Goal: Task Accomplishment & Management: Manage account settings

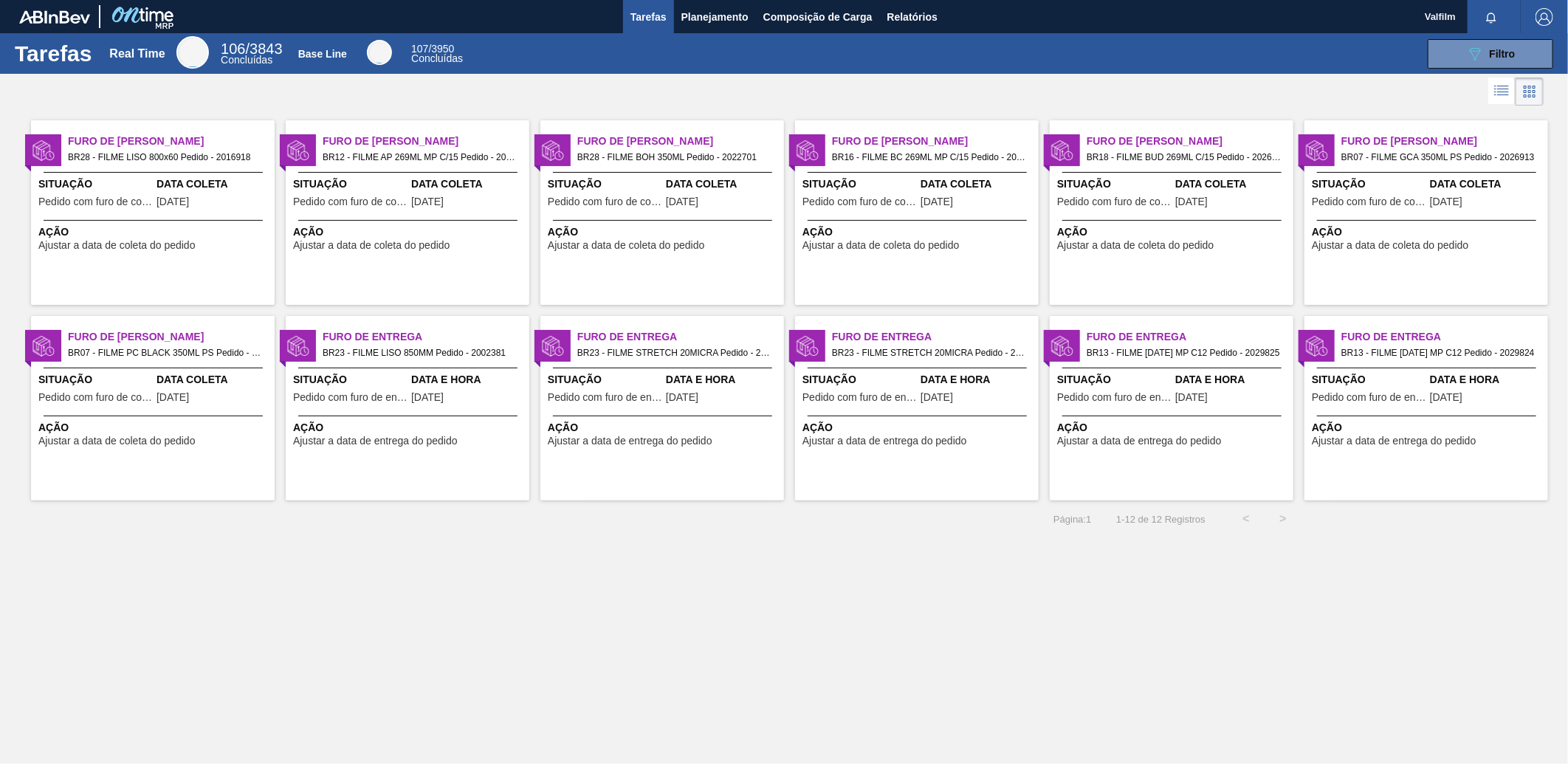
click at [441, 201] on span "[DATE]" at bounding box center [427, 202] width 33 height 11
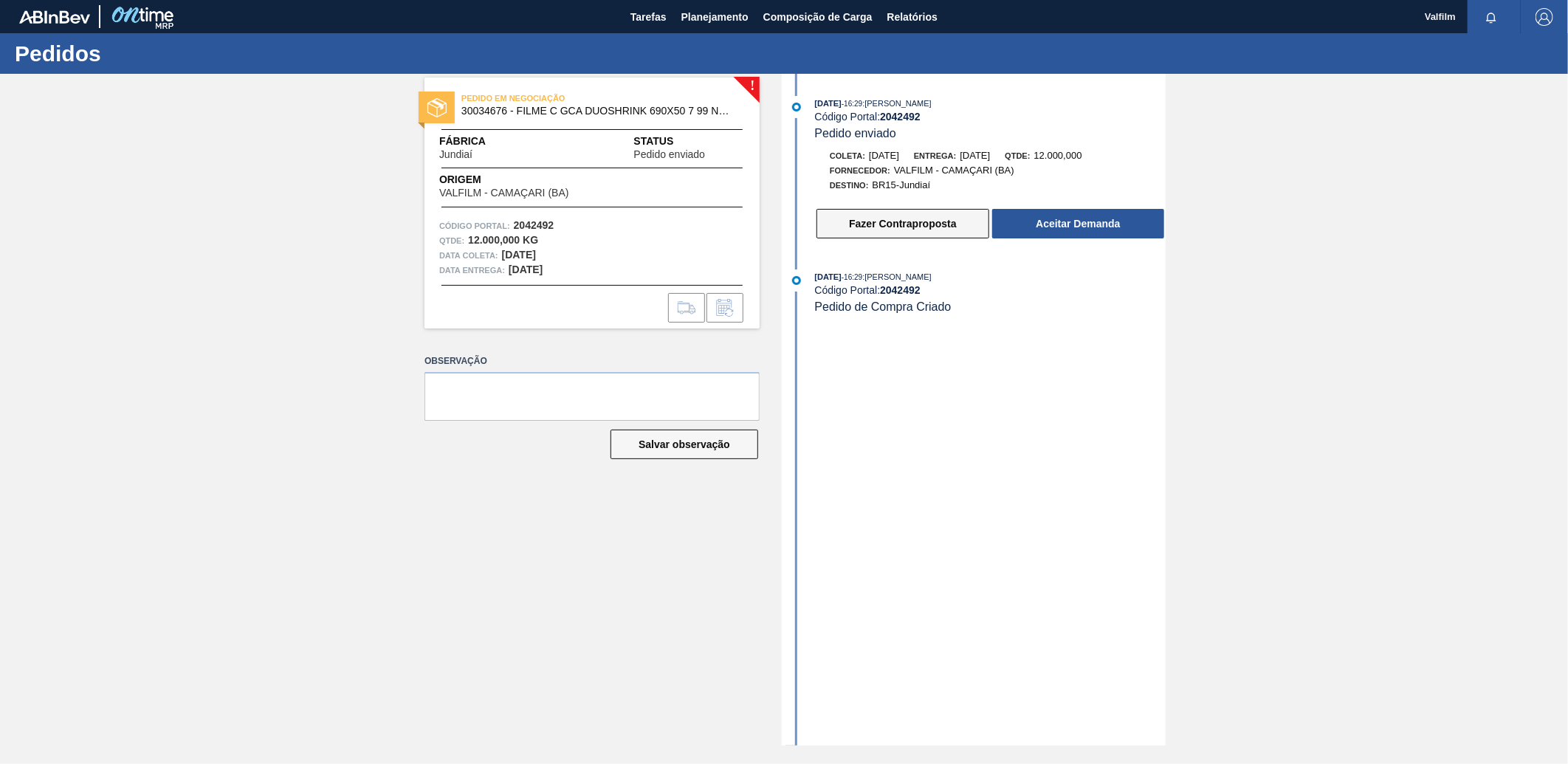
click at [854, 223] on button "Fazer Contraproposta" at bounding box center [903, 224] width 173 height 30
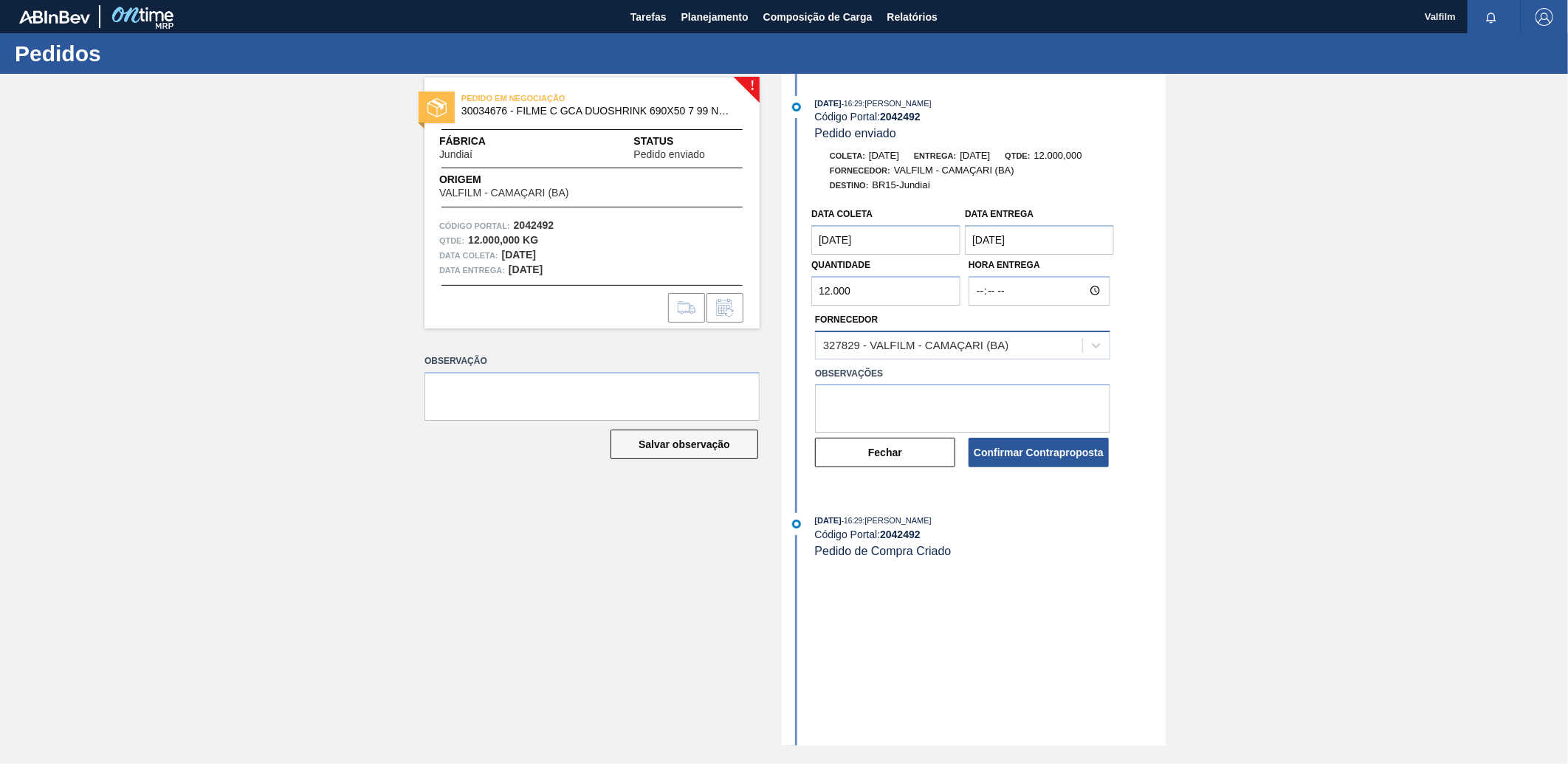
click at [911, 351] on div "327829 - VALFILM - CAMAÇARI (BA)" at bounding box center [916, 345] width 186 height 12
click at [912, 351] on div "327829 - VALFILM - CAMAÇARI (BA)" at bounding box center [916, 345] width 186 height 12
click at [905, 115] on strong "2042492" at bounding box center [900, 116] width 41 height 12
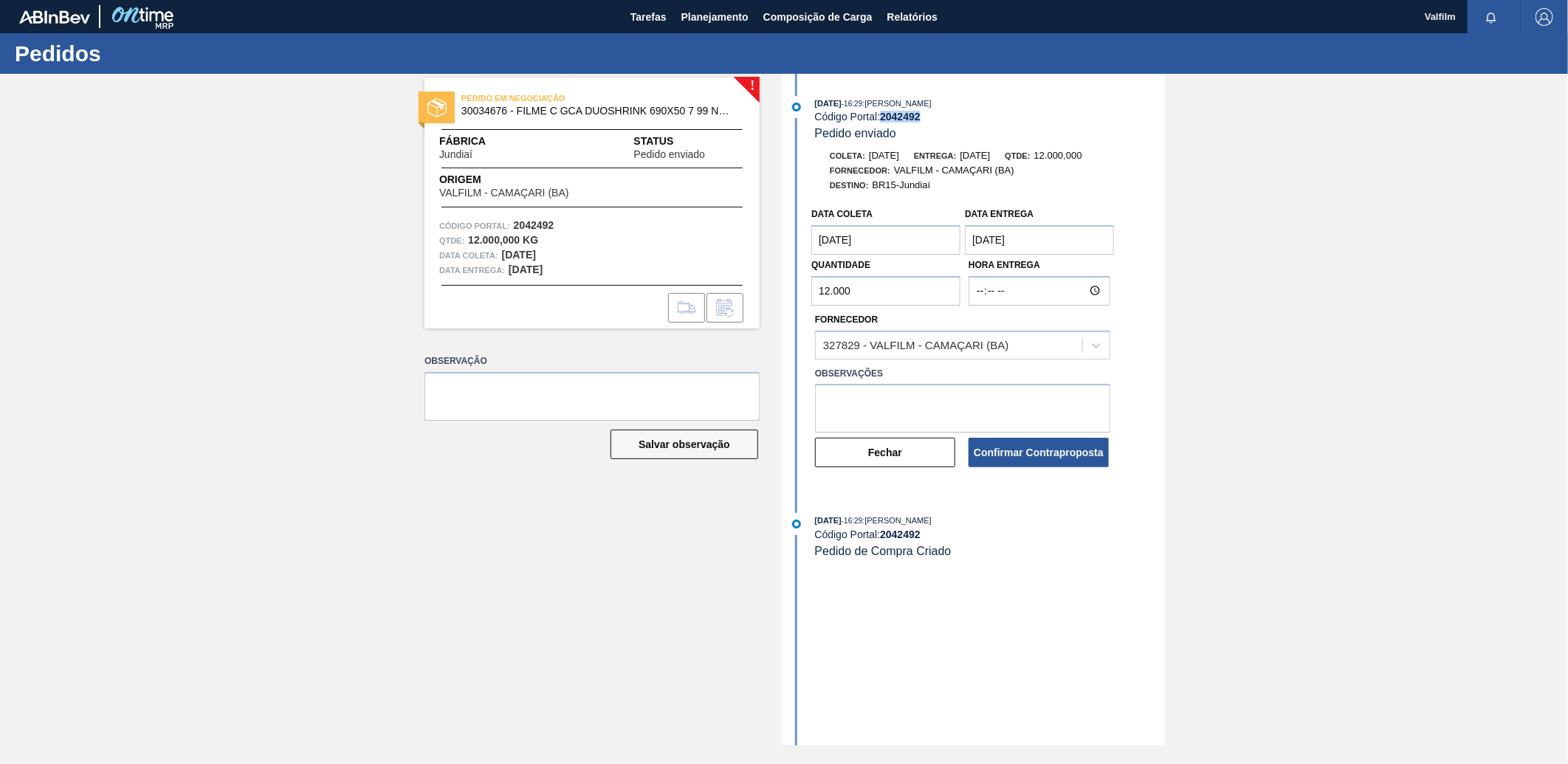
copy strong "2042492"
drag, startPoint x: 515, startPoint y: 112, endPoint x: 734, endPoint y: 120, distance: 219.1
click at [734, 120] on div "PEDIDO EM NEGOCIAÇÃO 30034676 - FILME C GCA DUOSHRINK 690X50 7 99 NIV25" at bounding box center [592, 105] width 335 height 34
copy span "FILME C GCA DUOSHRINK 690X50 7 99 NIV2"
click at [916, 116] on strong "2042492" at bounding box center [900, 116] width 41 height 12
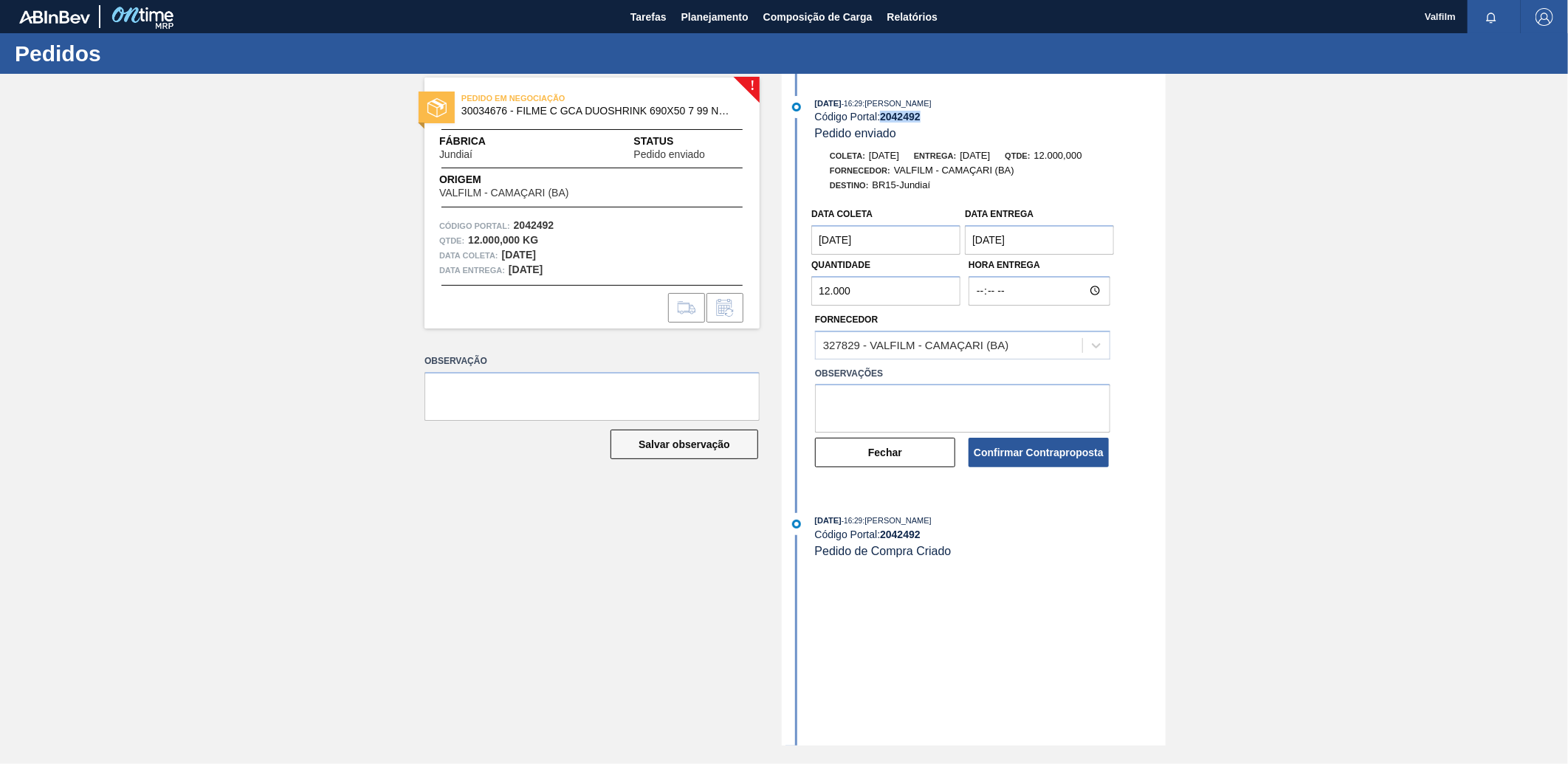
click at [916, 116] on strong "2042492" at bounding box center [900, 116] width 41 height 12
copy strong "2042492"
click at [659, 25] on button "Tarefas" at bounding box center [648, 16] width 51 height 34
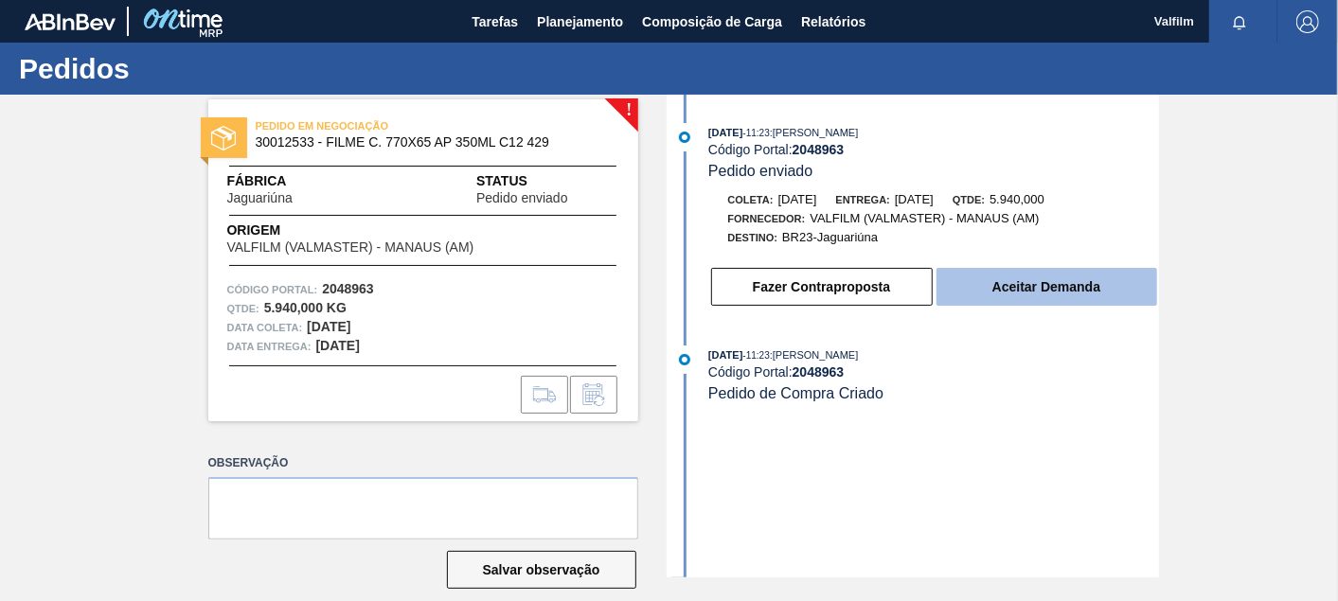
click at [1001, 293] on button "Aceitar Demanda" at bounding box center [1046, 287] width 221 height 38
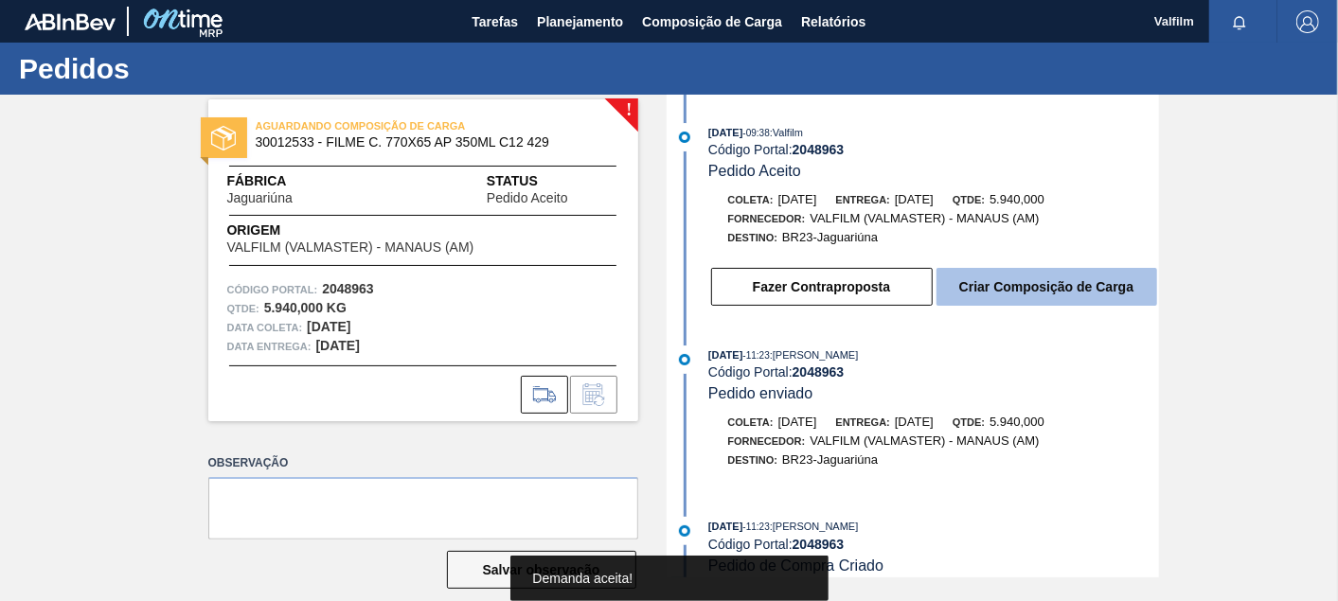
click at [1028, 300] on button "Criar Composição de Carga" at bounding box center [1046, 287] width 221 height 38
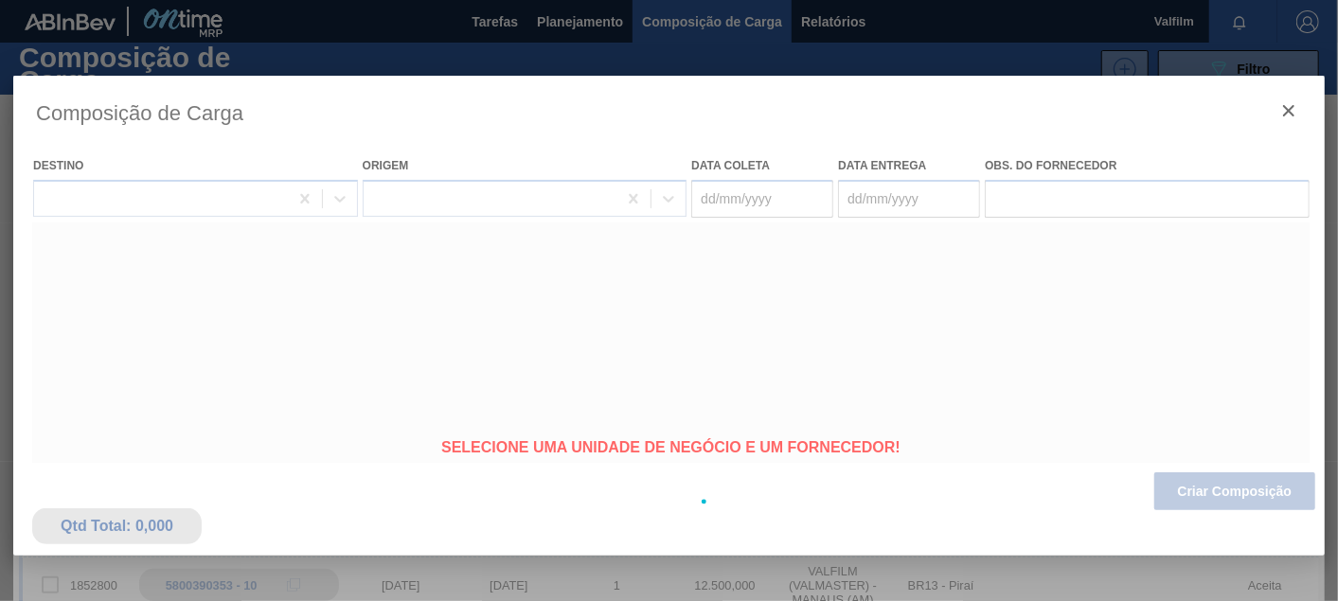
type coleta "[DATE]"
type Entrega "06/12/2025"
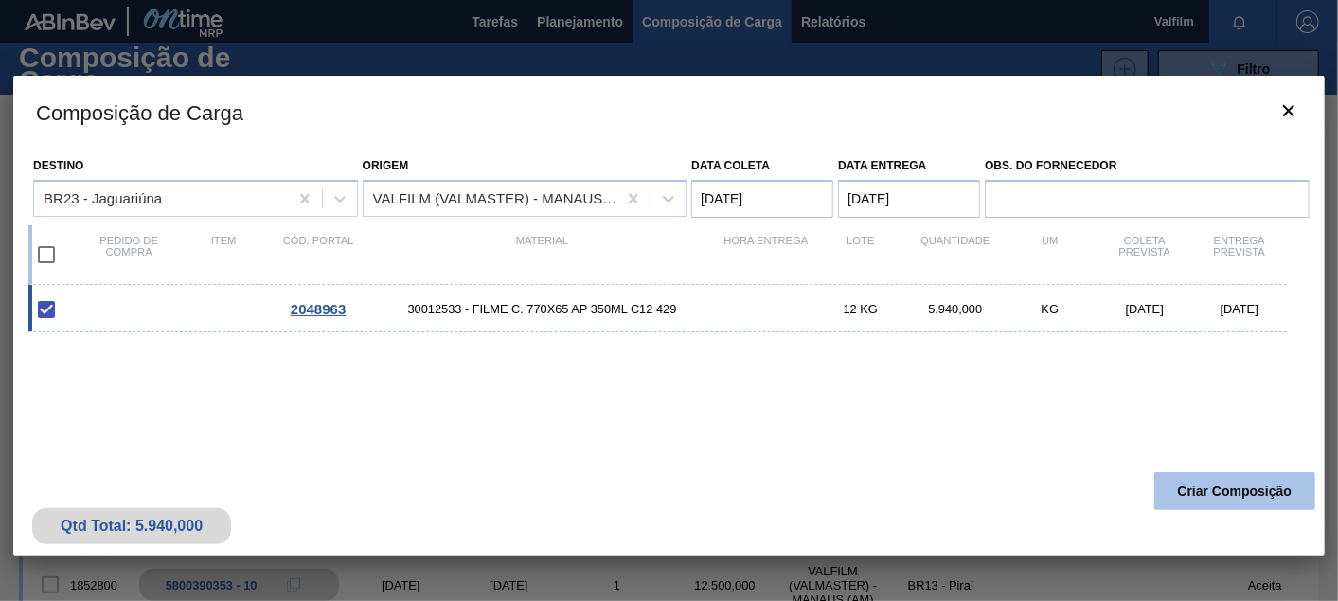
click at [1206, 493] on button "Criar Composição" at bounding box center [1234, 491] width 161 height 38
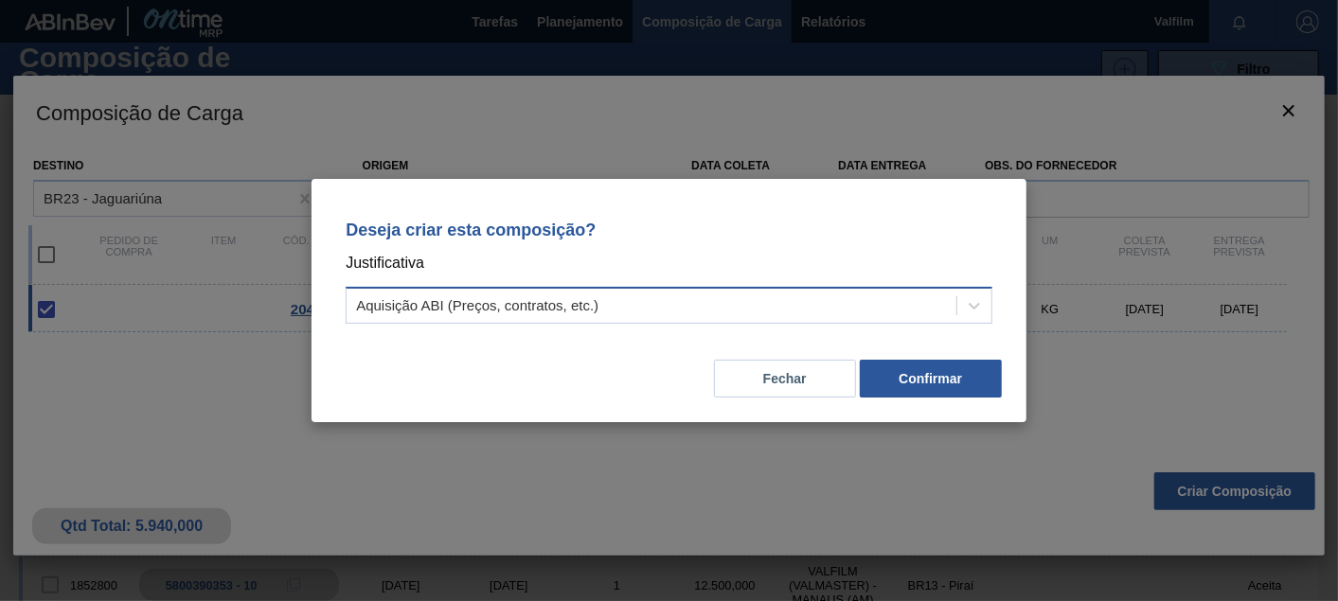
drag, startPoint x: 671, startPoint y: 302, endPoint x: 638, endPoint y: 311, distance: 34.5
click at [668, 302] on div "Aquisição ABI (Preços, contratos, etc.)" at bounding box center [651, 306] width 610 height 27
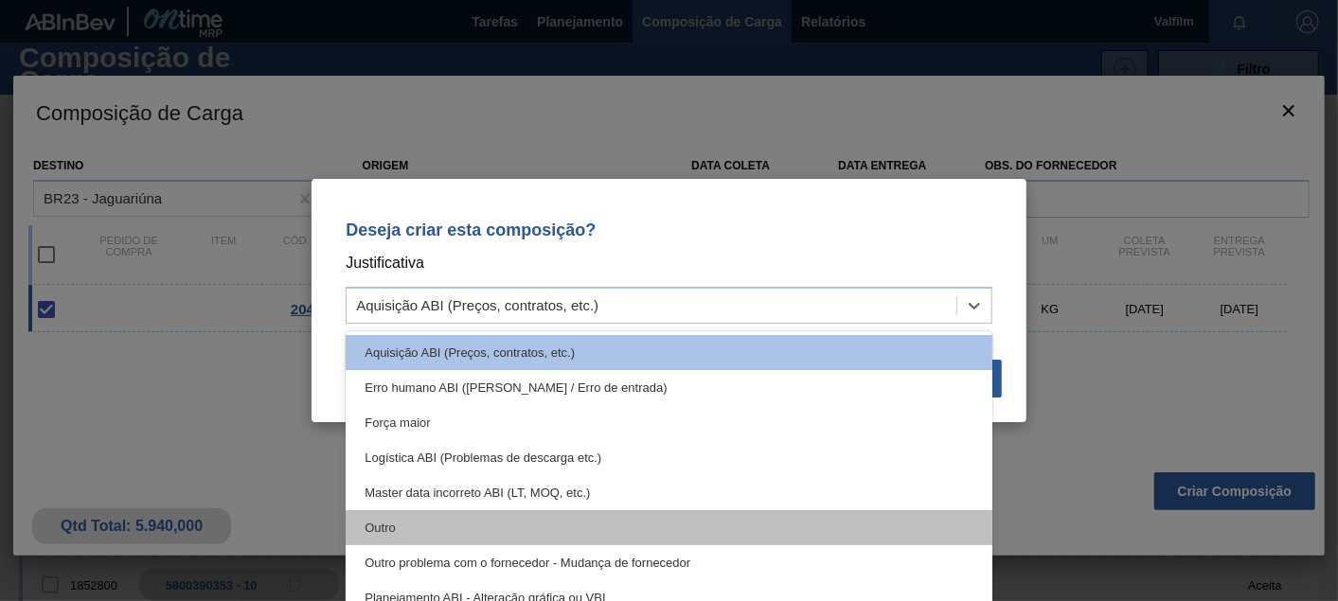
click at [413, 535] on div "Outro" at bounding box center [669, 527] width 647 height 35
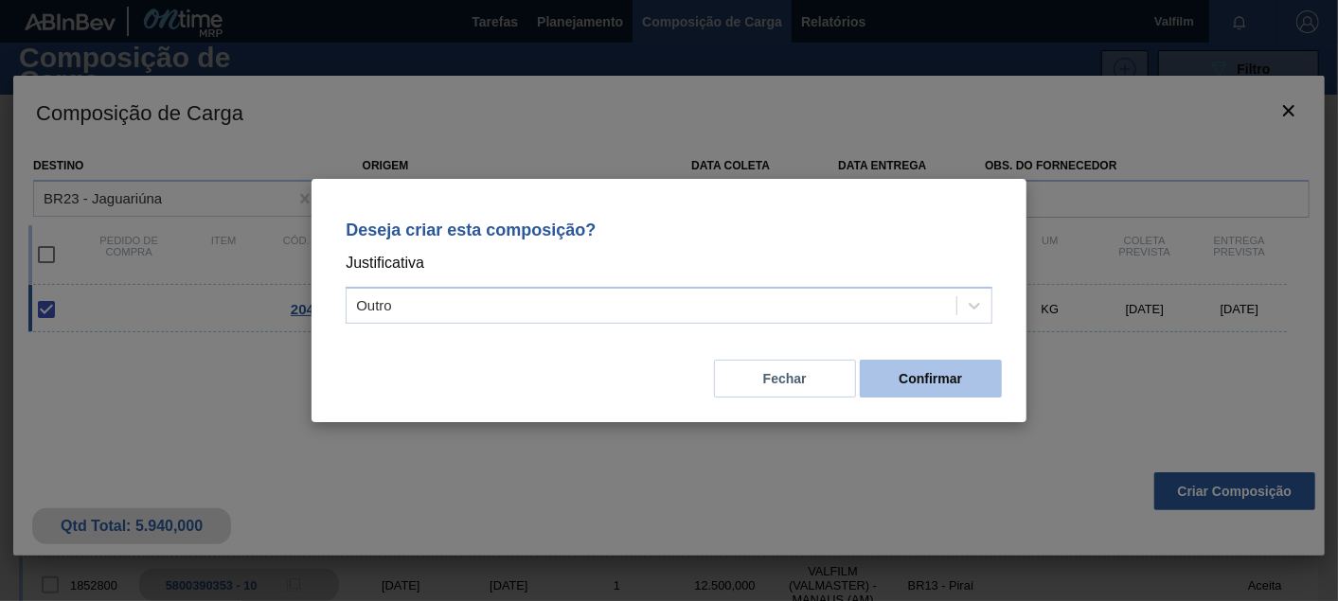
click at [966, 378] on button "Confirmar" at bounding box center [931, 379] width 142 height 38
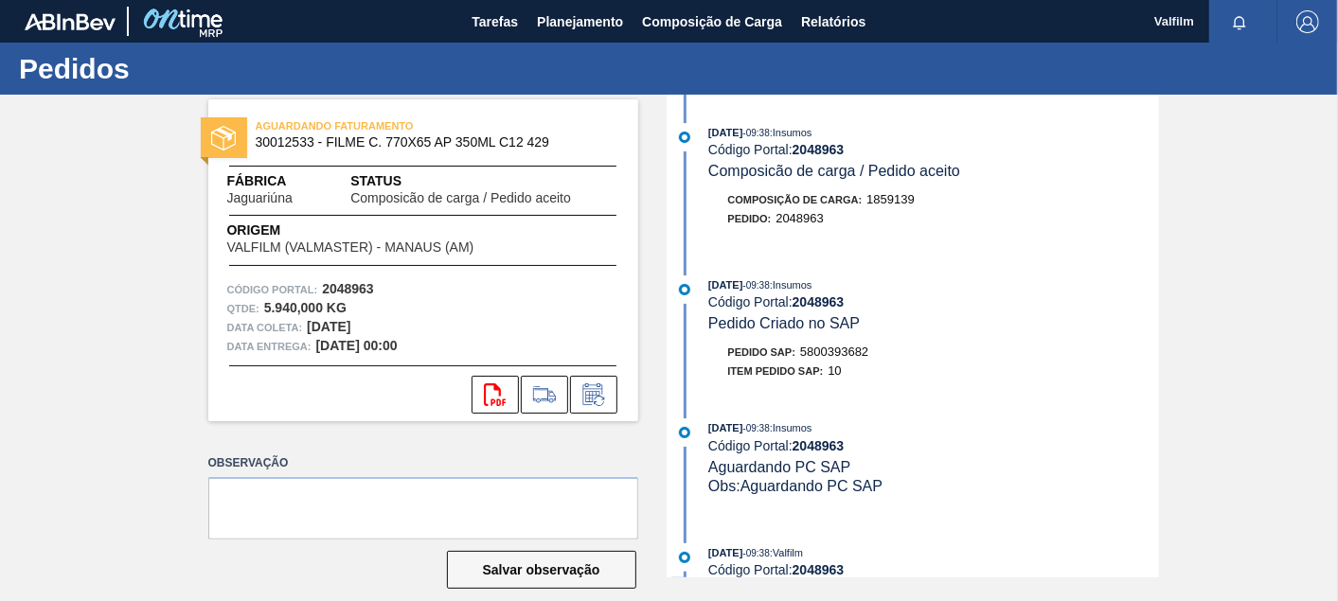
click at [846, 359] on span "5800393682" at bounding box center [834, 352] width 68 height 14
copy span "5800393682"
click at [830, 362] on div "Pedido SAP: 5800393682" at bounding box center [798, 352] width 141 height 19
click at [829, 362] on div "Pedido SAP: 5800393682" at bounding box center [798, 352] width 141 height 19
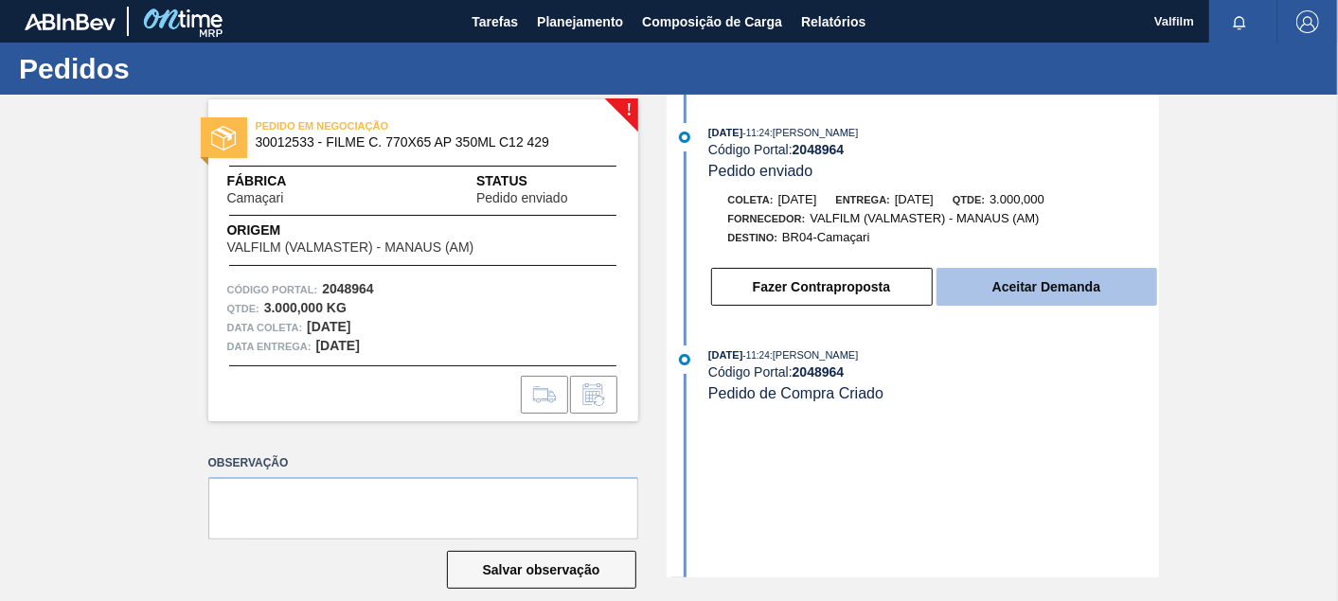
click at [1081, 286] on button "Aceitar Demanda" at bounding box center [1046, 287] width 221 height 38
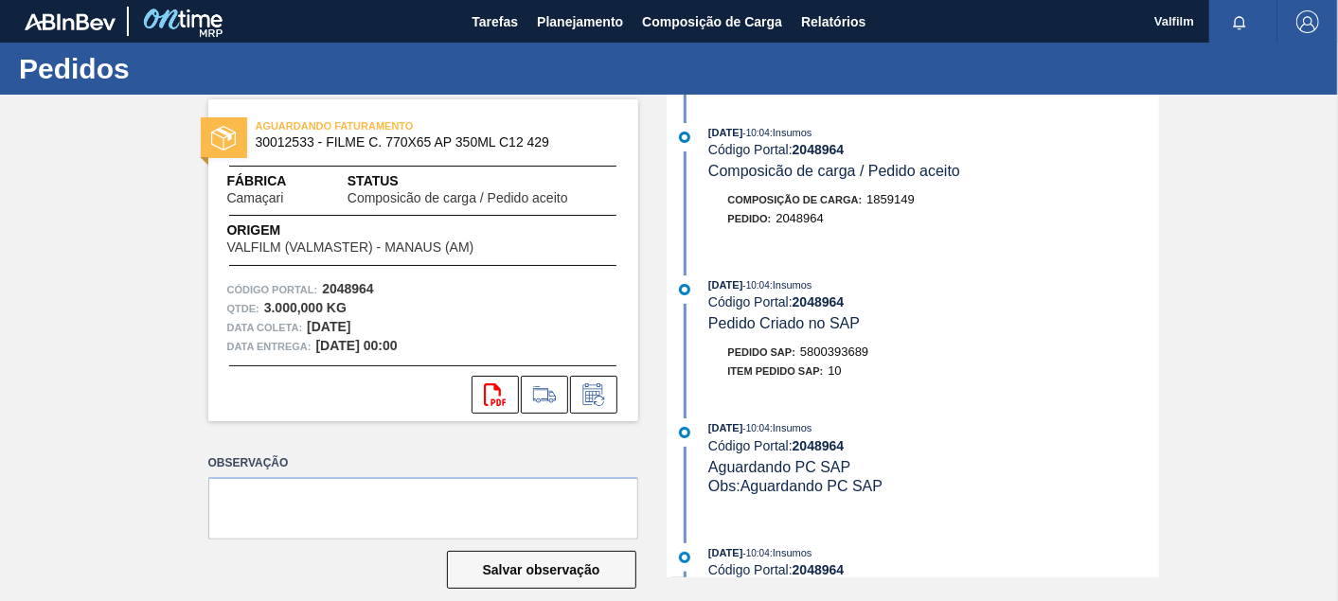
click at [819, 357] on span "5800393689" at bounding box center [834, 352] width 68 height 14
copy span "5800393689"
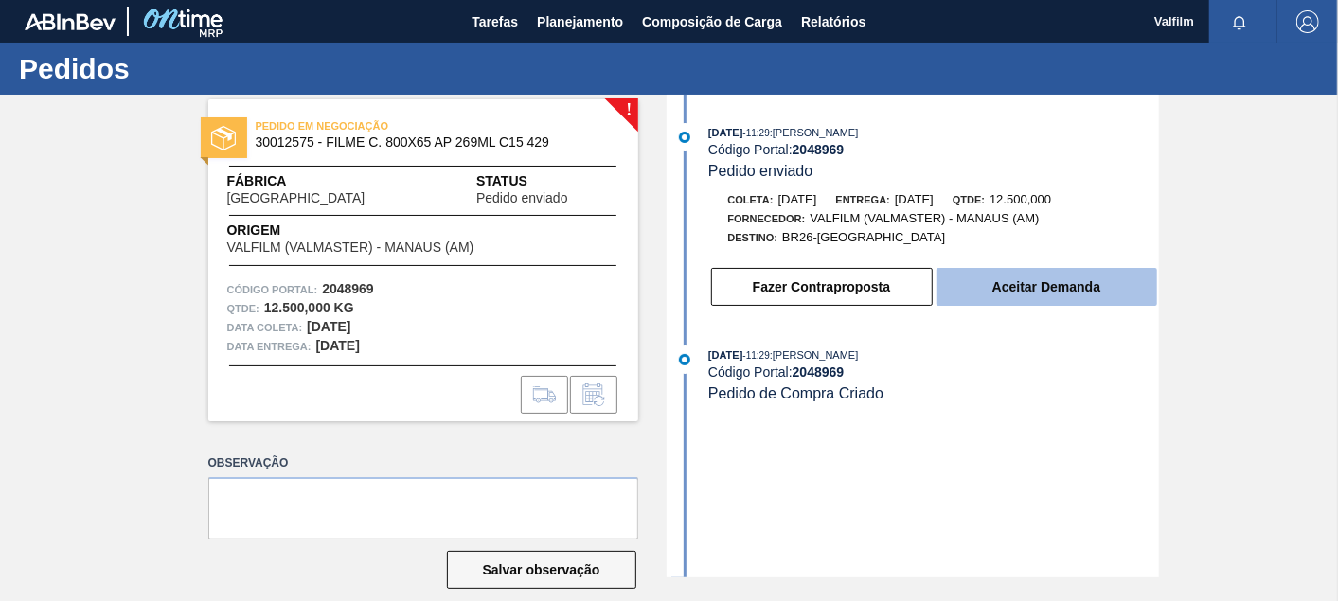
click at [1093, 294] on button "Aceitar Demanda" at bounding box center [1046, 287] width 221 height 38
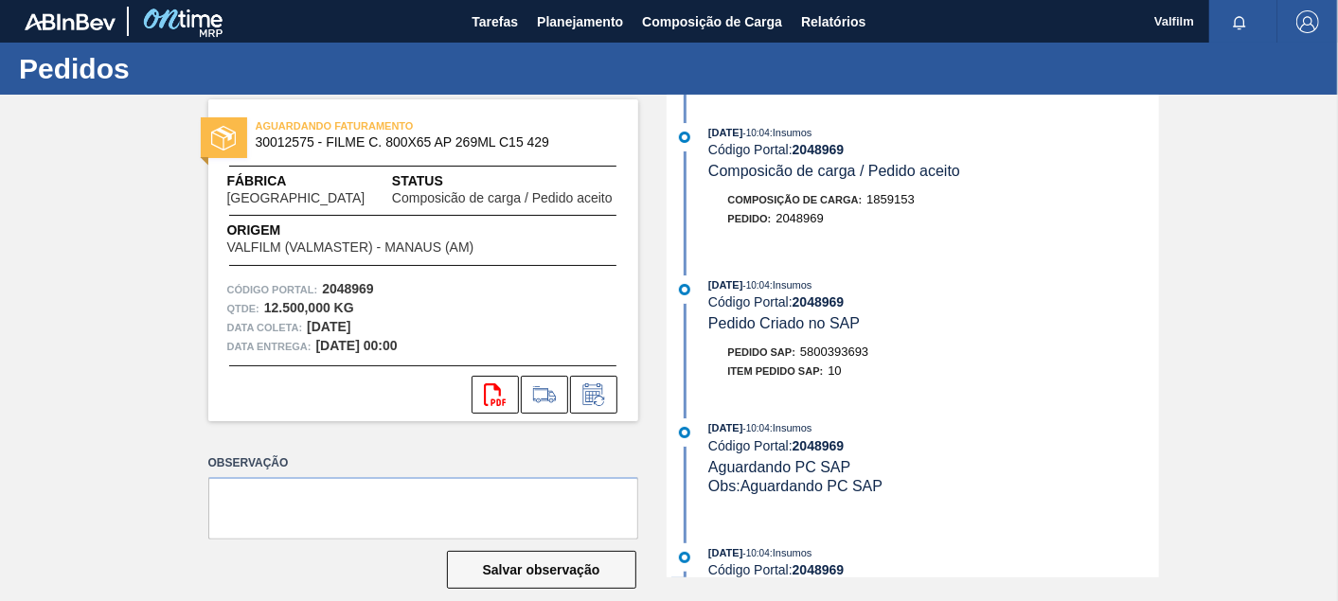
click at [831, 357] on span "5800393693" at bounding box center [834, 352] width 68 height 14
copy span "5800393693"
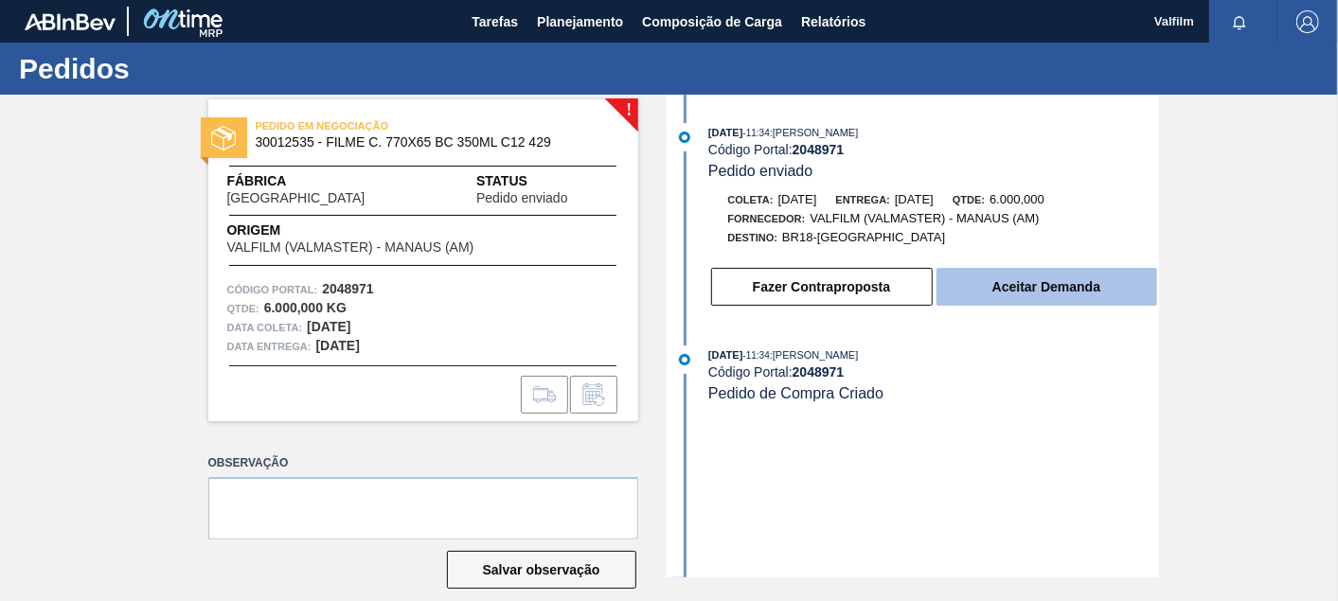
click at [1078, 289] on button "Aceitar Demanda" at bounding box center [1046, 287] width 221 height 38
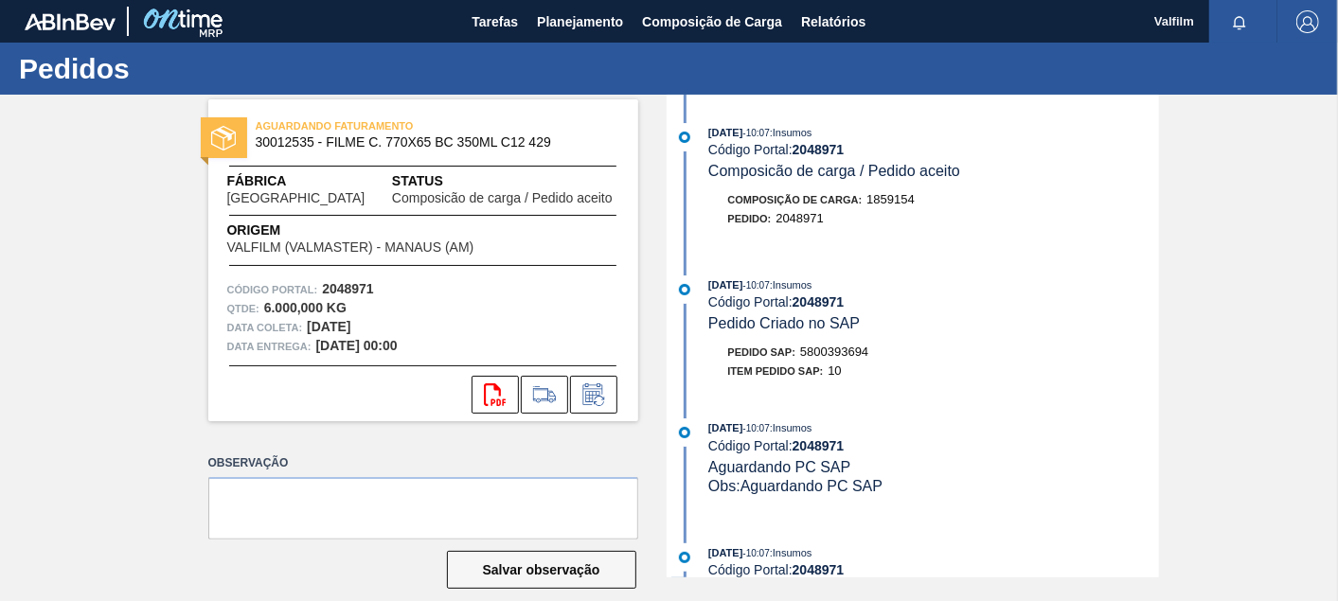
click at [865, 359] on span "5800393694" at bounding box center [834, 352] width 68 height 14
copy span "5800393694"
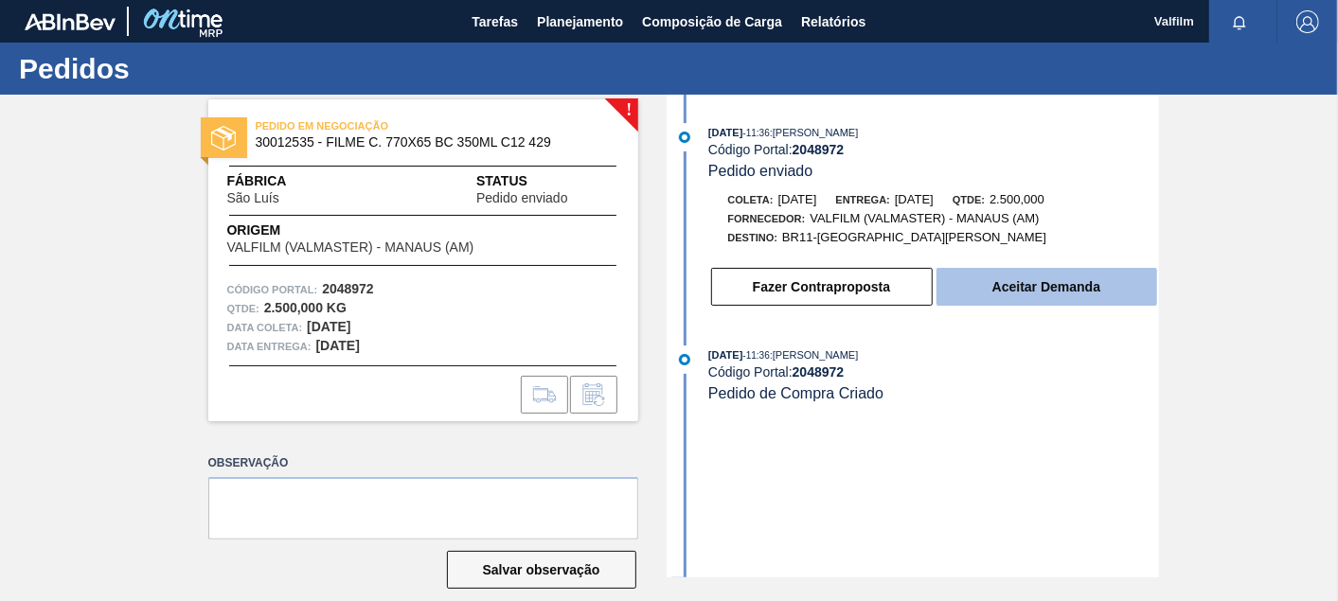
click at [1127, 284] on button "Aceitar Demanda" at bounding box center [1046, 287] width 221 height 38
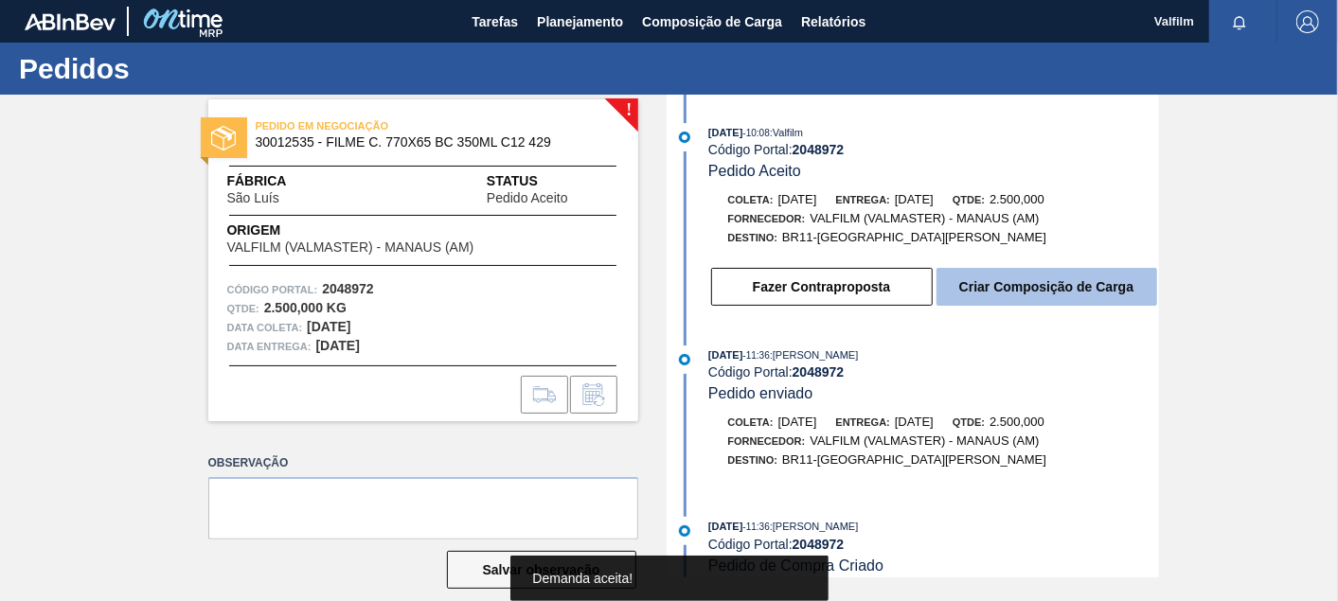
click at [1117, 297] on button "Criar Composição de Carga" at bounding box center [1046, 287] width 221 height 38
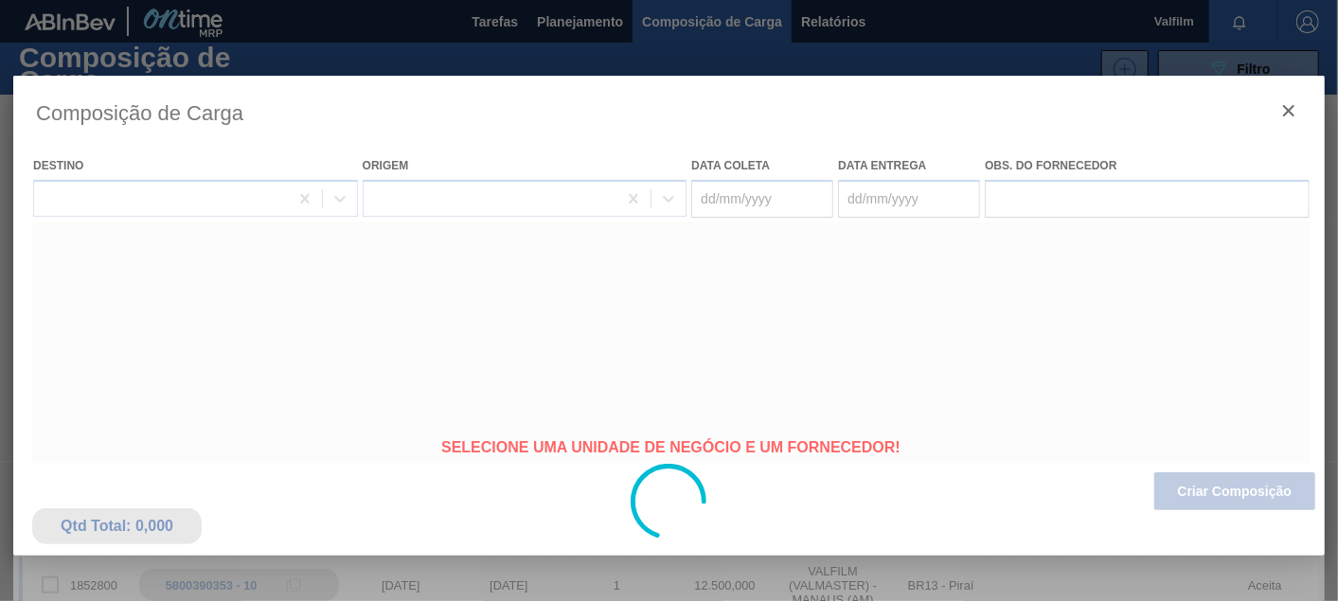
type coleta "17/11/2025"
type Entrega "17/12/2025"
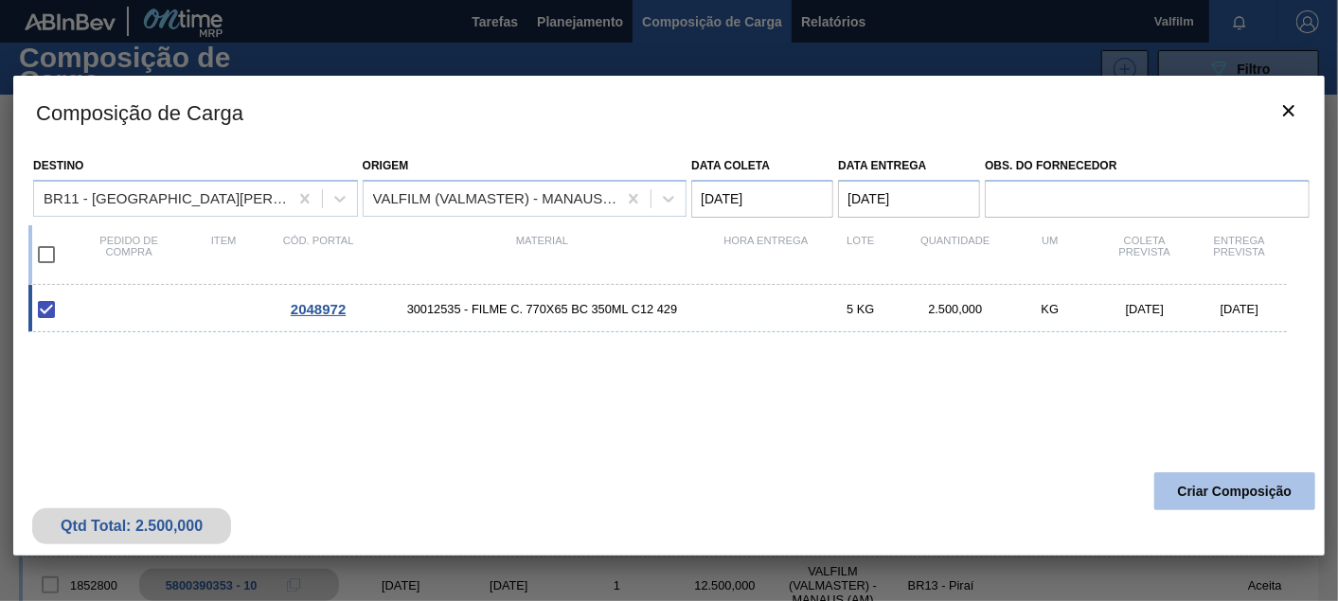
click at [1255, 505] on button "Criar Composição" at bounding box center [1234, 491] width 161 height 38
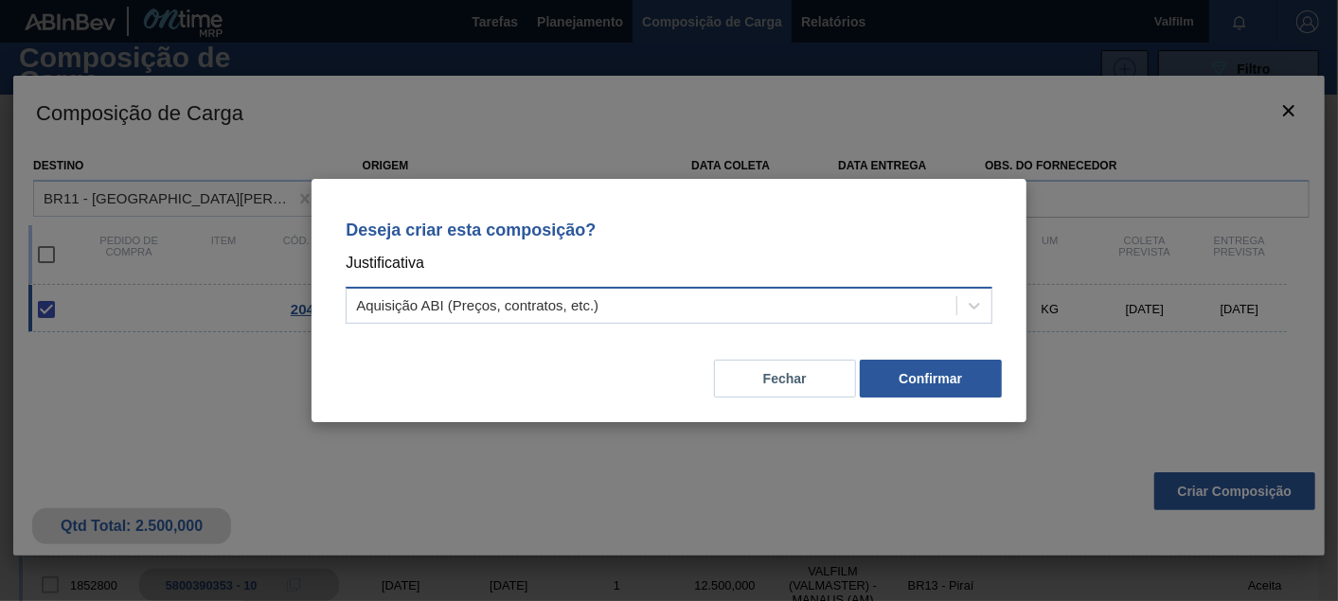
drag, startPoint x: 665, startPoint y: 320, endPoint x: 630, endPoint y: 317, distance: 34.2
click at [650, 319] on div "Aquisição ABI (Preços, contratos, etc.)" at bounding box center [669, 305] width 647 height 37
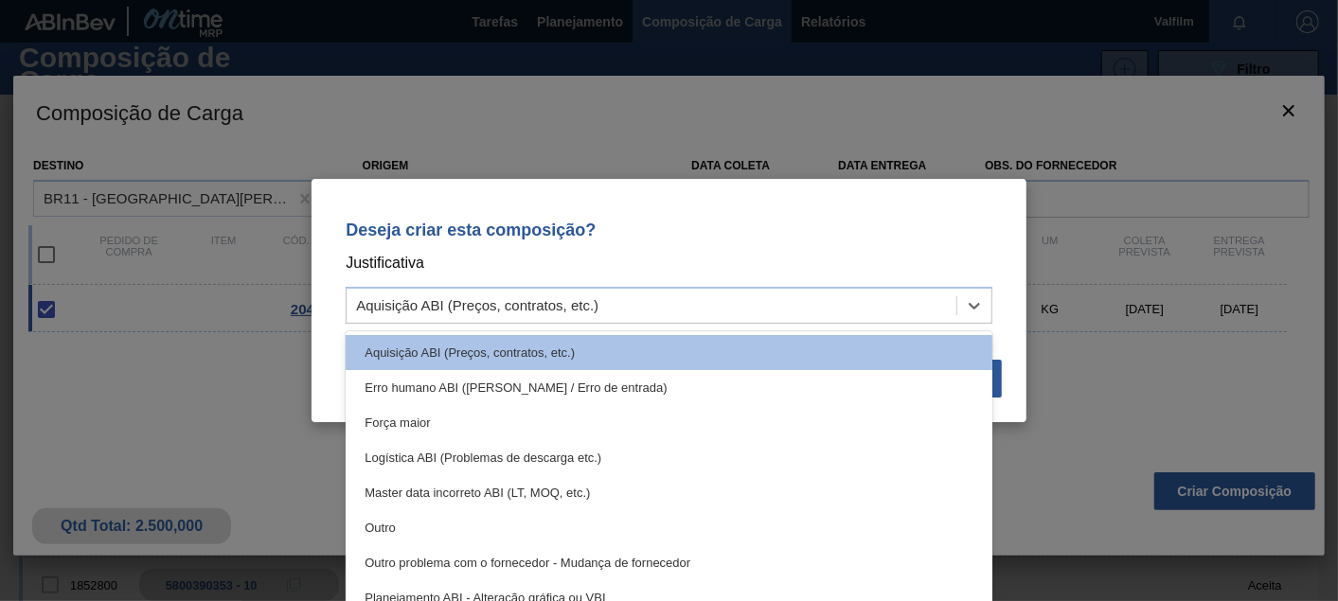
drag, startPoint x: 405, startPoint y: 531, endPoint x: 857, endPoint y: 455, distance: 457.9
click at [408, 530] on div "Outro" at bounding box center [669, 527] width 647 height 35
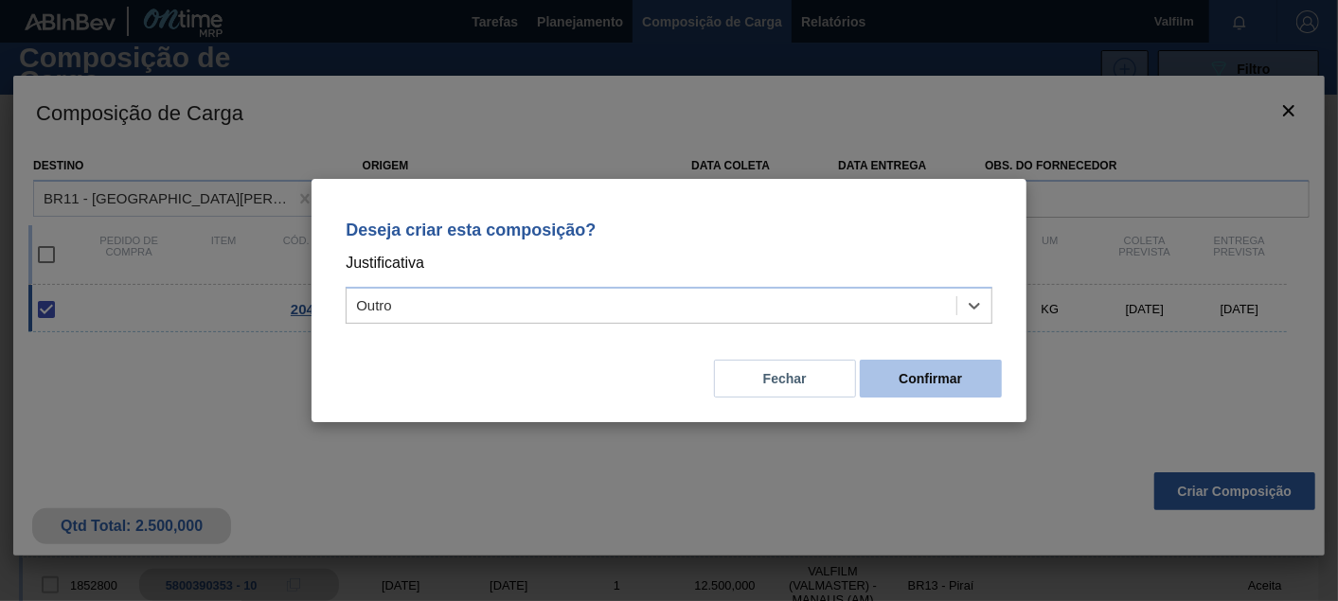
click at [925, 381] on button "Confirmar" at bounding box center [931, 379] width 142 height 38
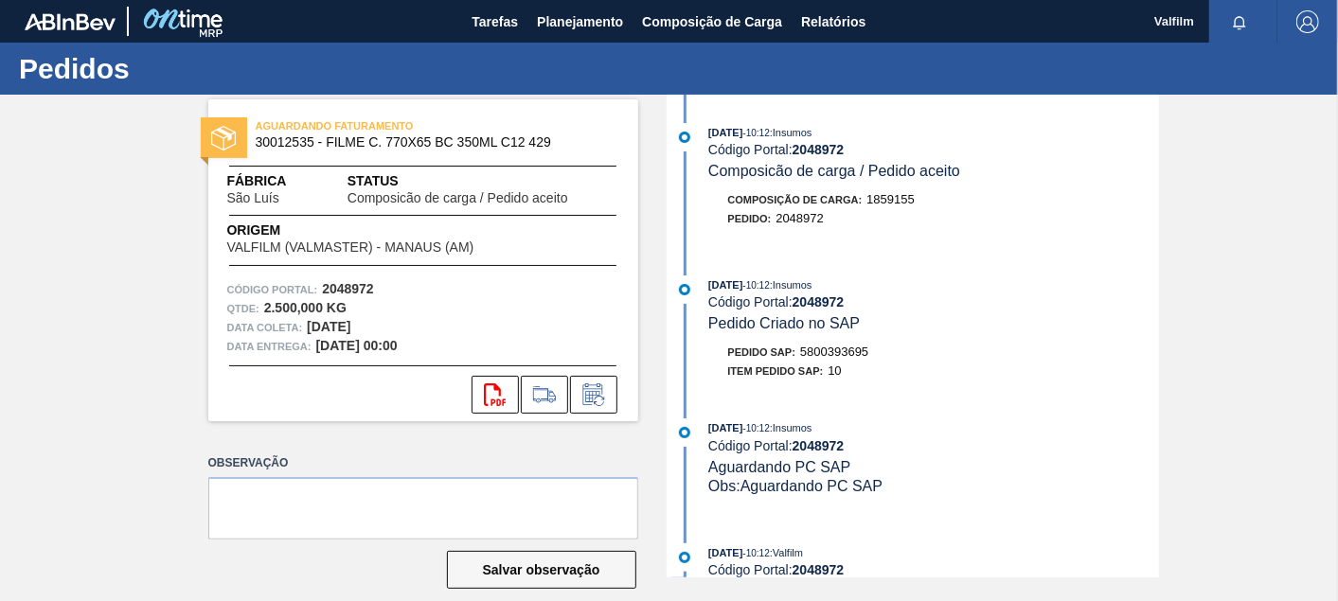
click at [856, 343] on div "10/10/2025 - 10:12 : Insumos Código Portal: 2048972 Pedido Criado no SAP Pedido…" at bounding box center [915, 332] width 488 height 115
click at [839, 359] on span "5800393695" at bounding box center [834, 352] width 68 height 14
copy span "5800393695"
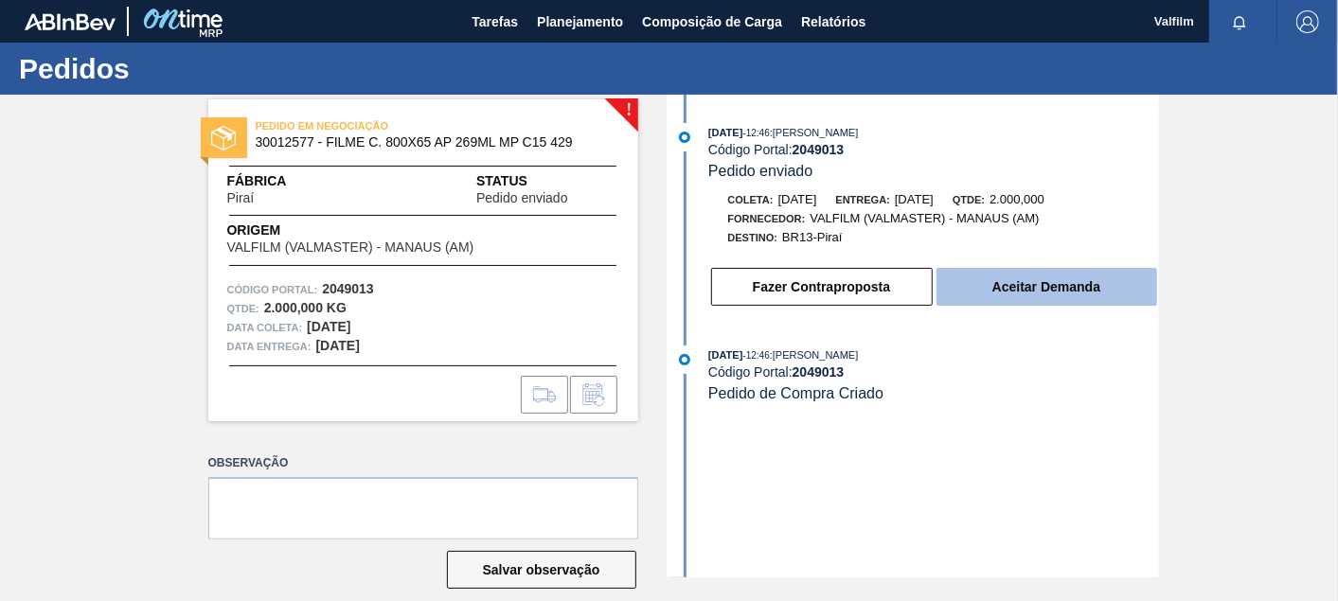
click at [1011, 281] on button "Aceitar Demanda" at bounding box center [1046, 287] width 221 height 38
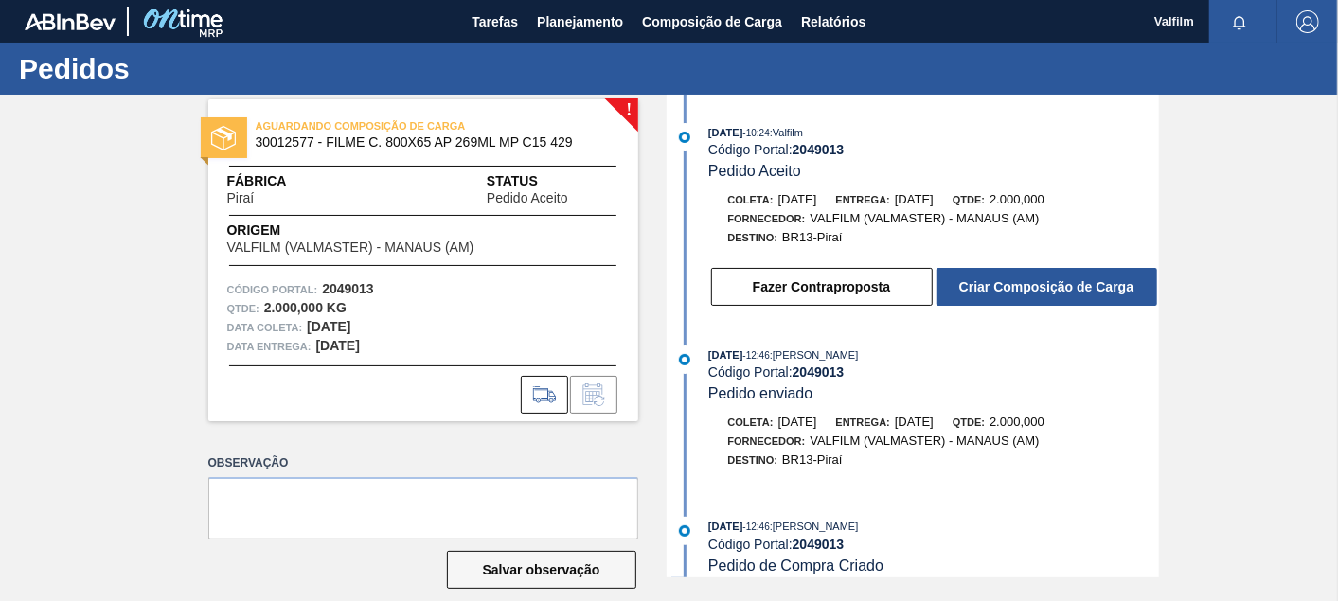
click at [1092, 317] on div "[DATE] 10:24 : Valfilm Código Portal: 2049013 Pedido Aceito [PERSON_NAME]: [DAT…" at bounding box center [915, 220] width 488 height 194
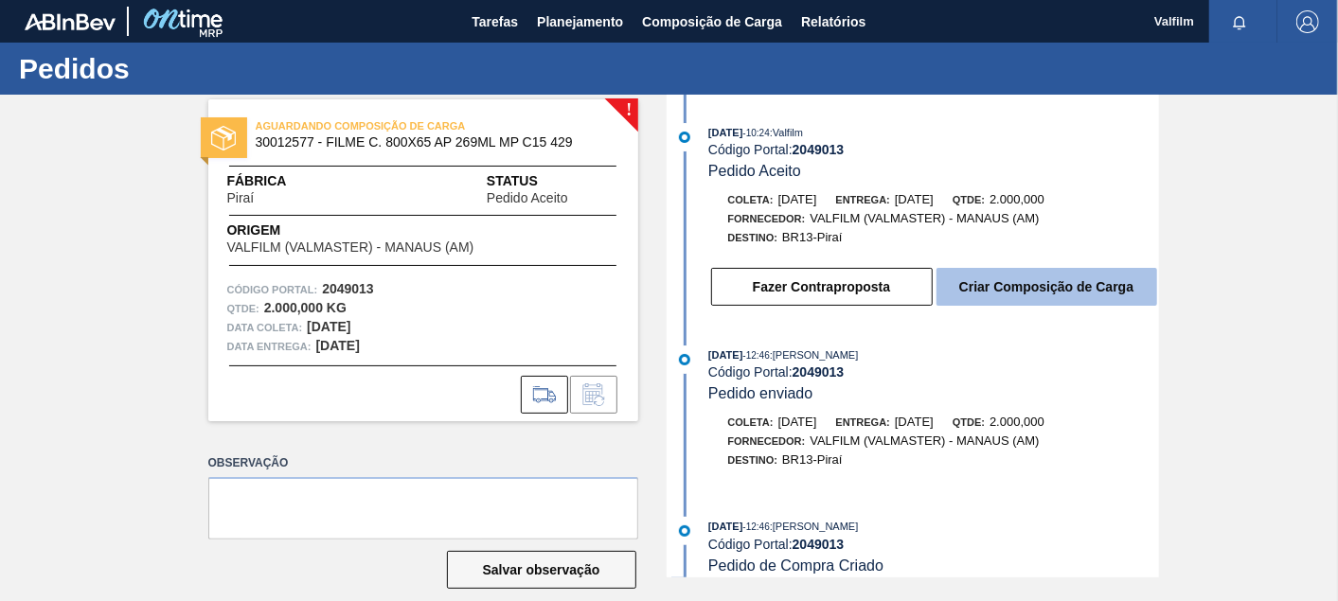
click at [1090, 300] on button "Criar Composição de Carga" at bounding box center [1046, 287] width 221 height 38
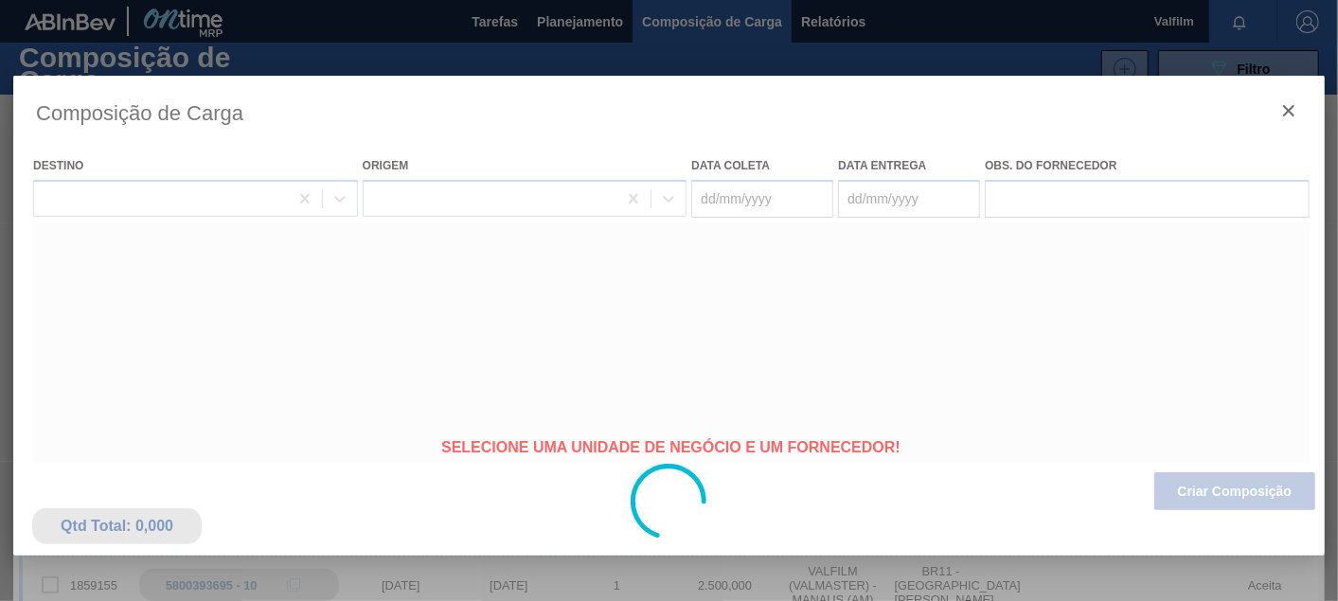
type coleta "[DATE]"
type Entrega "[DATE]"
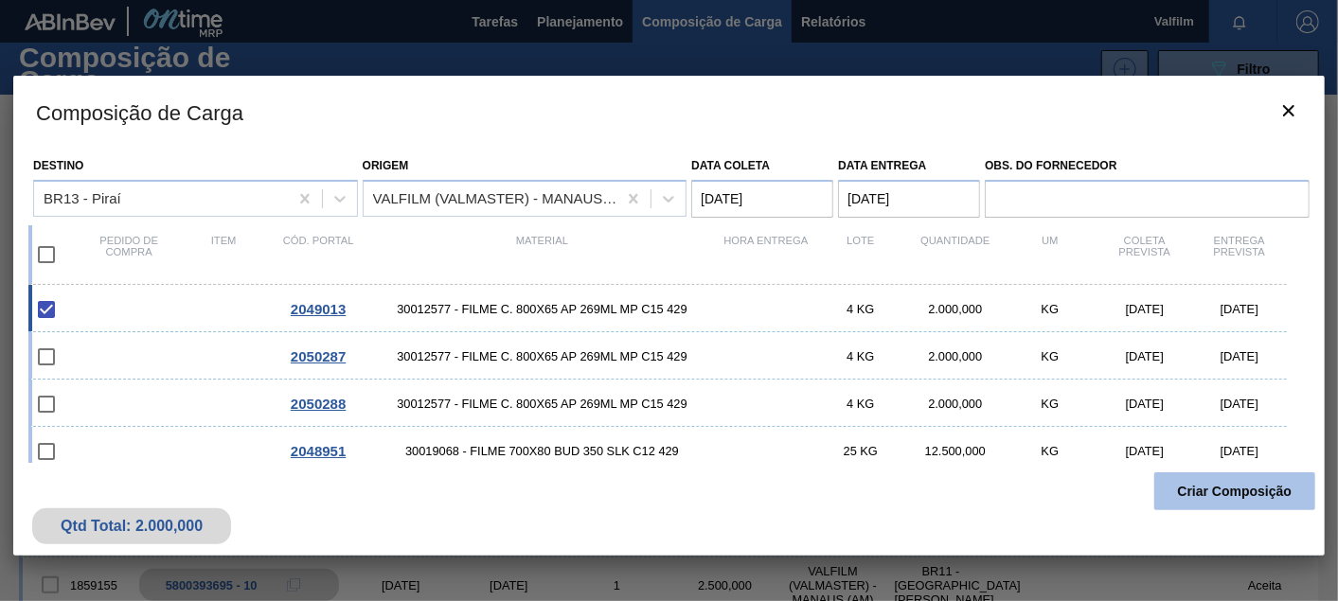
click at [1260, 500] on button "Criar Composição" at bounding box center [1234, 491] width 161 height 38
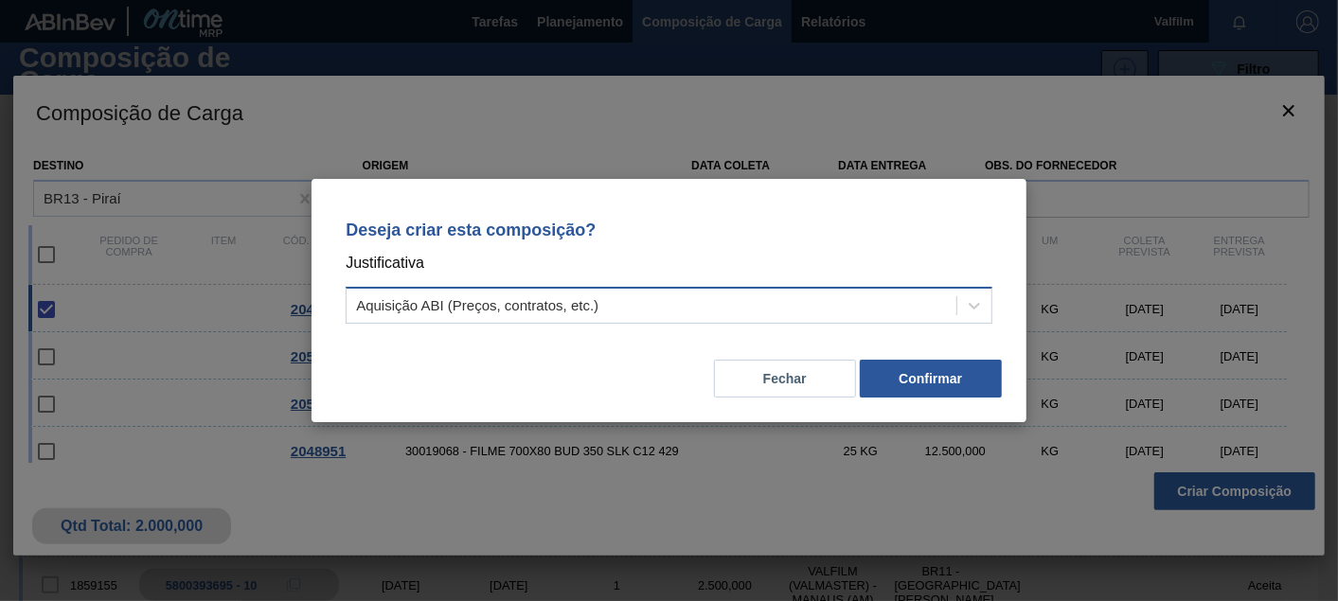
click at [621, 316] on div "Aquisição ABI (Preços, contratos, etc.)" at bounding box center [651, 306] width 610 height 27
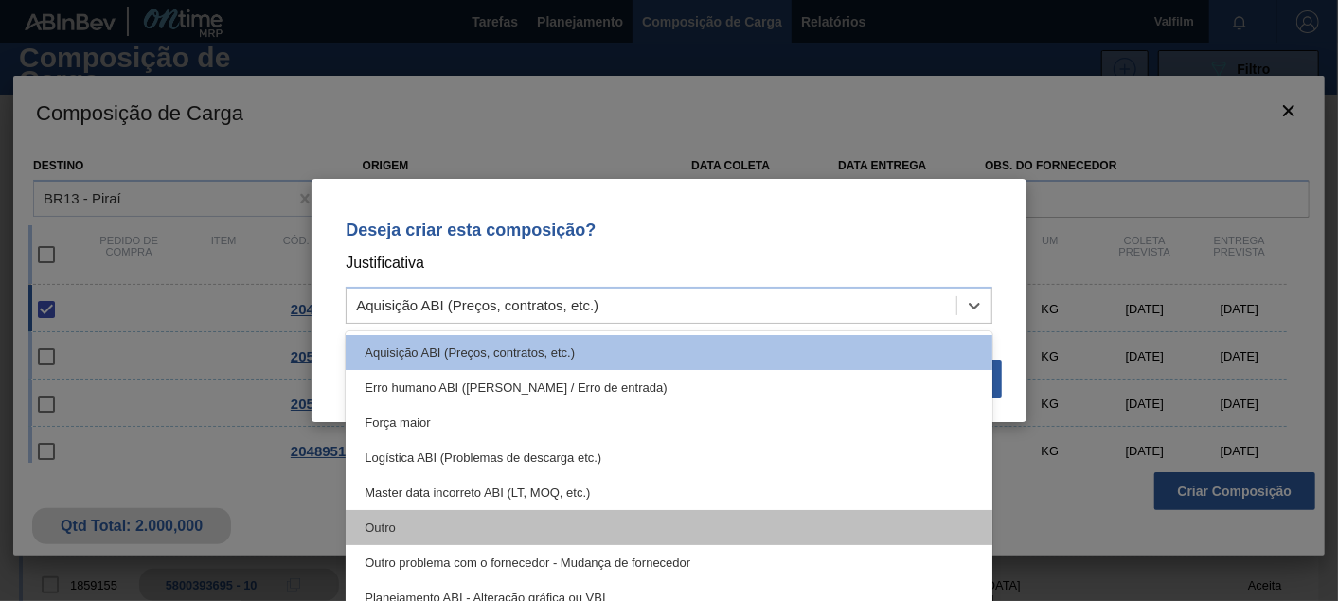
click at [389, 522] on div "Outro" at bounding box center [669, 527] width 647 height 35
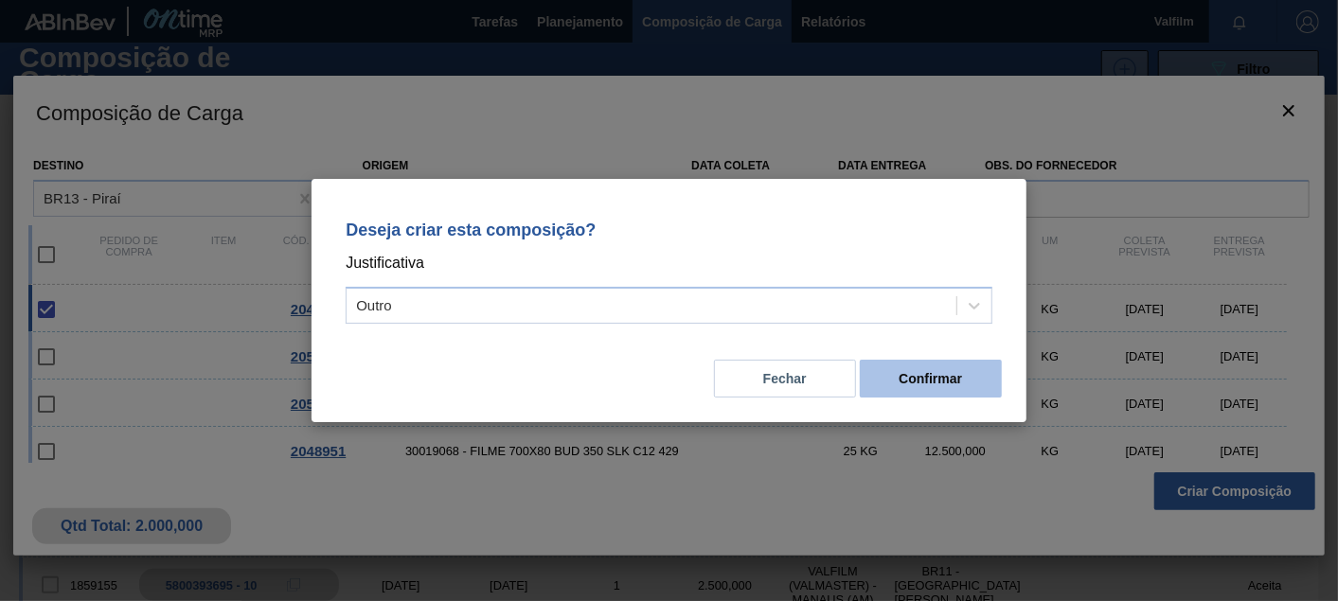
click at [962, 383] on button "Confirmar" at bounding box center [931, 379] width 142 height 38
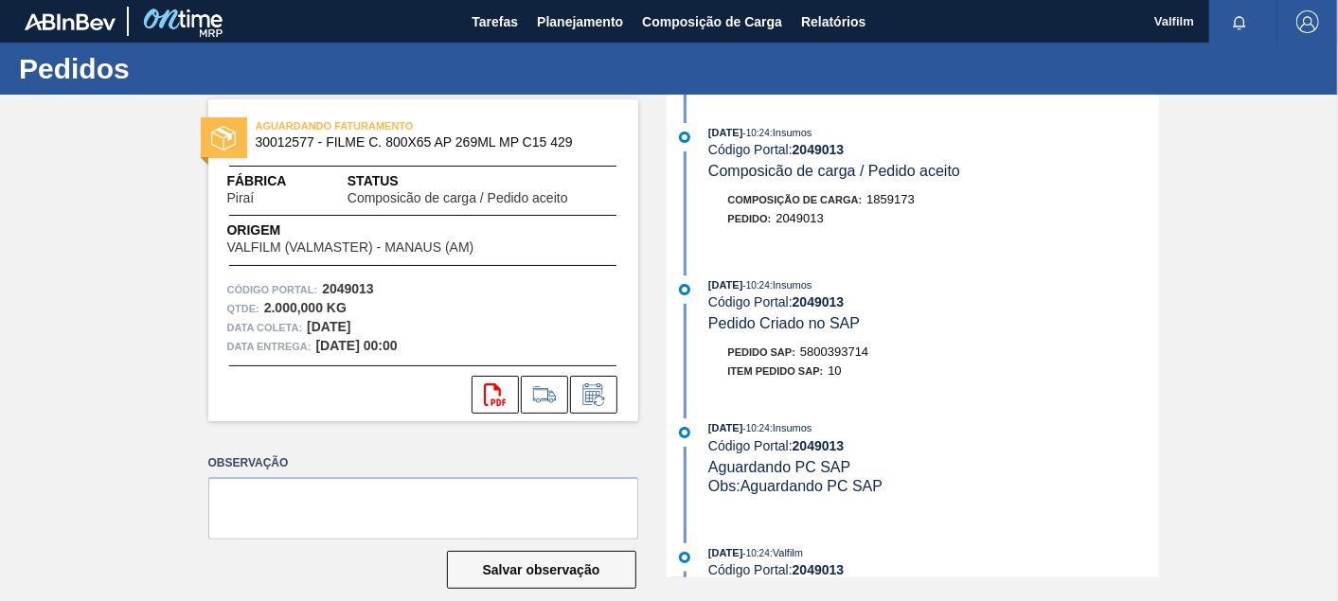
click at [836, 353] on span "5800393714" at bounding box center [834, 352] width 68 height 14
copy span "5800393714"
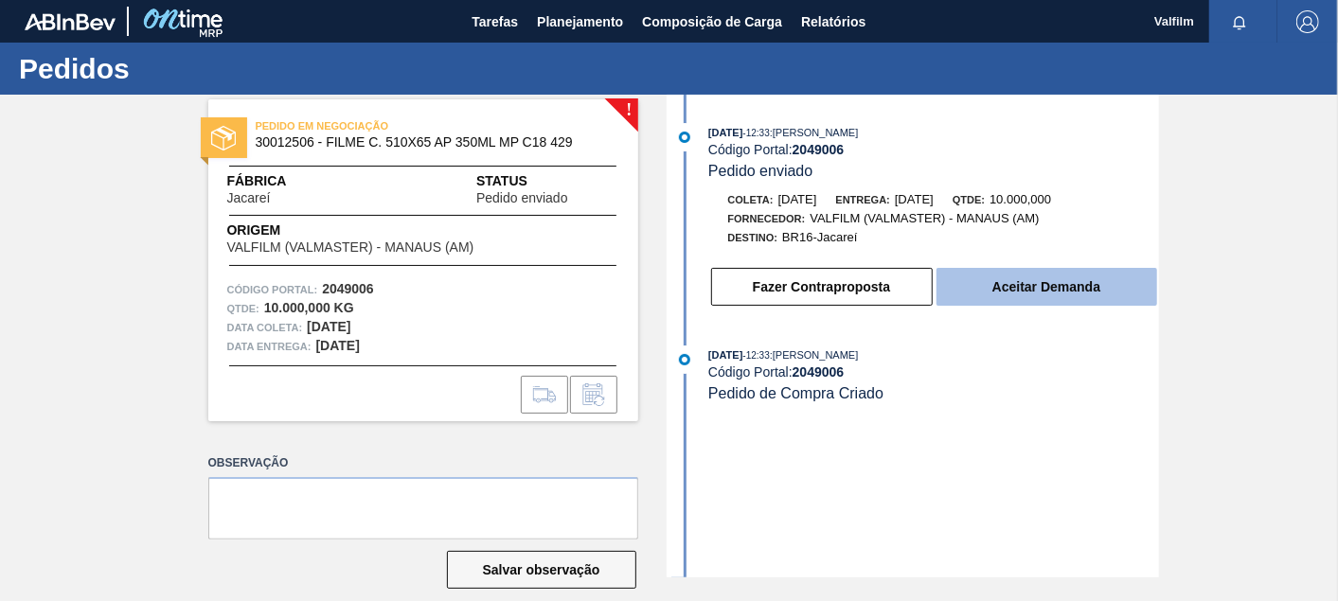
click at [1073, 305] on button "Aceitar Demanda" at bounding box center [1046, 287] width 221 height 38
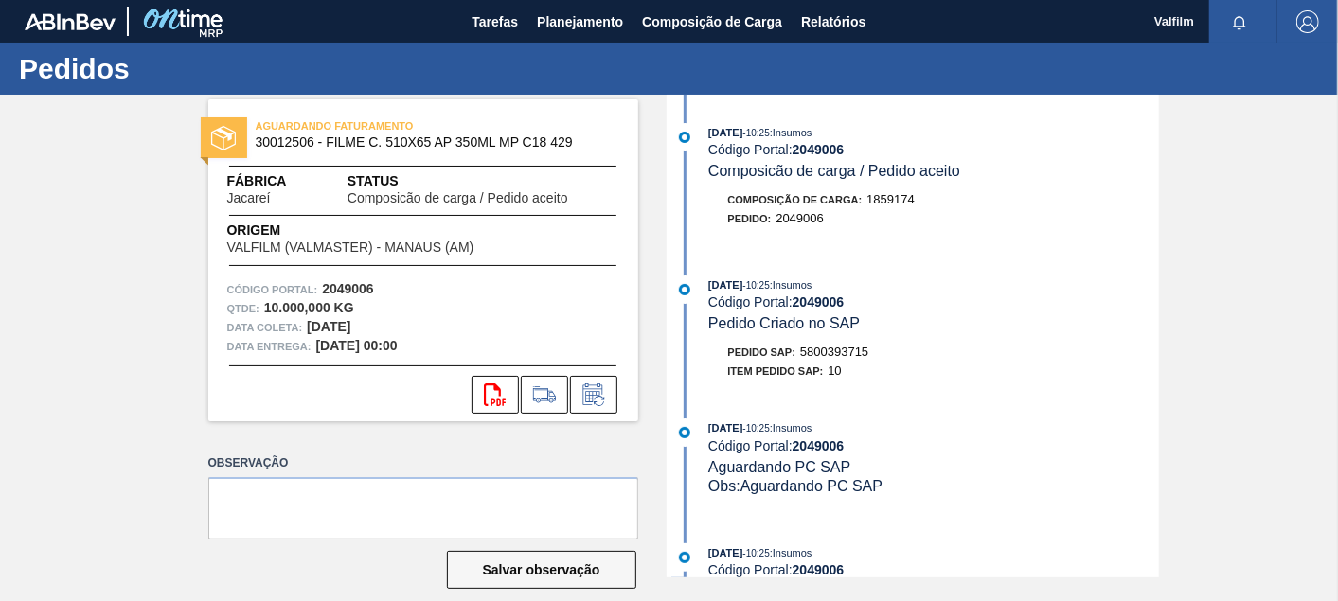
click at [854, 357] on span "5800393715" at bounding box center [834, 352] width 68 height 14
click at [854, 356] on span "5800393715" at bounding box center [834, 352] width 68 height 14
copy span "5800393715"
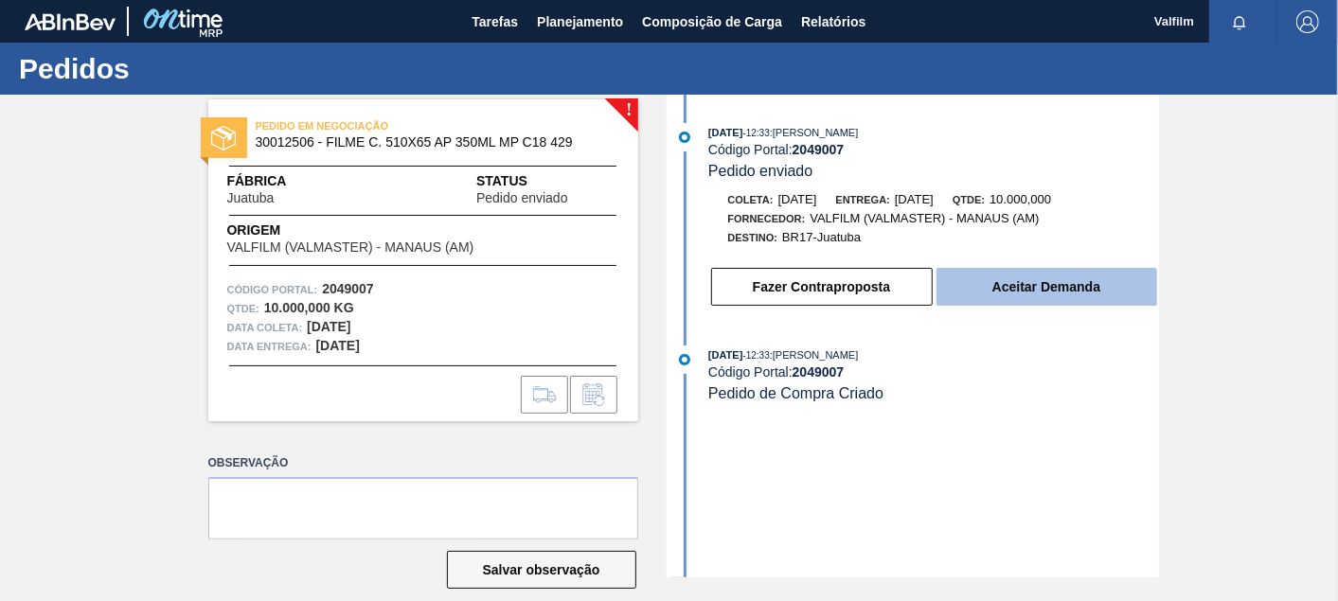
click at [1057, 300] on button "Aceitar Demanda" at bounding box center [1046, 287] width 221 height 38
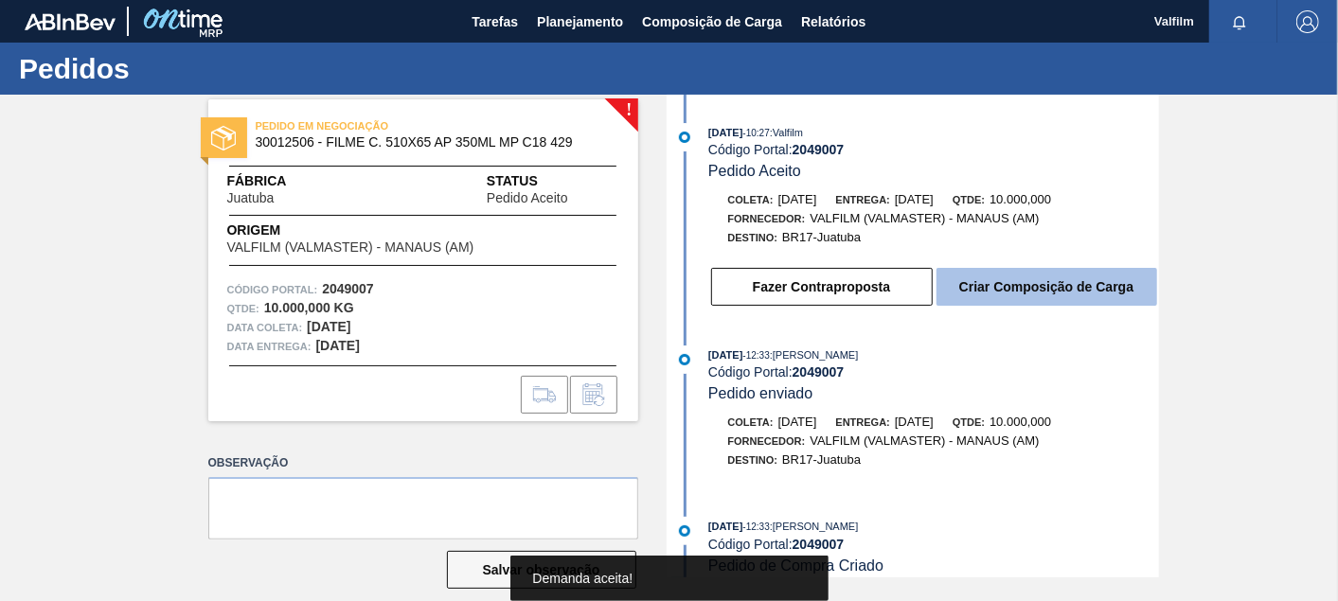
click at [1057, 301] on button "Criar Composição de Carga" at bounding box center [1046, 287] width 221 height 38
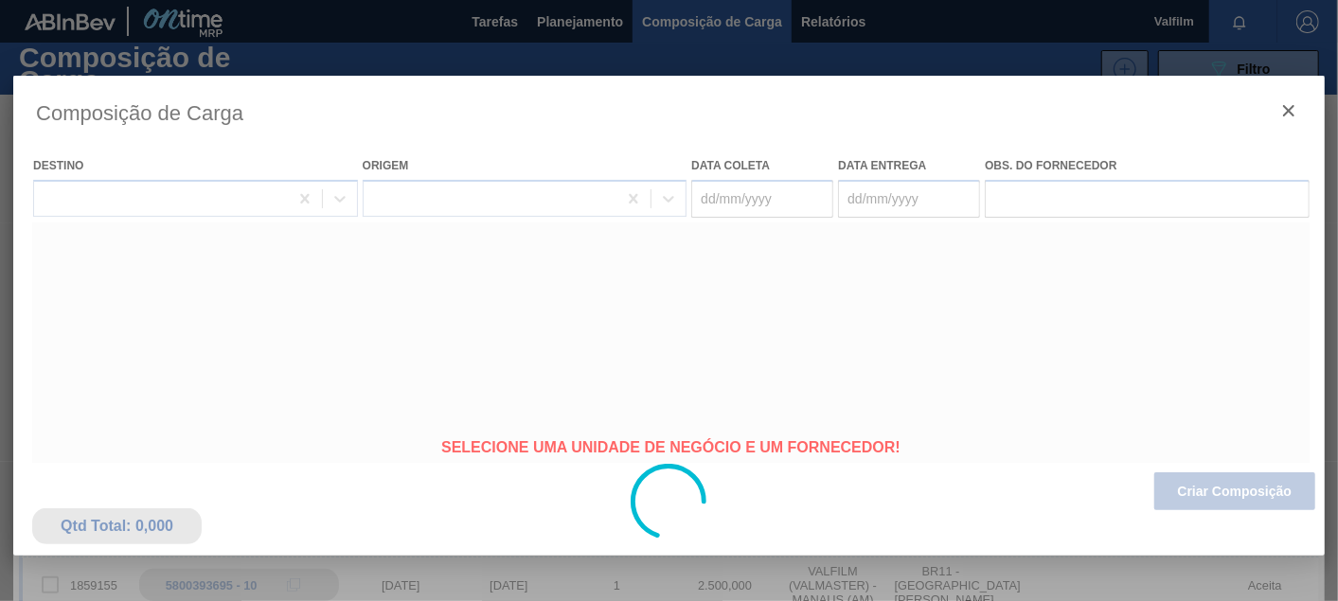
type coleta "[DATE]"
type Entrega "[DATE]"
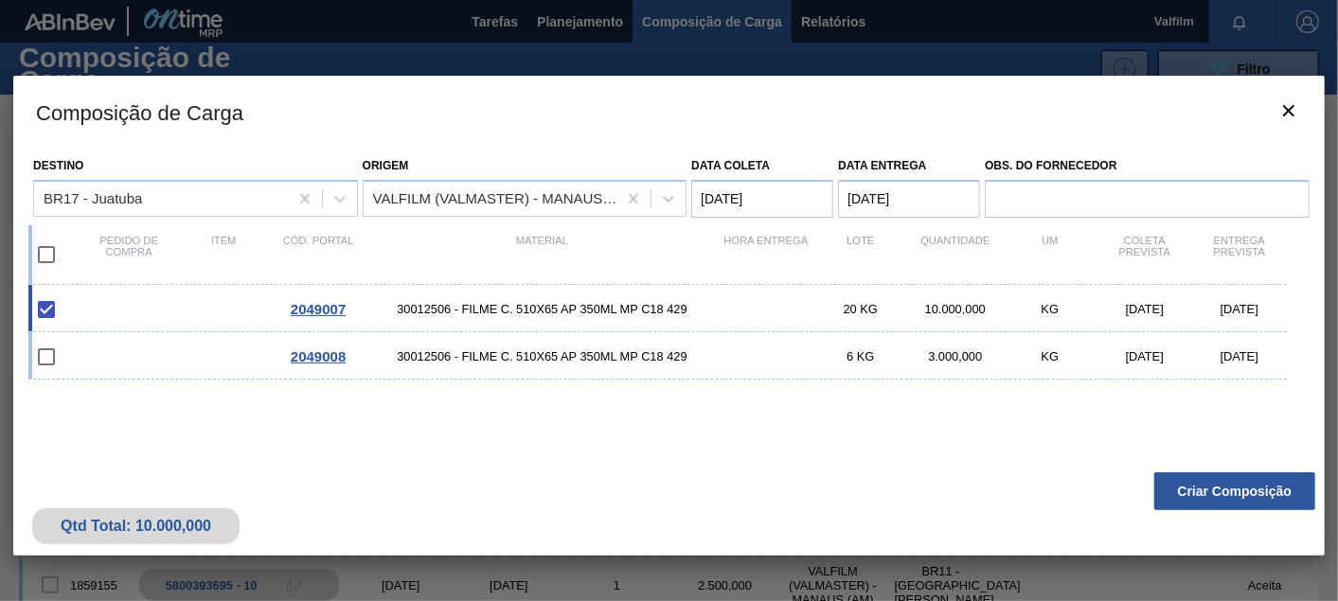
click at [1209, 462] on div "2049007 30012506 - FILME C. 510X65 AP 350ML MP C18 429 20 KG 10.000,000 KG [DAT…" at bounding box center [664, 399] width 1273 height 228
click at [1204, 494] on button "Criar Composição" at bounding box center [1234, 491] width 161 height 38
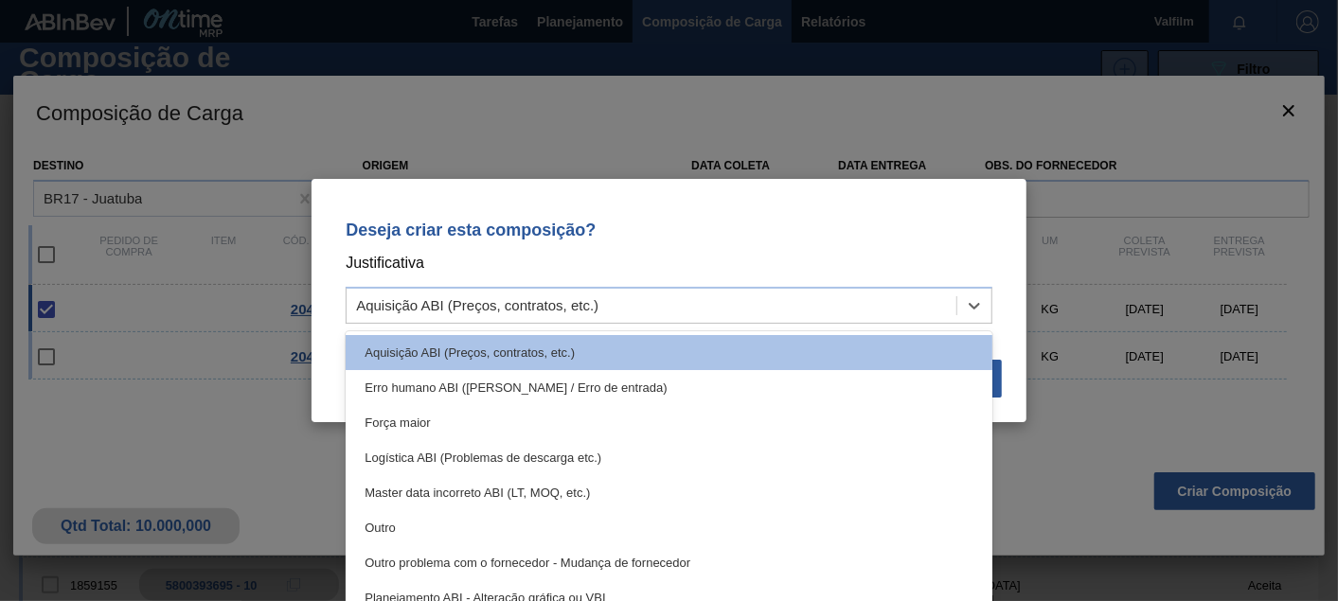
drag, startPoint x: 717, startPoint y: 300, endPoint x: 610, endPoint y: 329, distance: 110.9
click at [716, 300] on div "Aquisição ABI (Preços, contratos, etc.)" at bounding box center [651, 306] width 610 height 27
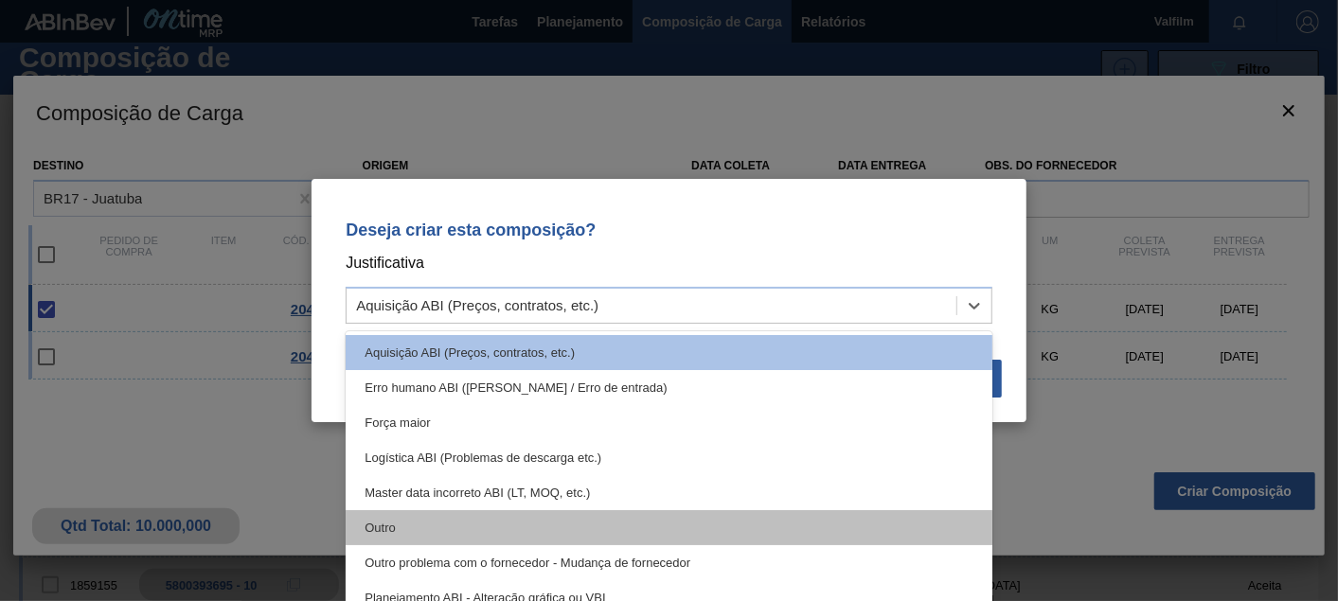
click at [362, 532] on div "Outro" at bounding box center [669, 527] width 647 height 35
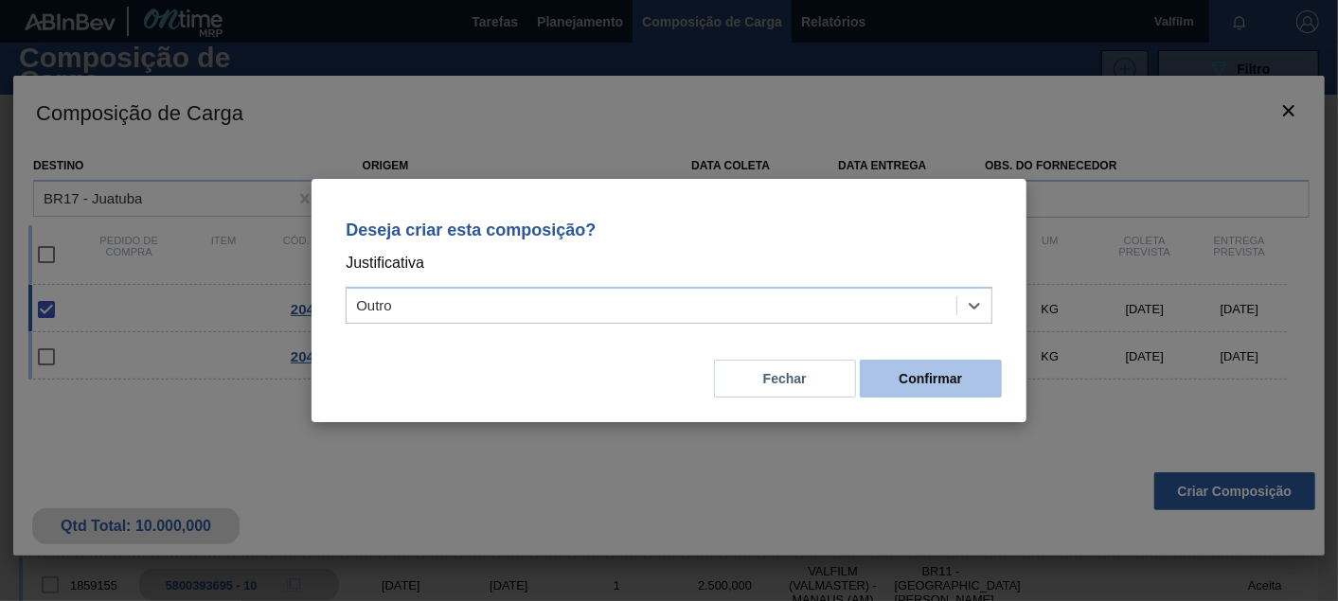
click at [930, 382] on button "Confirmar" at bounding box center [931, 379] width 142 height 38
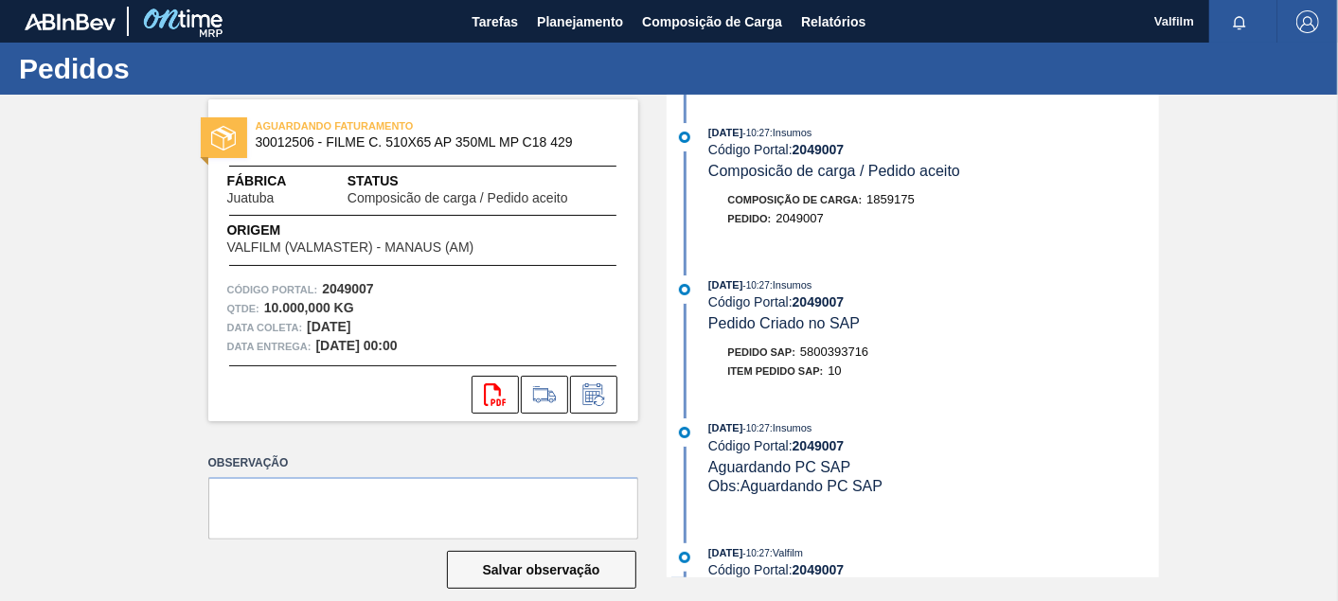
click at [861, 359] on span "5800393716" at bounding box center [834, 352] width 68 height 14
copy span "5800393716"
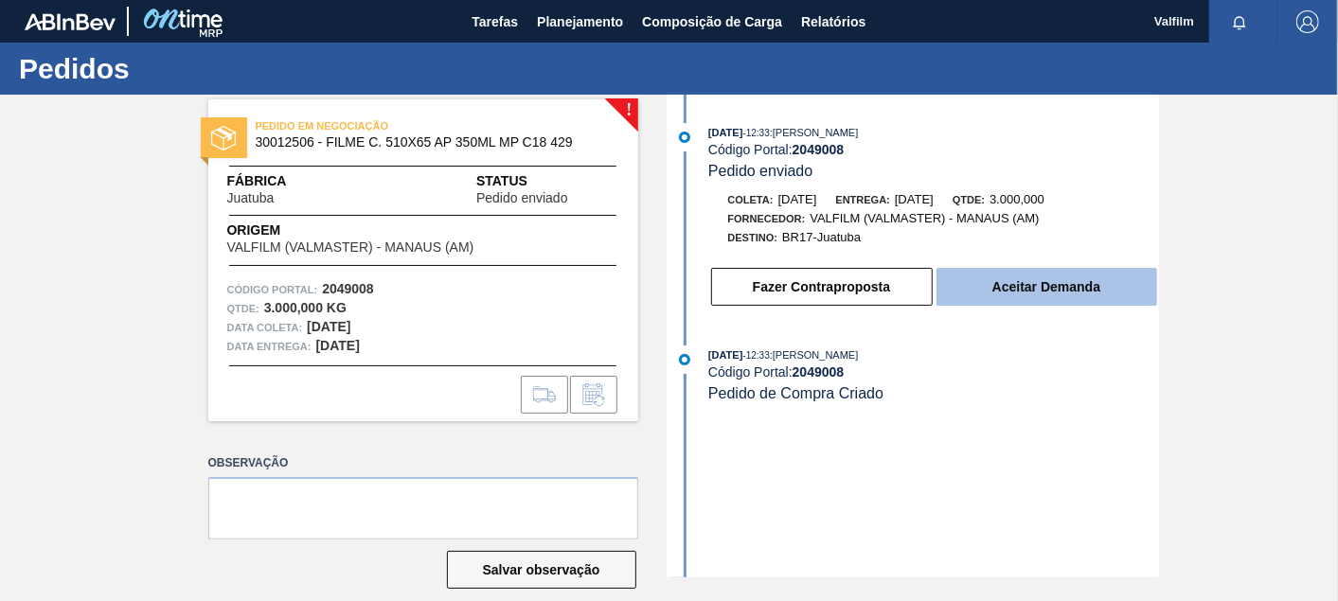
click at [1036, 297] on button "Aceitar Demanda" at bounding box center [1046, 287] width 221 height 38
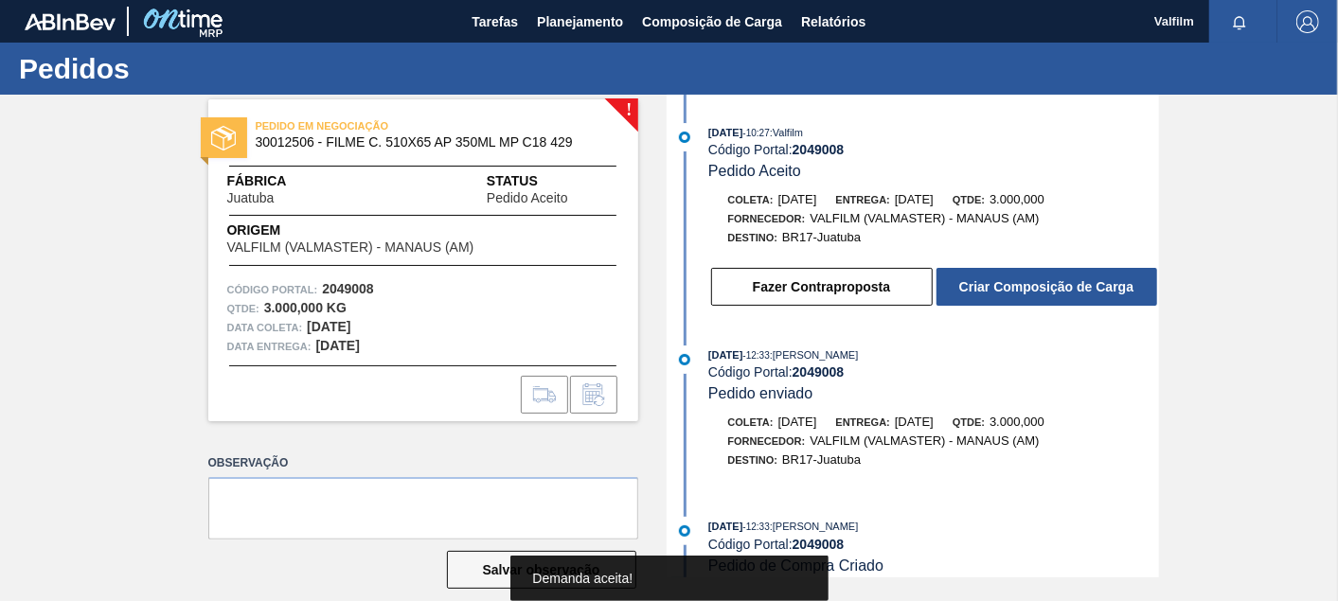
click at [1036, 297] on button "Criar Composição de Carga" at bounding box center [1046, 287] width 221 height 38
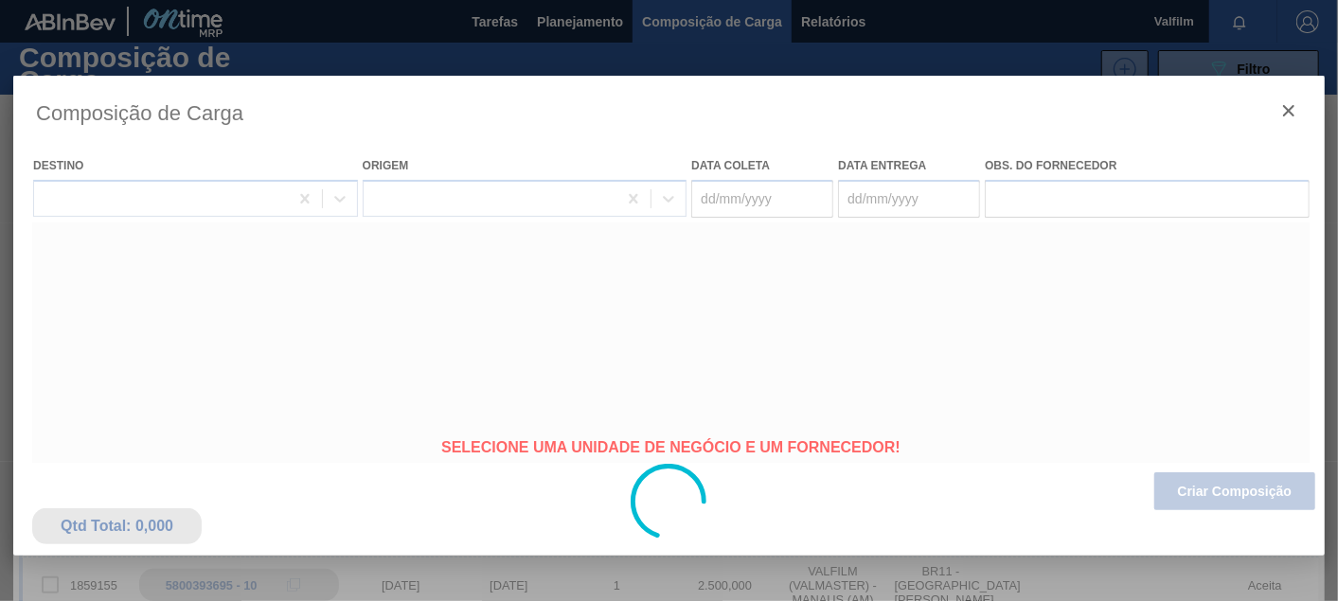
type coleta "02/11/2025"
type Entrega "02/12/2025"
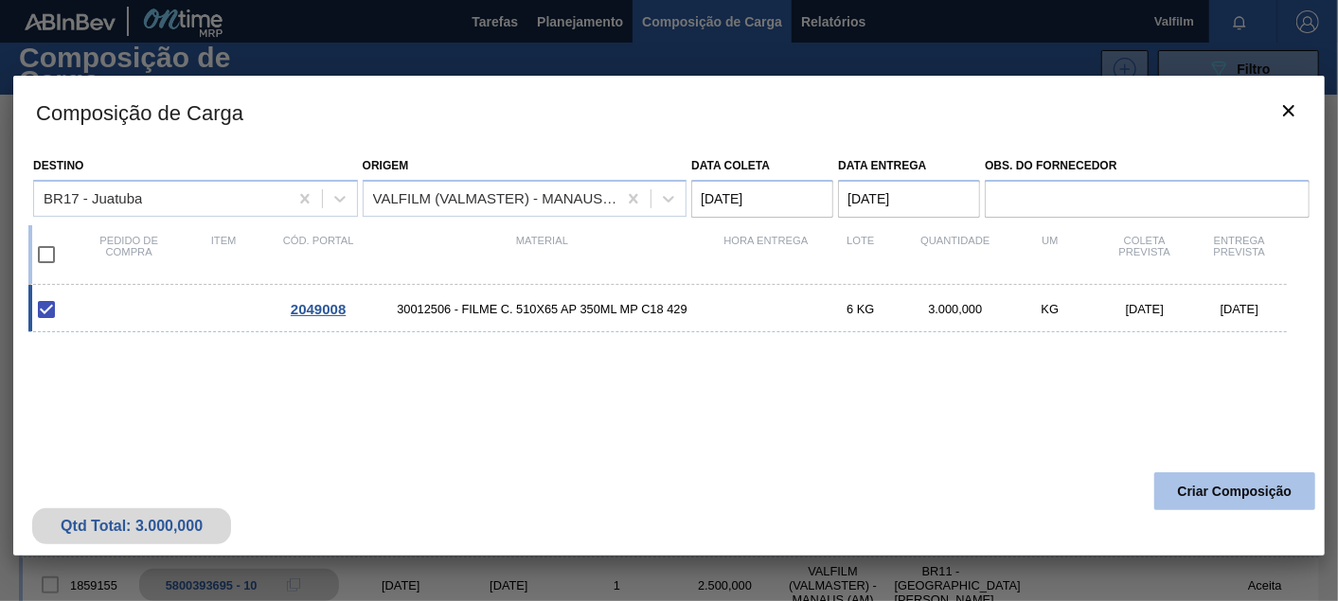
click at [1211, 489] on button "Criar Composição" at bounding box center [1234, 491] width 161 height 38
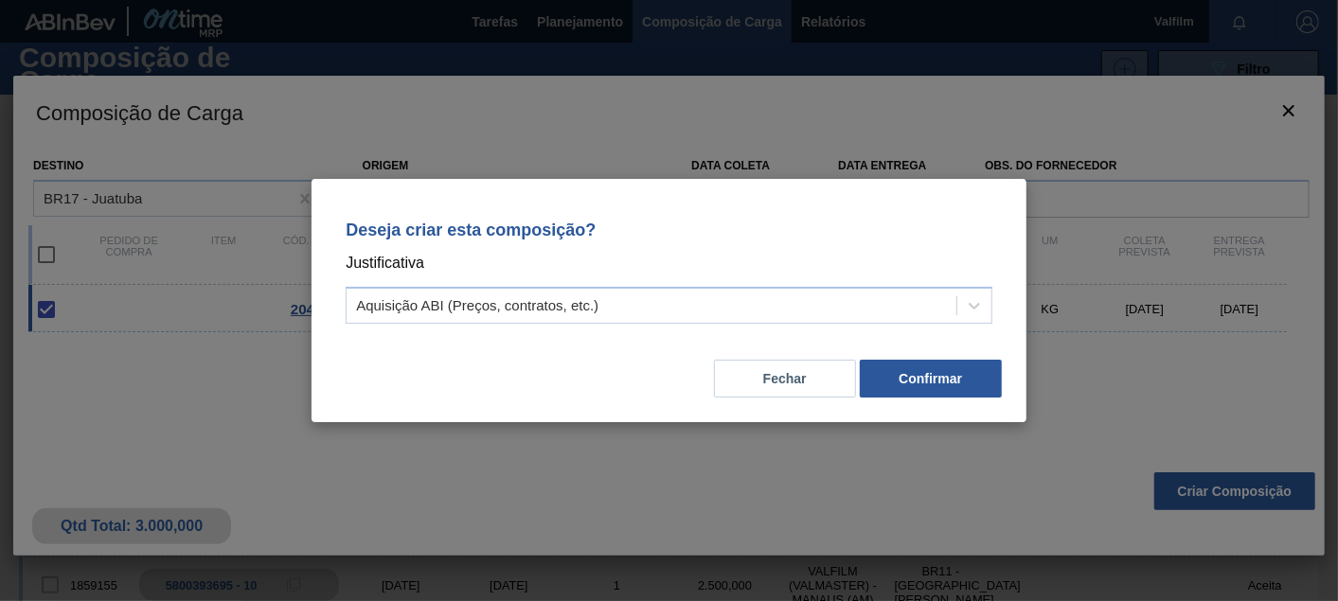
drag, startPoint x: 692, startPoint y: 313, endPoint x: 611, endPoint y: 327, distance: 82.5
click at [689, 313] on div "Aquisição ABI (Preços, contratos, etc.)" at bounding box center [651, 306] width 610 height 27
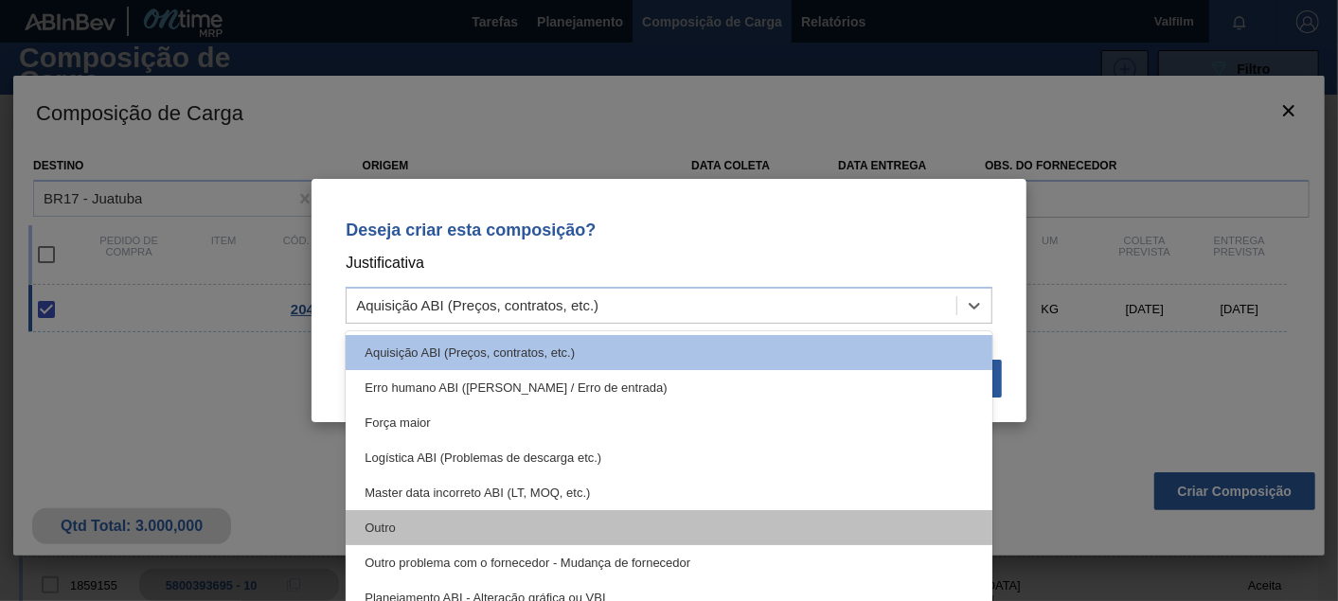
drag, startPoint x: 449, startPoint y: 511, endPoint x: 443, endPoint y: 524, distance: 14.4
click at [443, 524] on div "Aquisição ABI (Preços, contratos, etc.) Erro humano ABI (Cálculo / Erro de entr…" at bounding box center [669, 473] width 647 height 284
click at [471, 519] on div "Outro" at bounding box center [669, 527] width 647 height 35
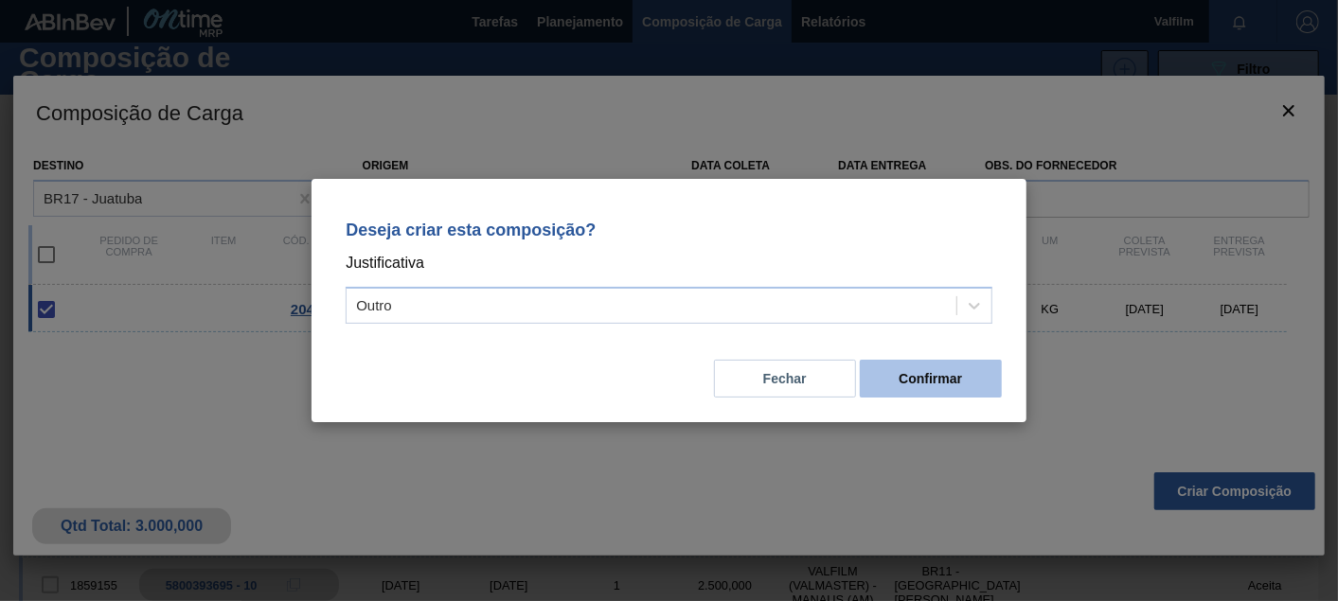
click at [960, 396] on button "Confirmar" at bounding box center [931, 379] width 142 height 38
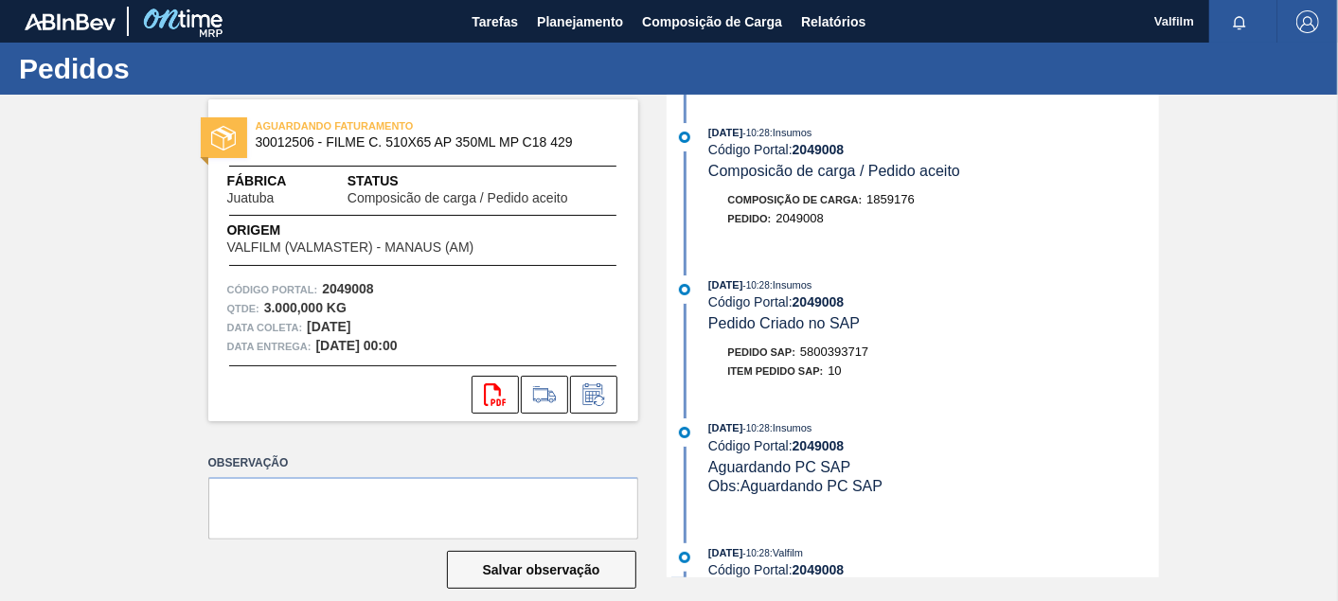
click at [828, 359] on span "5800393717" at bounding box center [834, 352] width 68 height 14
copy span "5800393717"
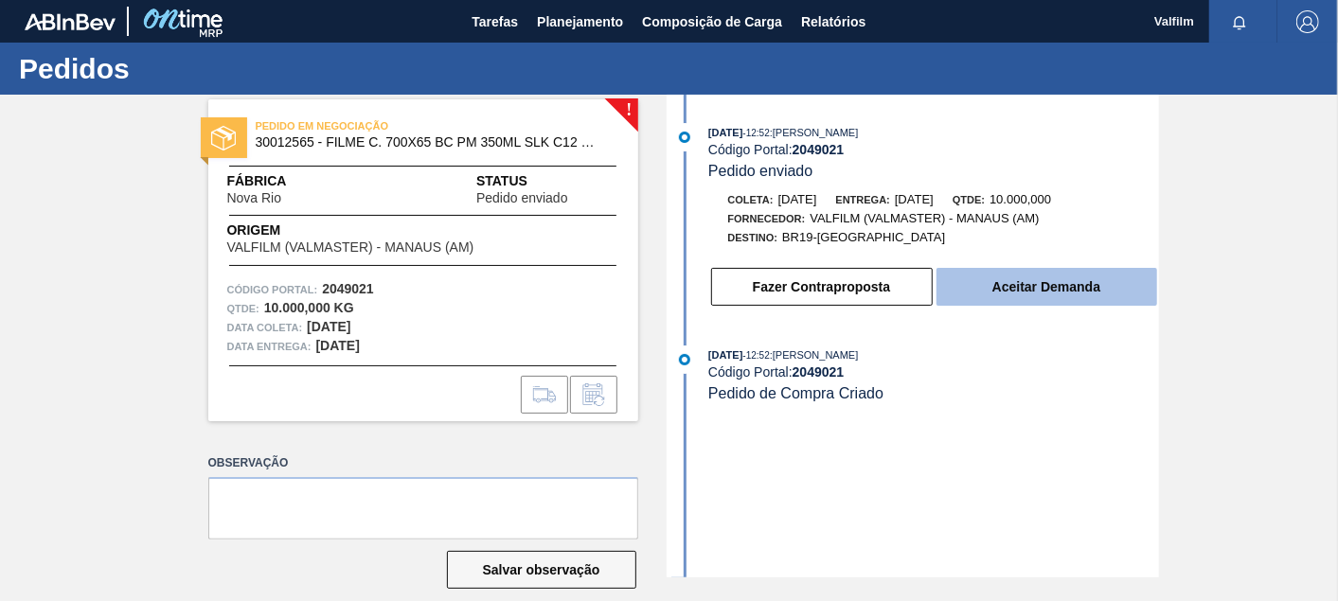
click at [1073, 301] on button "Aceitar Demanda" at bounding box center [1046, 287] width 221 height 38
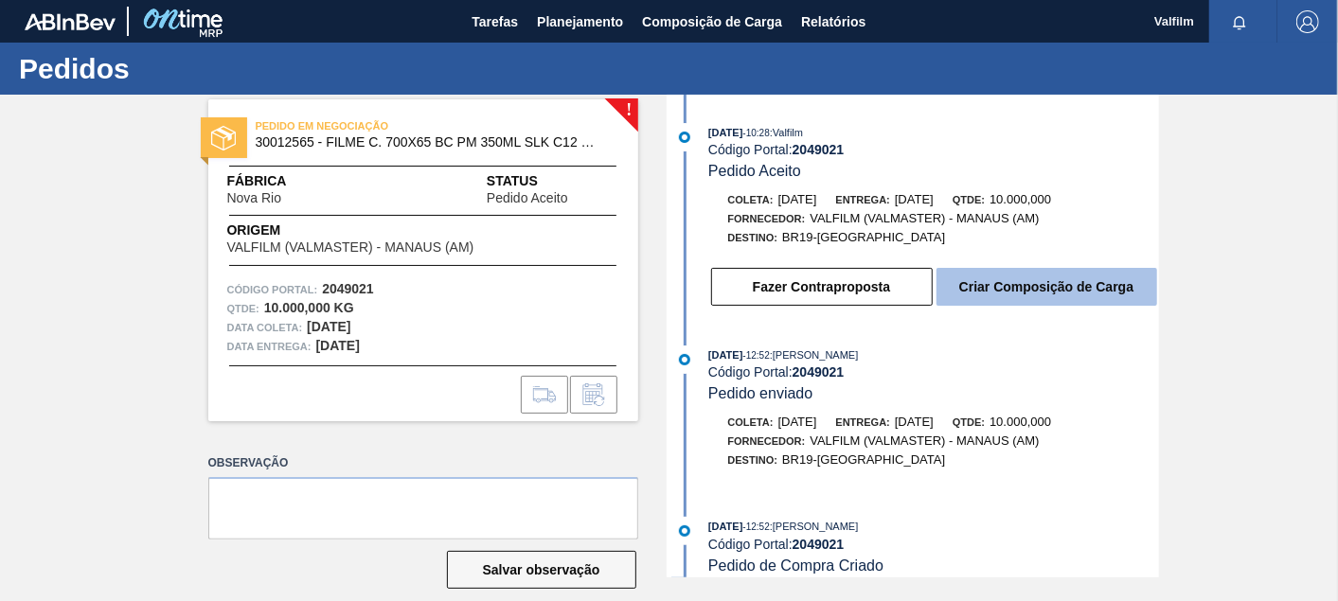
click at [1052, 303] on button "Criar Composição de Carga" at bounding box center [1046, 287] width 221 height 38
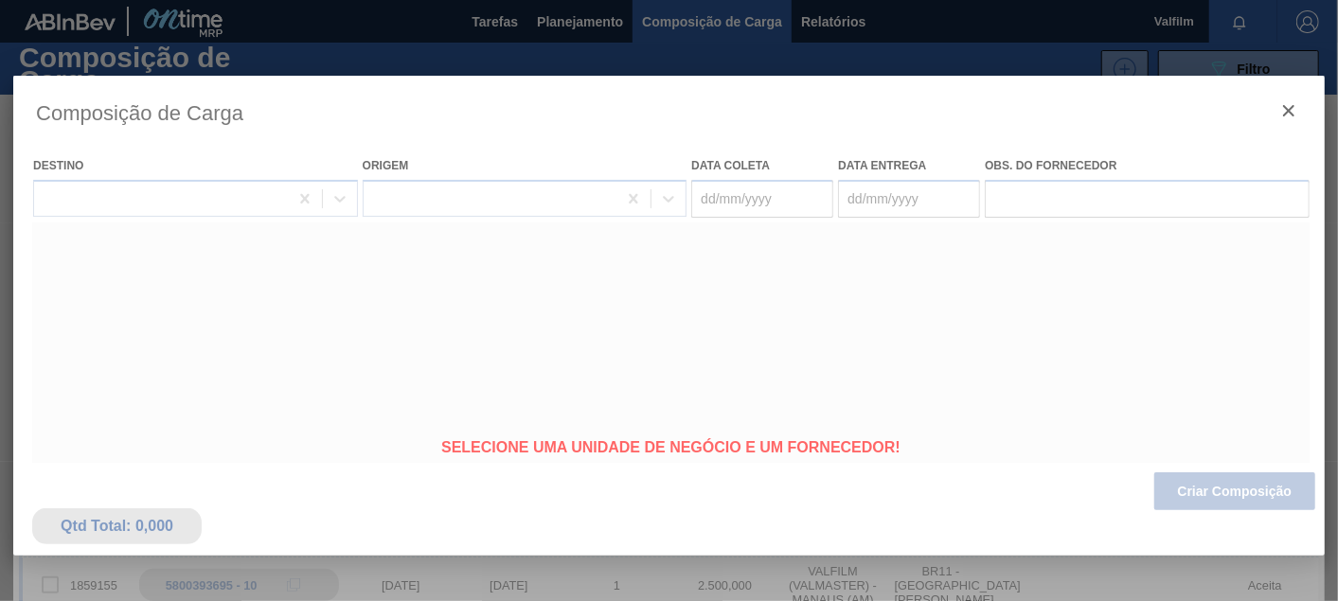
type coleta "[DATE]"
type Entrega "[DATE]"
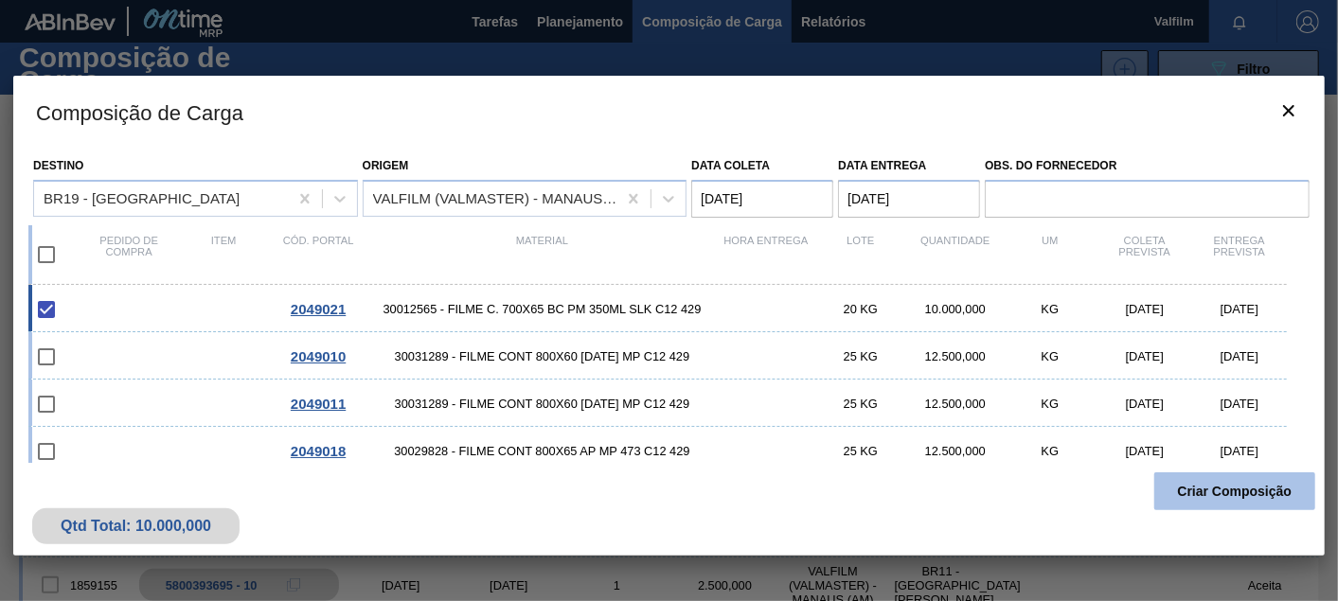
click at [1238, 503] on button "Criar Composição" at bounding box center [1234, 491] width 161 height 38
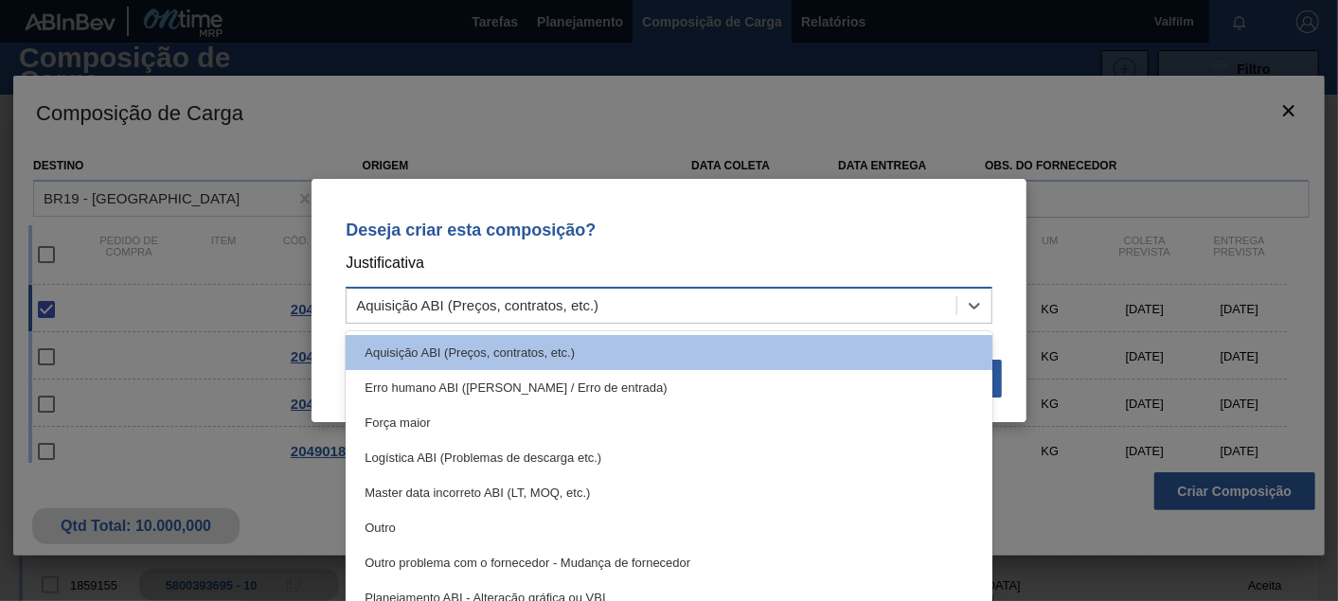
click at [503, 298] on div "Aquisição ABI (Preços, contratos, etc.)" at bounding box center [477, 306] width 242 height 16
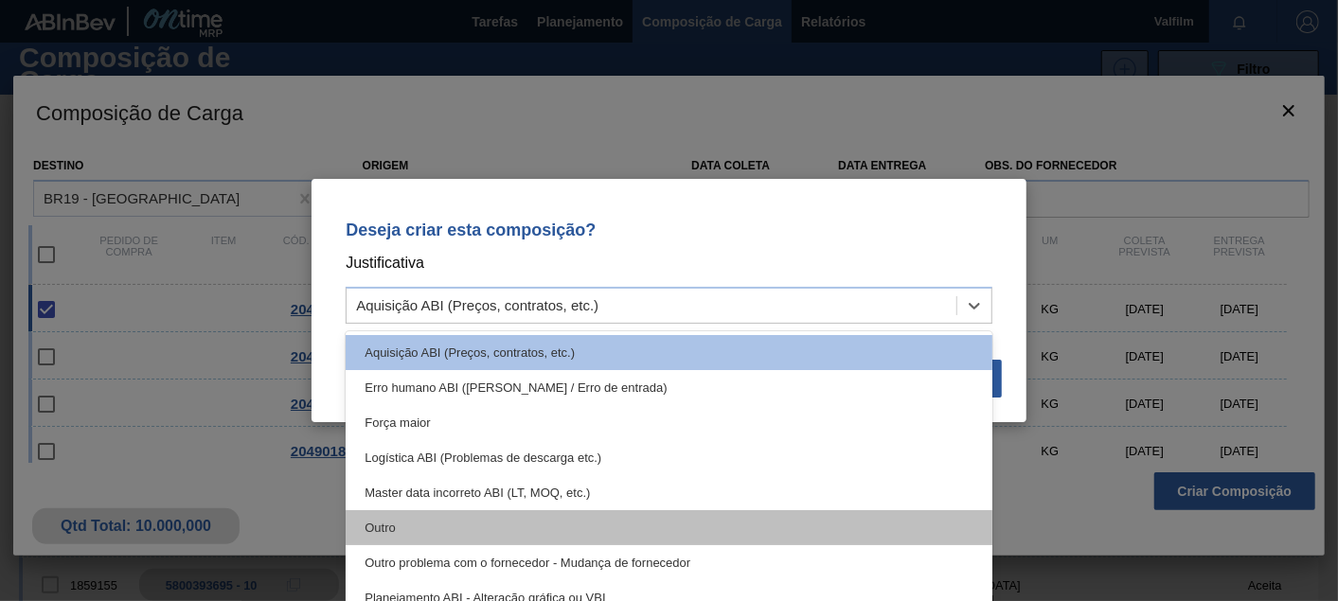
click at [403, 526] on div "Outro" at bounding box center [669, 527] width 647 height 35
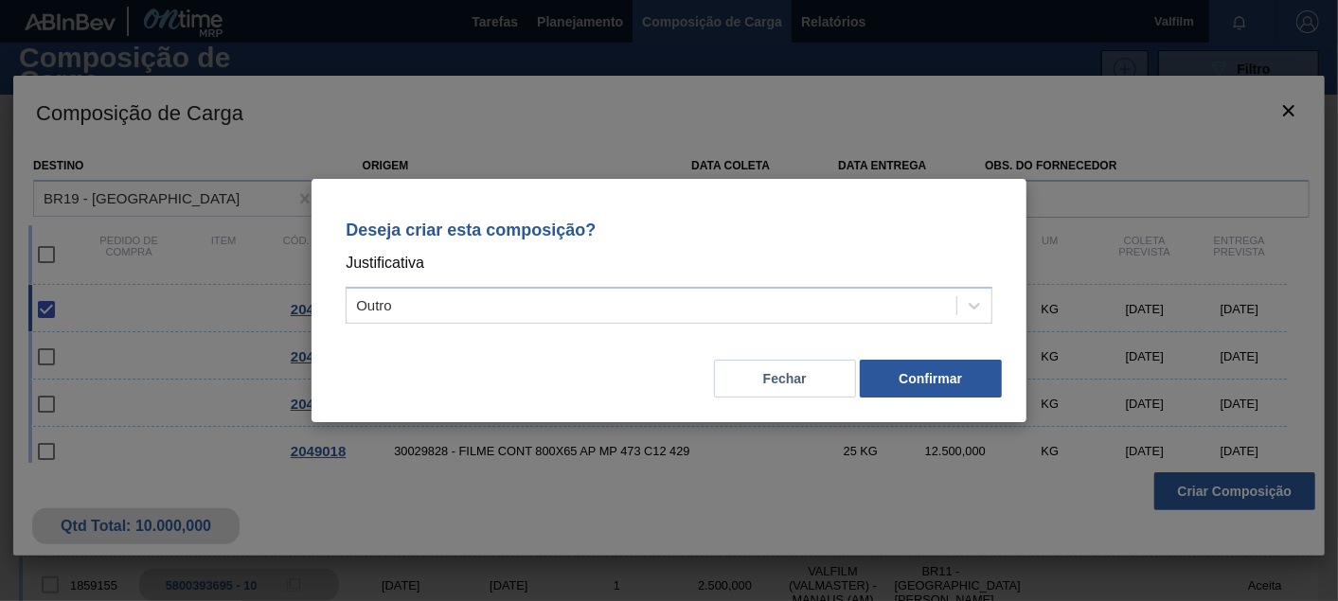
click at [903, 398] on div "Fechar Confirmar" at bounding box center [668, 367] width 669 height 64
click at [921, 389] on button "Confirmar" at bounding box center [931, 379] width 142 height 38
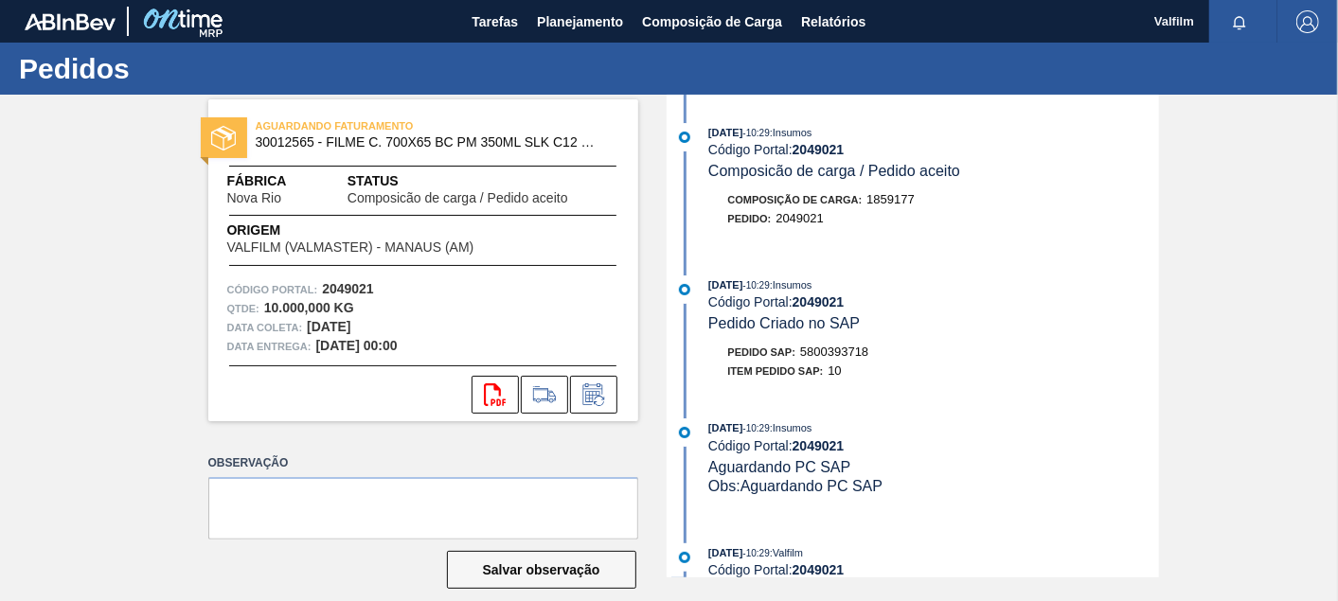
click at [826, 362] on div "Pedido SAP: 5800393718" at bounding box center [798, 352] width 141 height 19
click at [830, 355] on span "5800393718" at bounding box center [834, 352] width 68 height 14
copy span "5800393718"
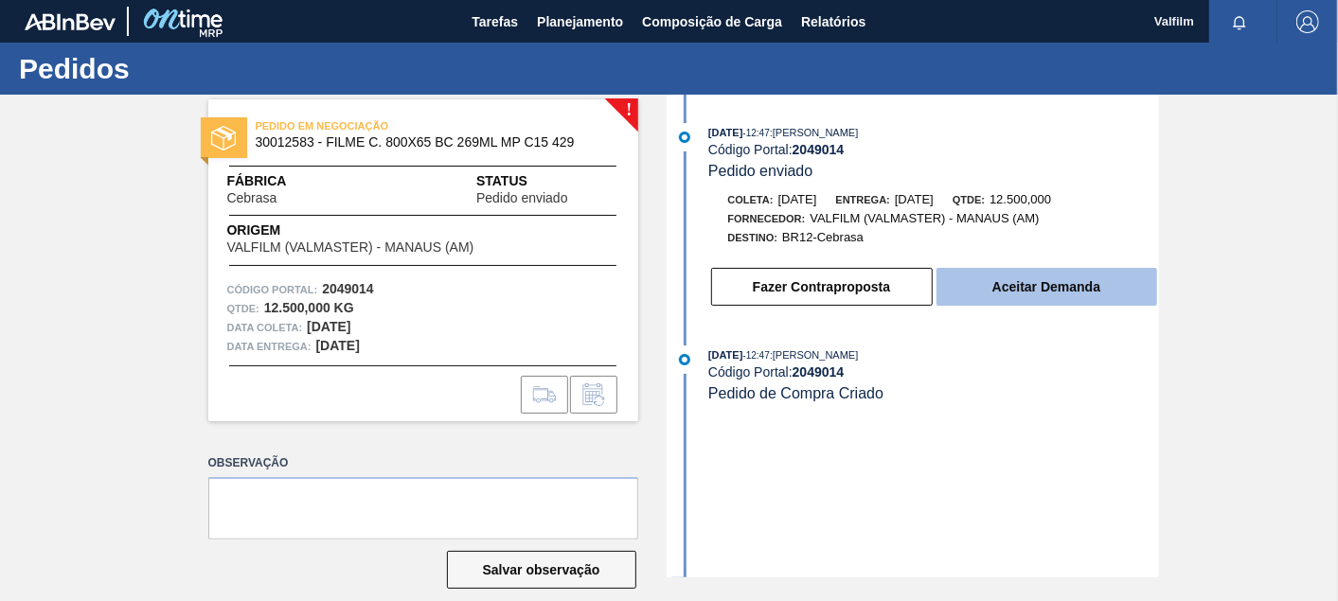
click at [1024, 300] on button "Aceitar Demanda" at bounding box center [1046, 287] width 221 height 38
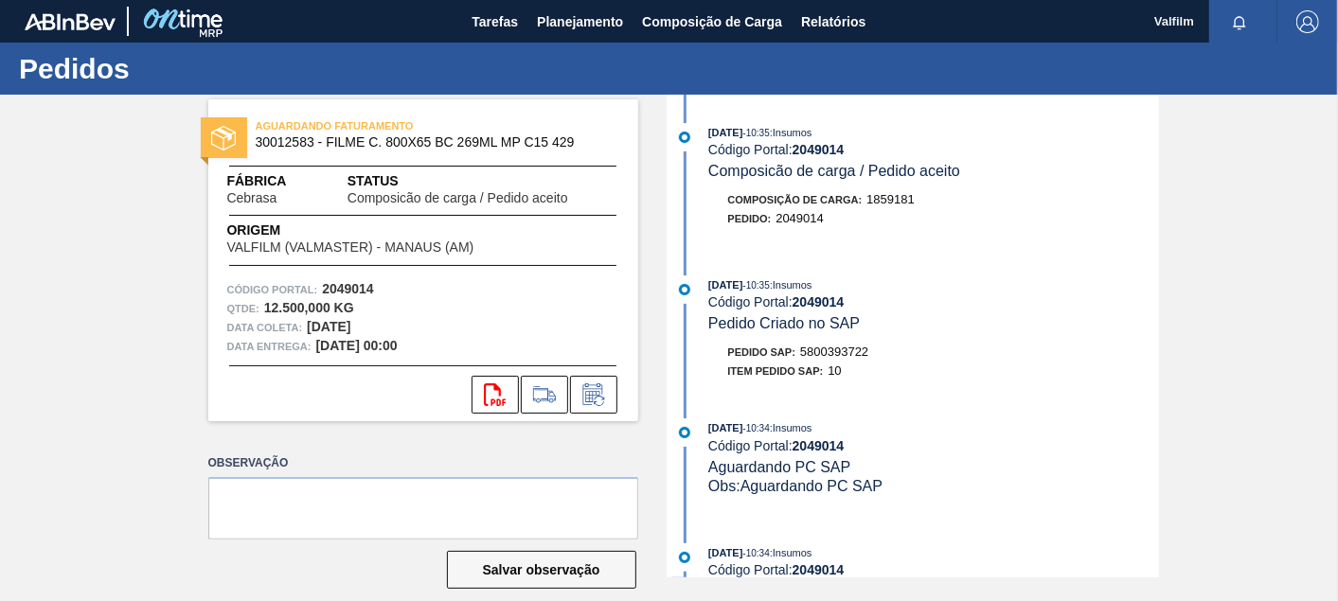
click at [849, 354] on span "5800393722" at bounding box center [834, 352] width 68 height 14
copy span "5800393722"
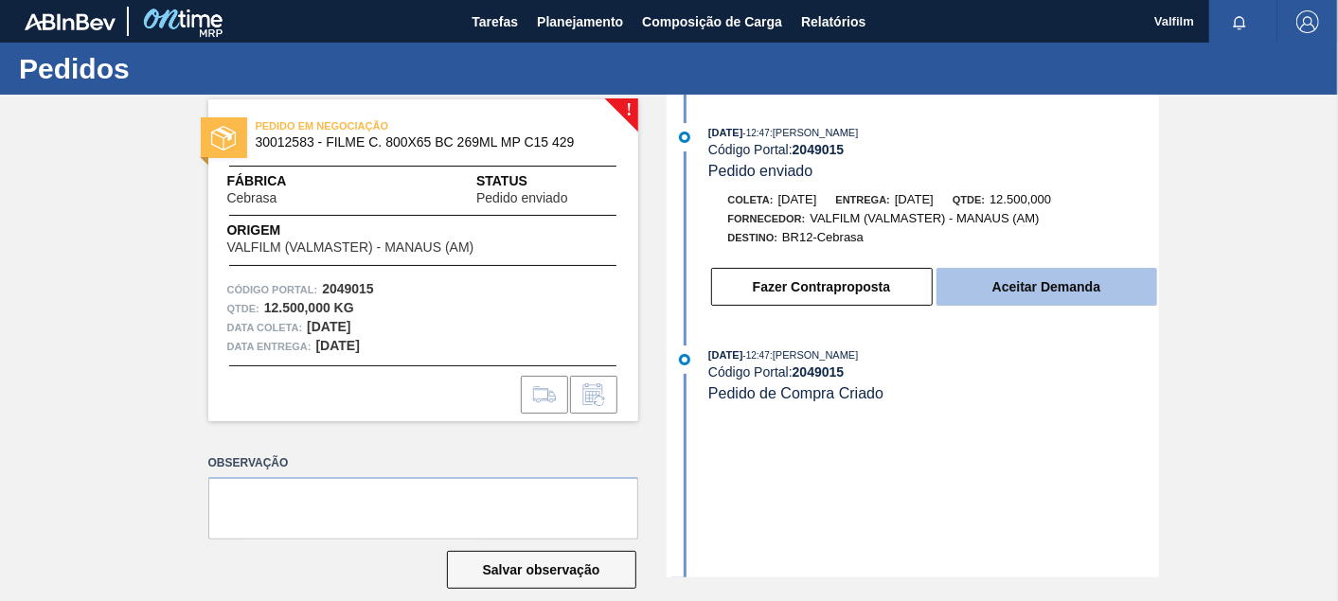
click at [1069, 303] on button "Aceitar Demanda" at bounding box center [1046, 287] width 221 height 38
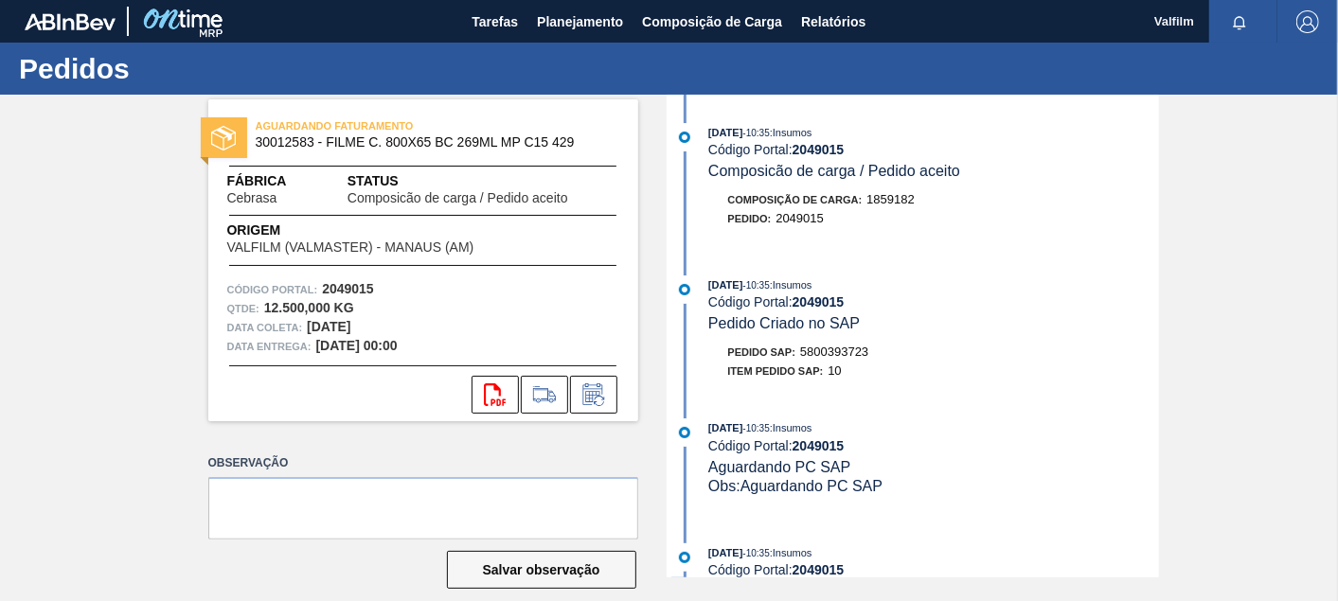
click at [857, 359] on span "5800393723" at bounding box center [834, 352] width 68 height 14
copy span "5800393723"
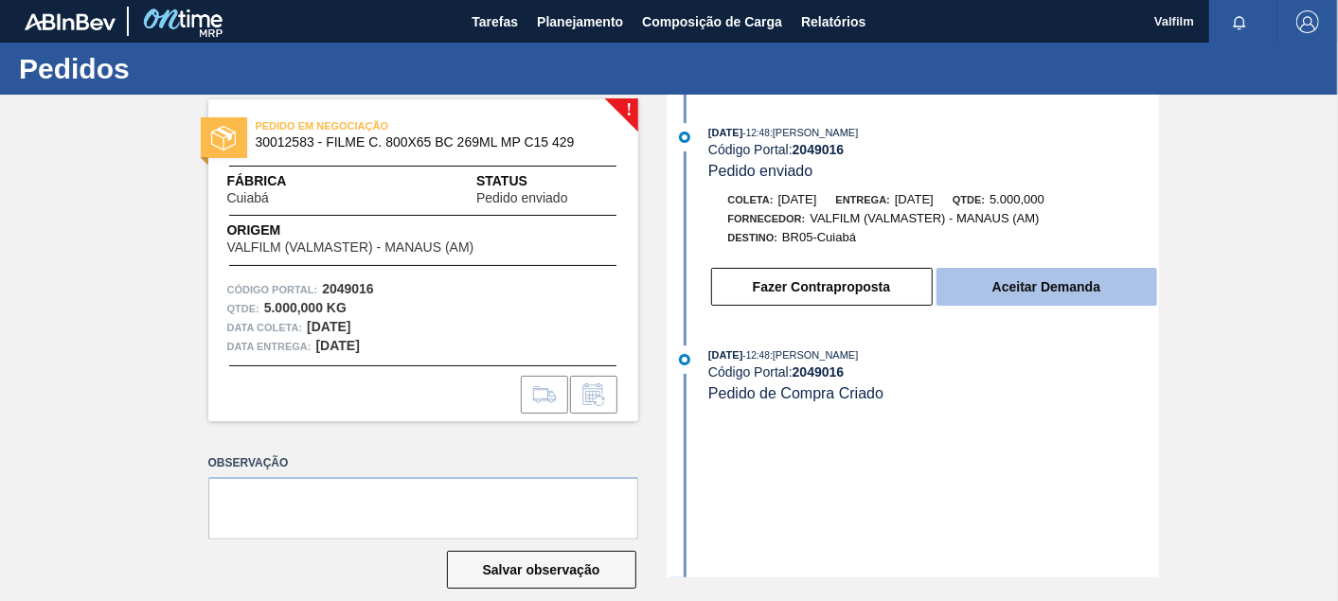
click at [999, 288] on button "Aceitar Demanda" at bounding box center [1046, 287] width 221 height 38
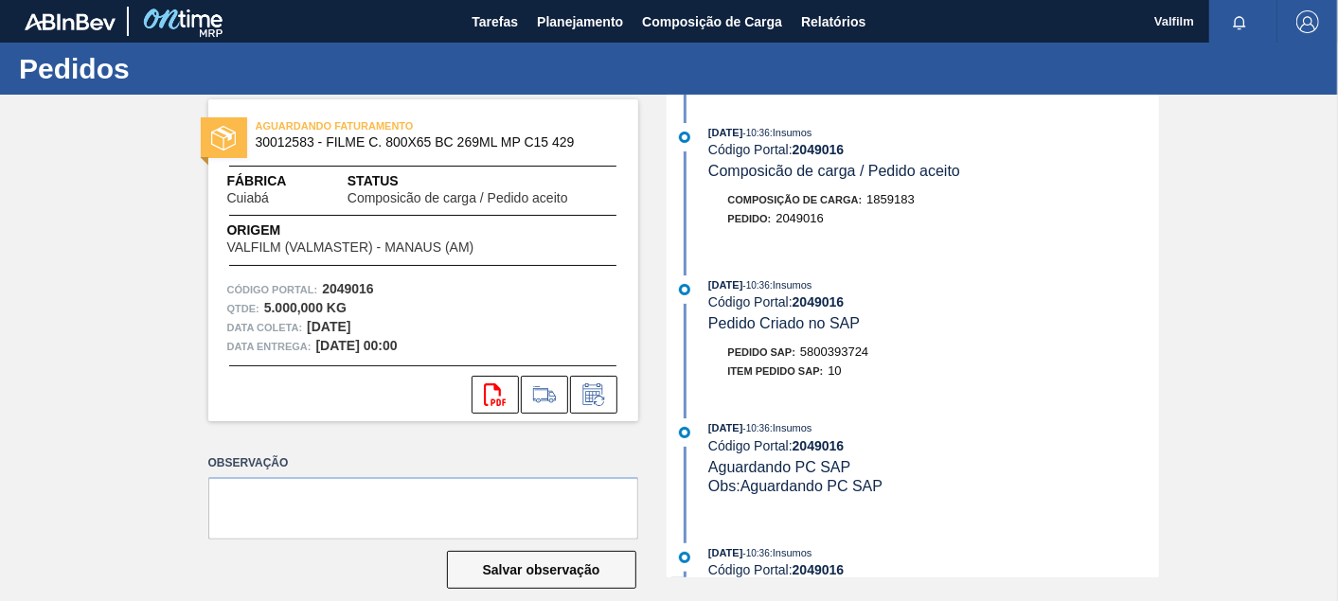
click at [834, 358] on span "5800393724" at bounding box center [834, 352] width 68 height 14
copy span "5800393724"
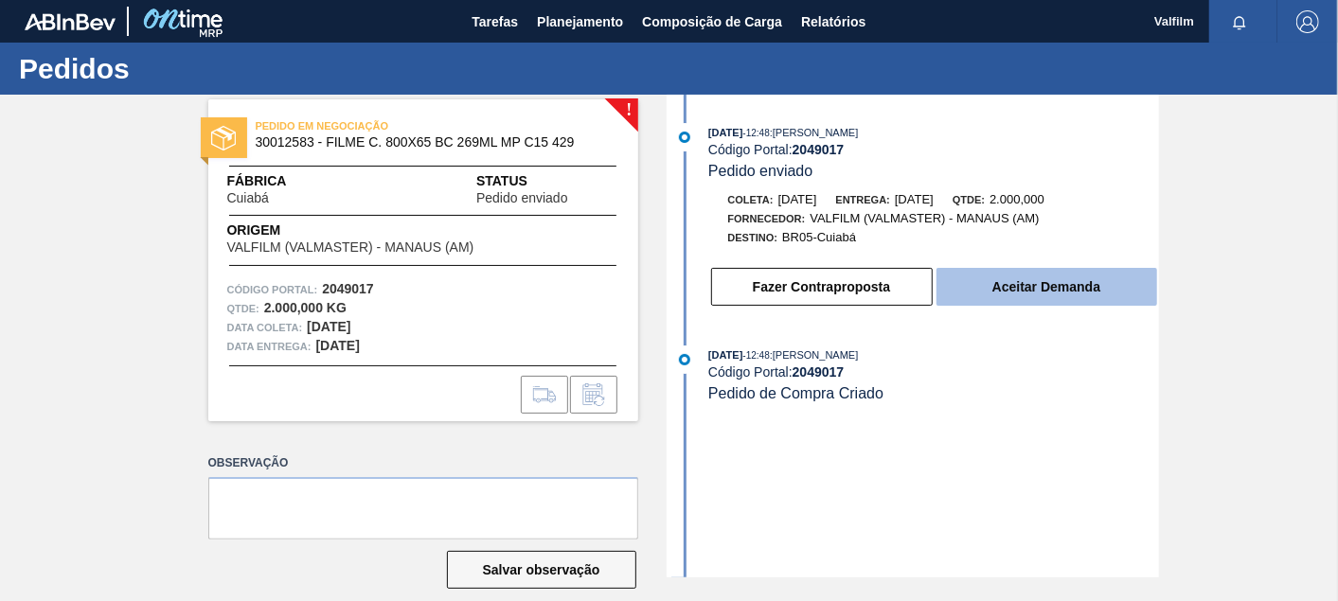
click at [1084, 294] on button "Aceitar Demanda" at bounding box center [1046, 287] width 221 height 38
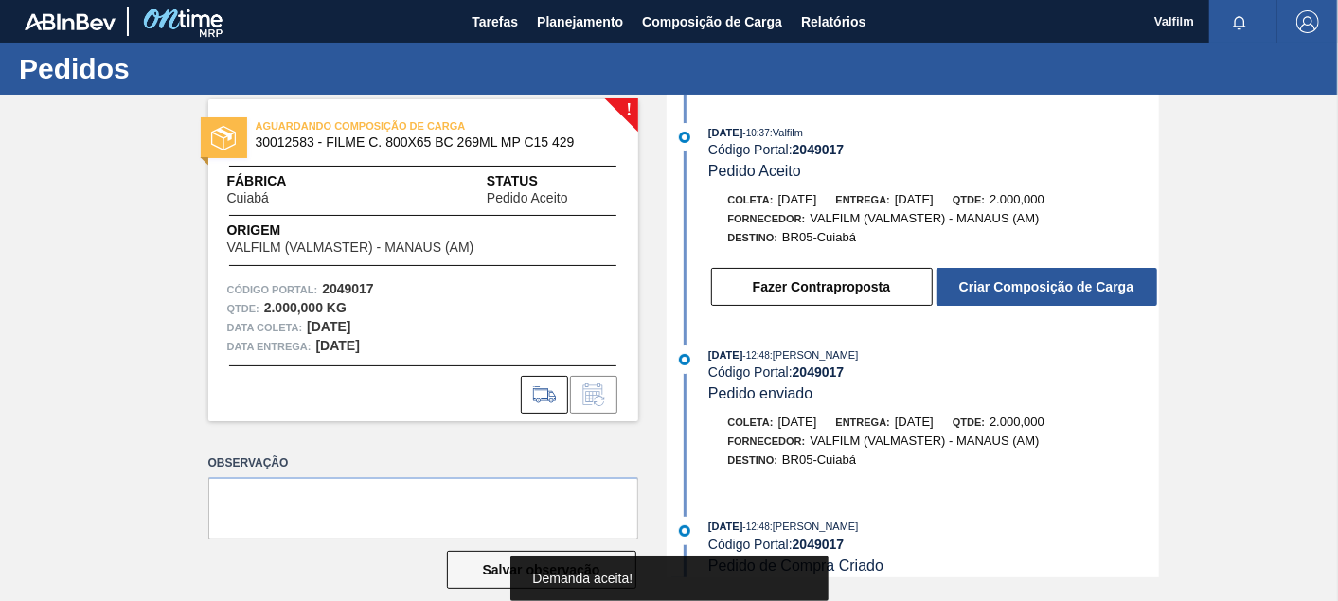
click at [1084, 294] on button "Criar Composição de Carga" at bounding box center [1046, 287] width 221 height 38
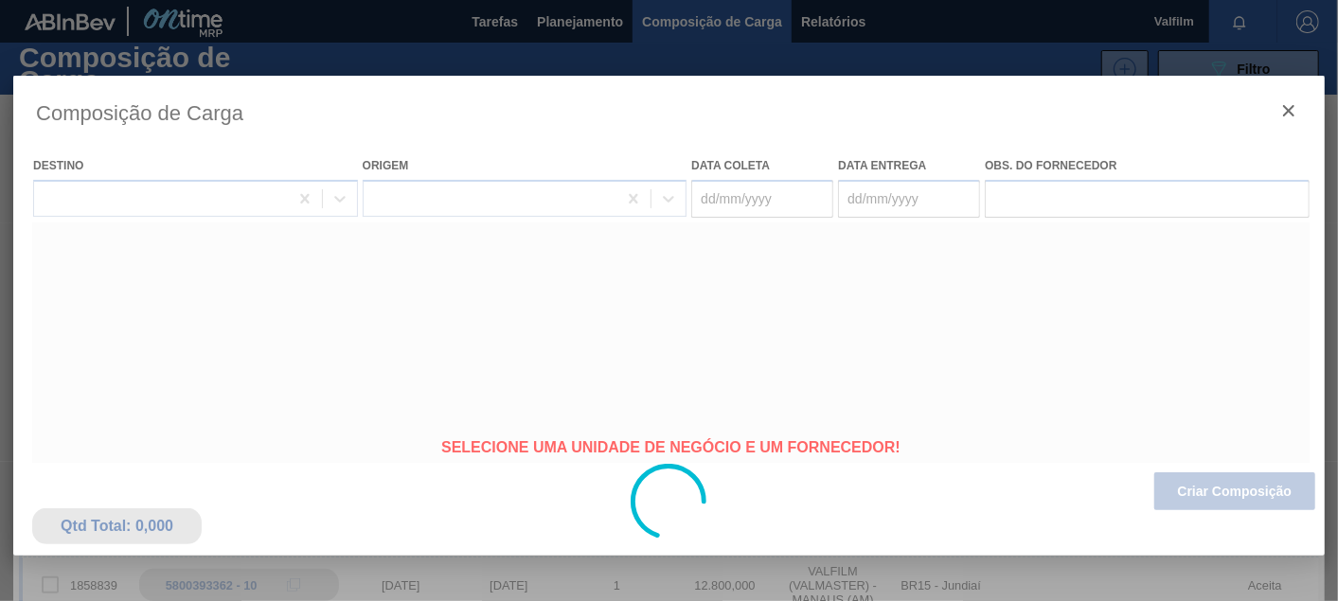
type coleta "[DATE]"
type Entrega "[DATE]"
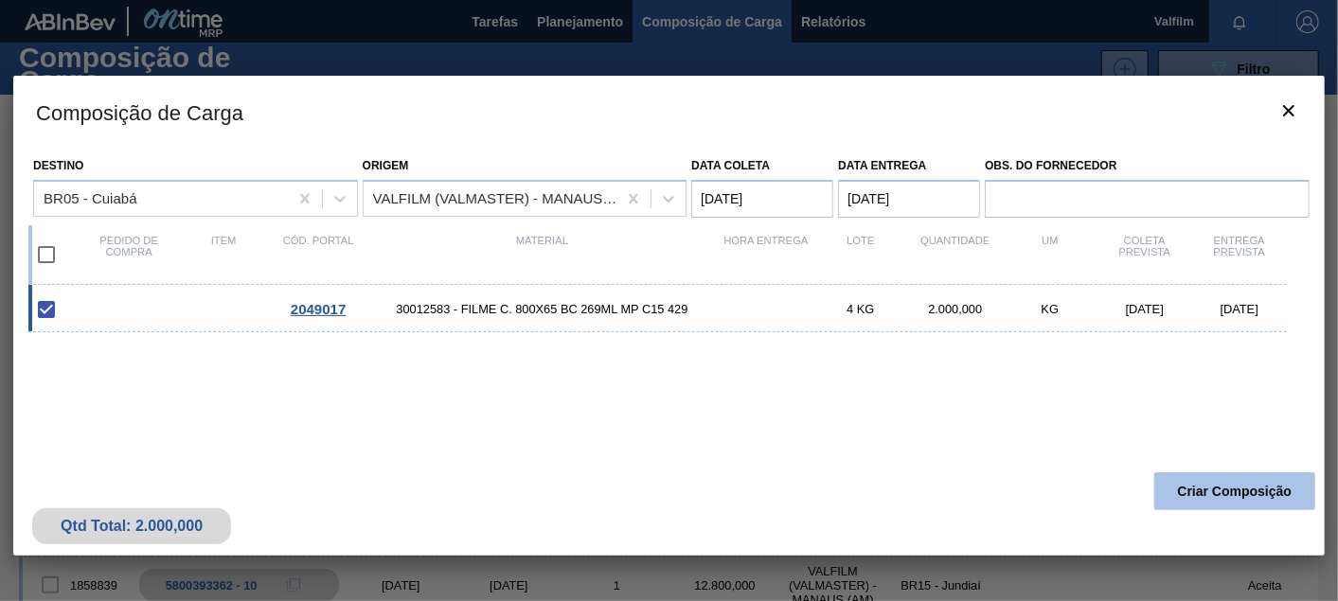
click at [1197, 503] on button "Criar Composição" at bounding box center [1234, 491] width 161 height 38
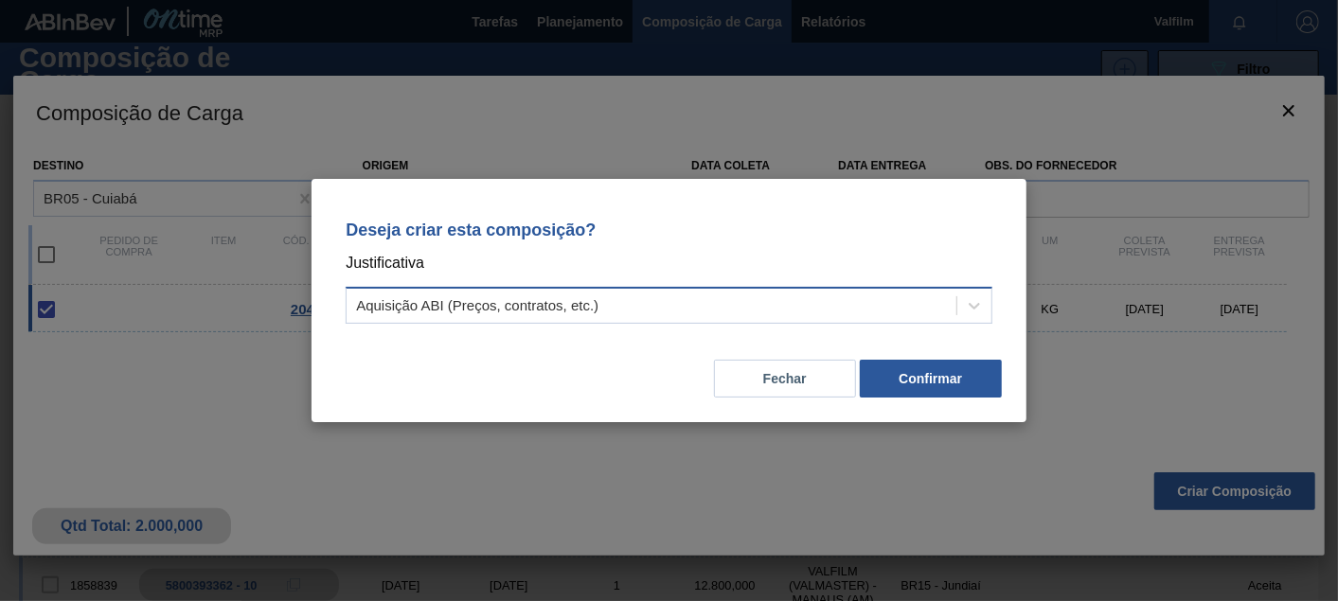
drag, startPoint x: 616, startPoint y: 311, endPoint x: 588, endPoint y: 321, distance: 29.9
click at [615, 311] on div "Aquisição ABI (Preços, contratos, etc.)" at bounding box center [651, 306] width 610 height 27
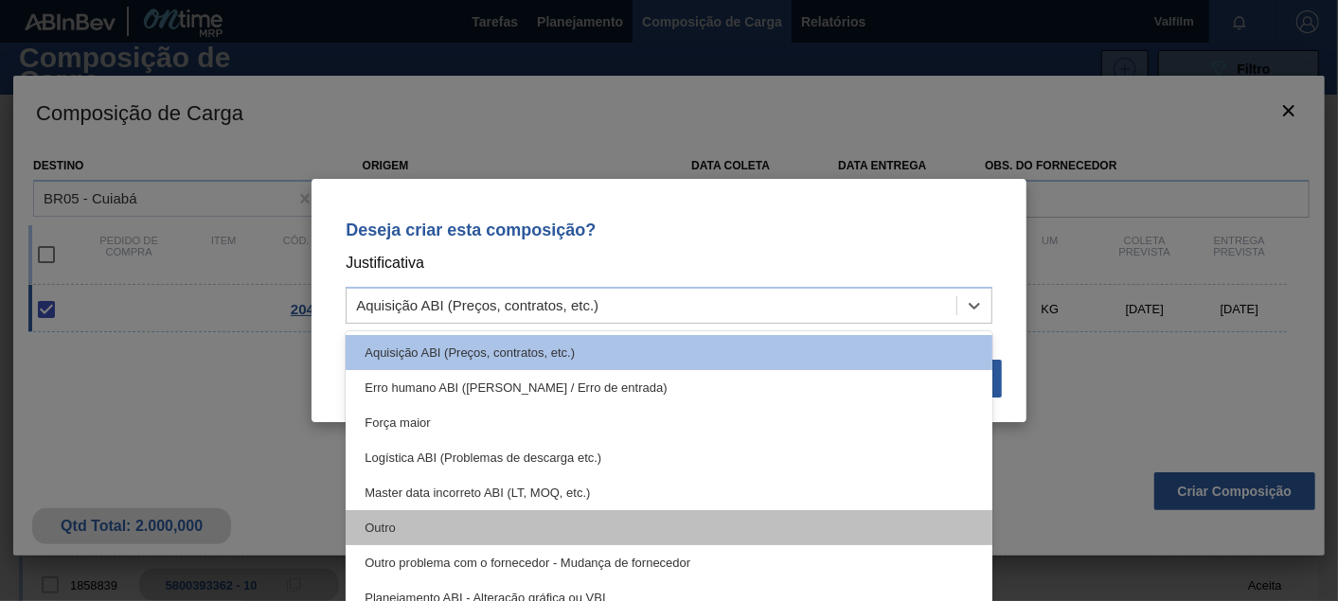
click at [396, 527] on div "Outro" at bounding box center [669, 527] width 647 height 35
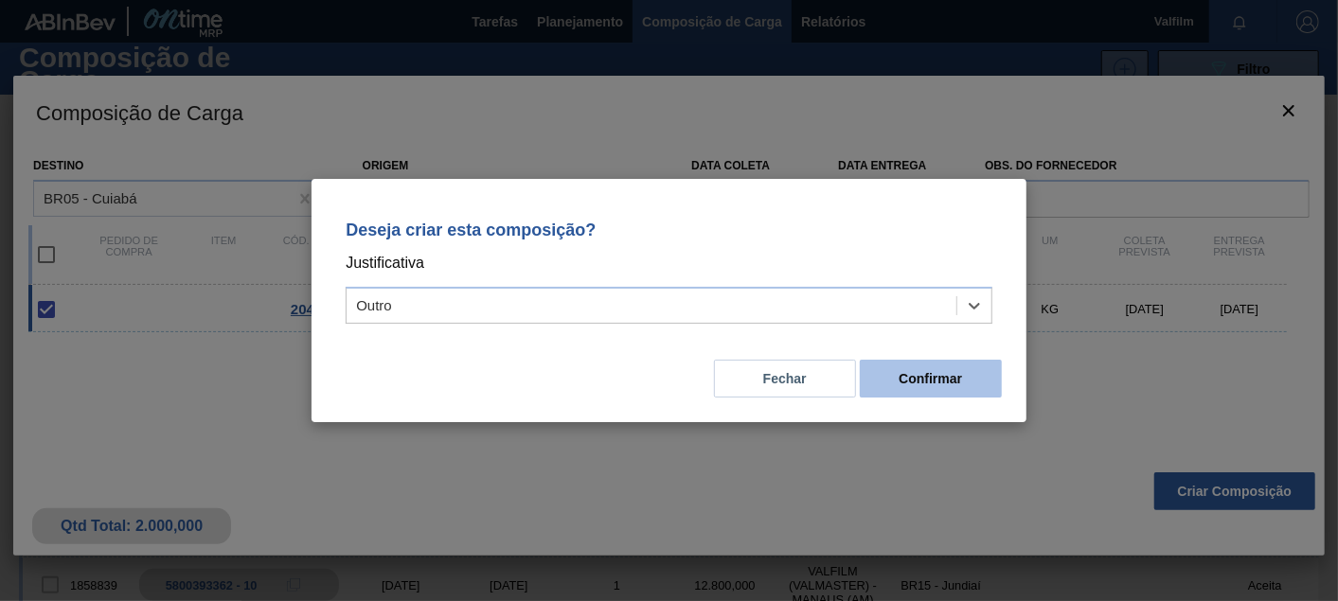
click at [970, 364] on button "Confirmar" at bounding box center [931, 379] width 142 height 38
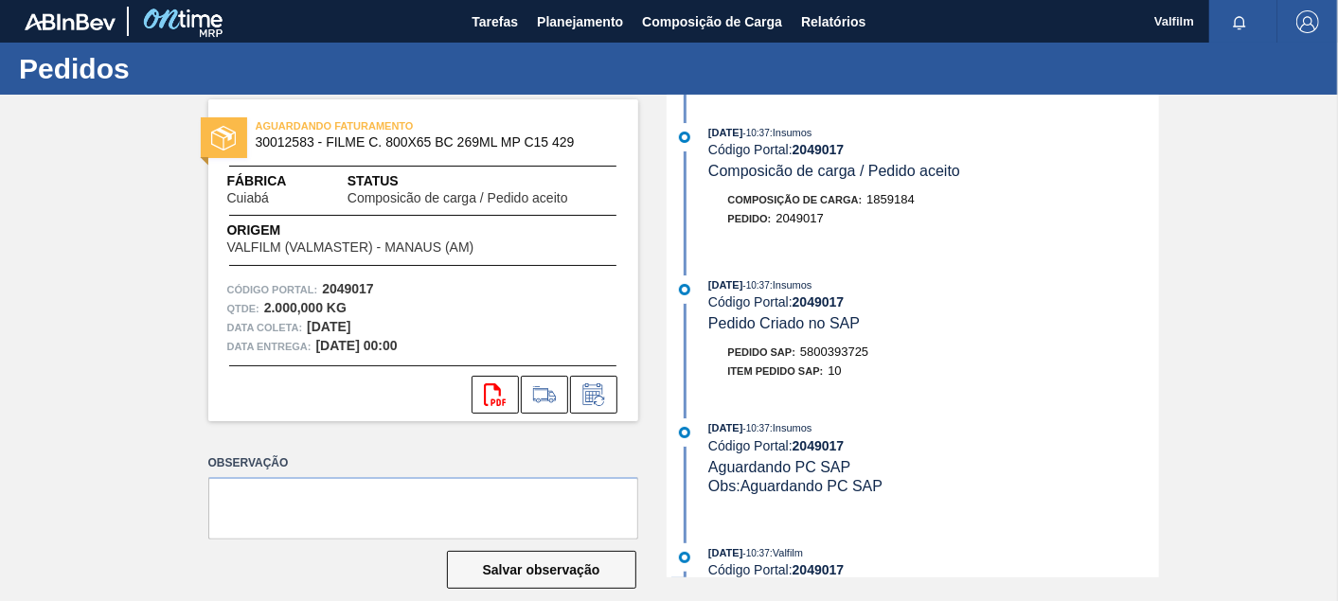
click at [830, 359] on span "5800393725" at bounding box center [834, 352] width 68 height 14
copy span "5800393725"
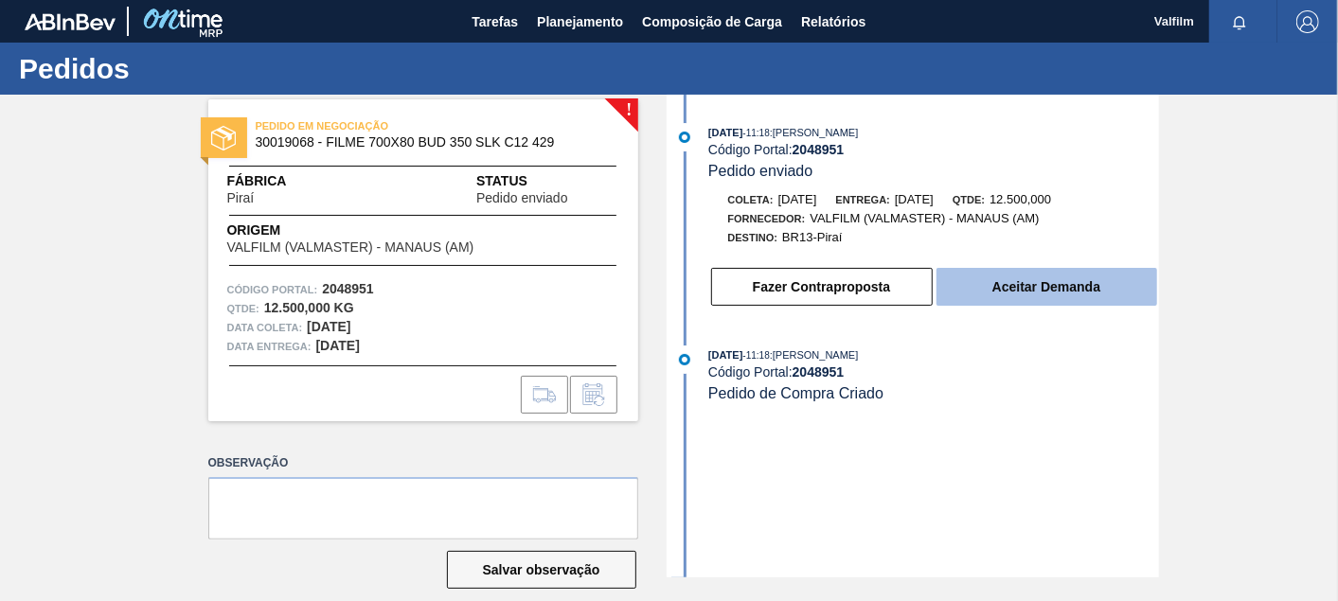
click at [1027, 286] on button "Aceitar Demanda" at bounding box center [1046, 287] width 221 height 38
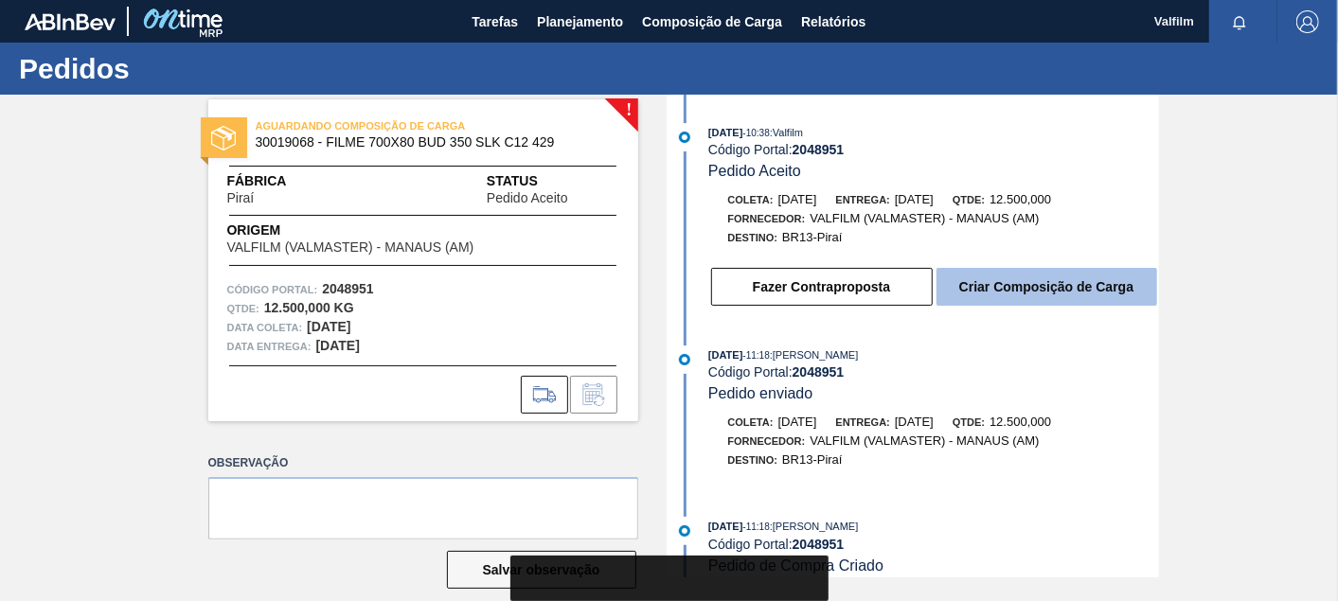
click at [1044, 279] on button "Criar Composição de Carga" at bounding box center [1046, 287] width 221 height 38
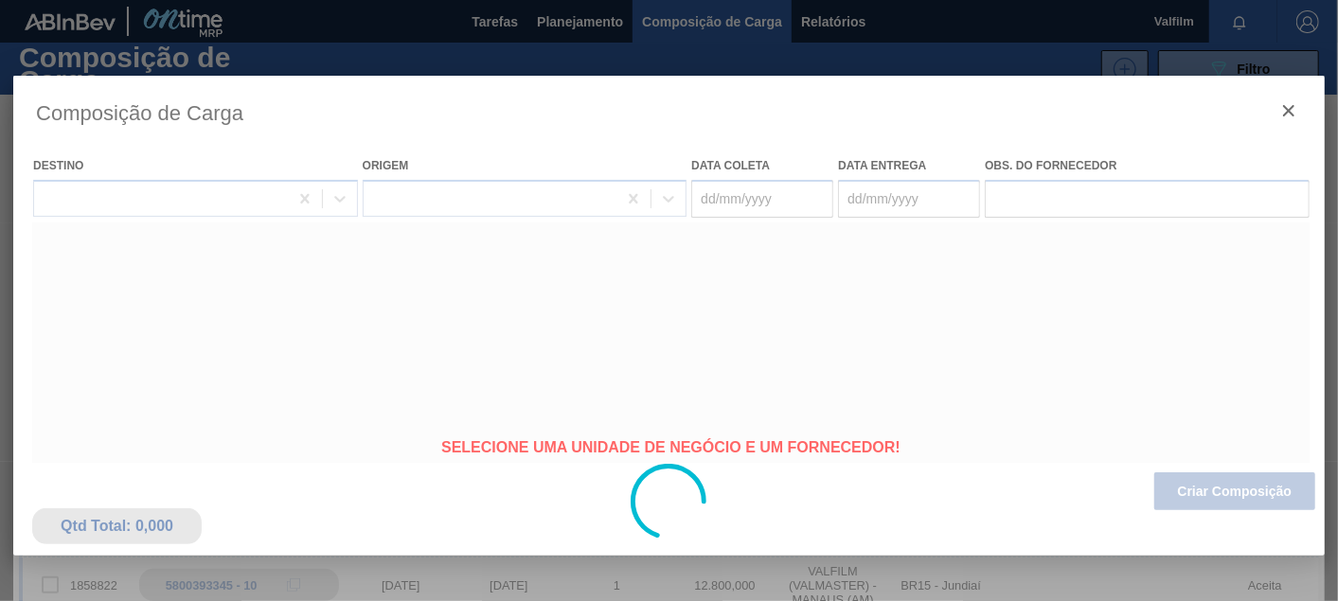
type coleta "[DATE]"
type Entrega "[DATE]"
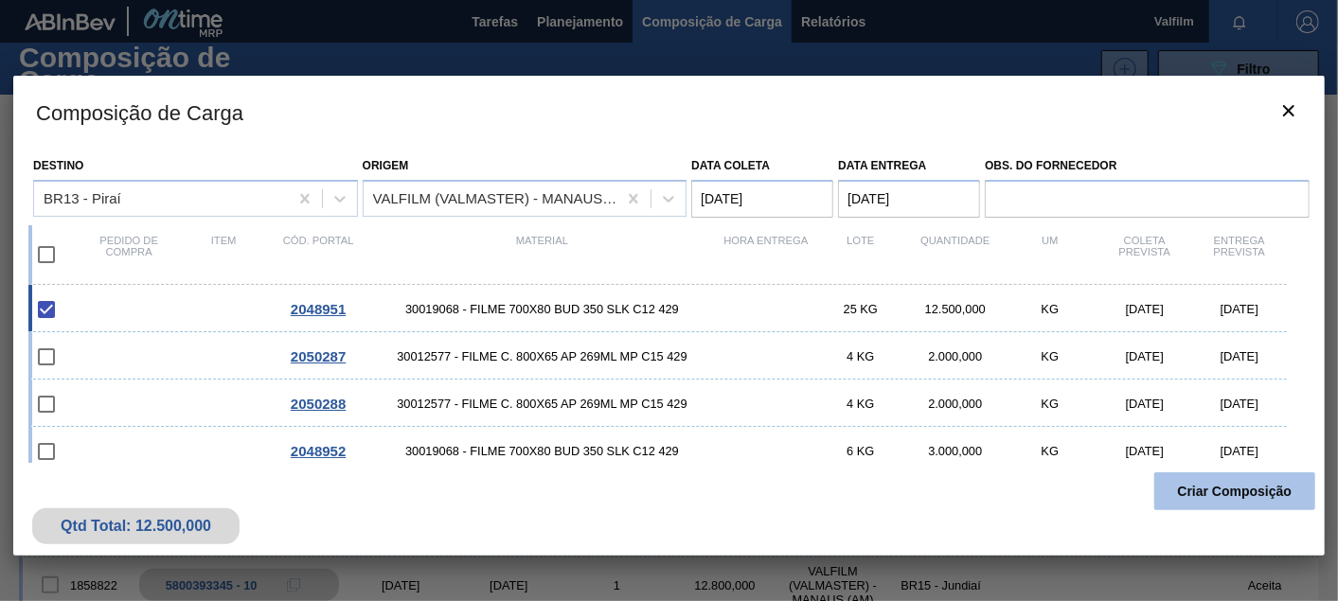
click at [1230, 496] on button "Criar Composição" at bounding box center [1234, 491] width 161 height 38
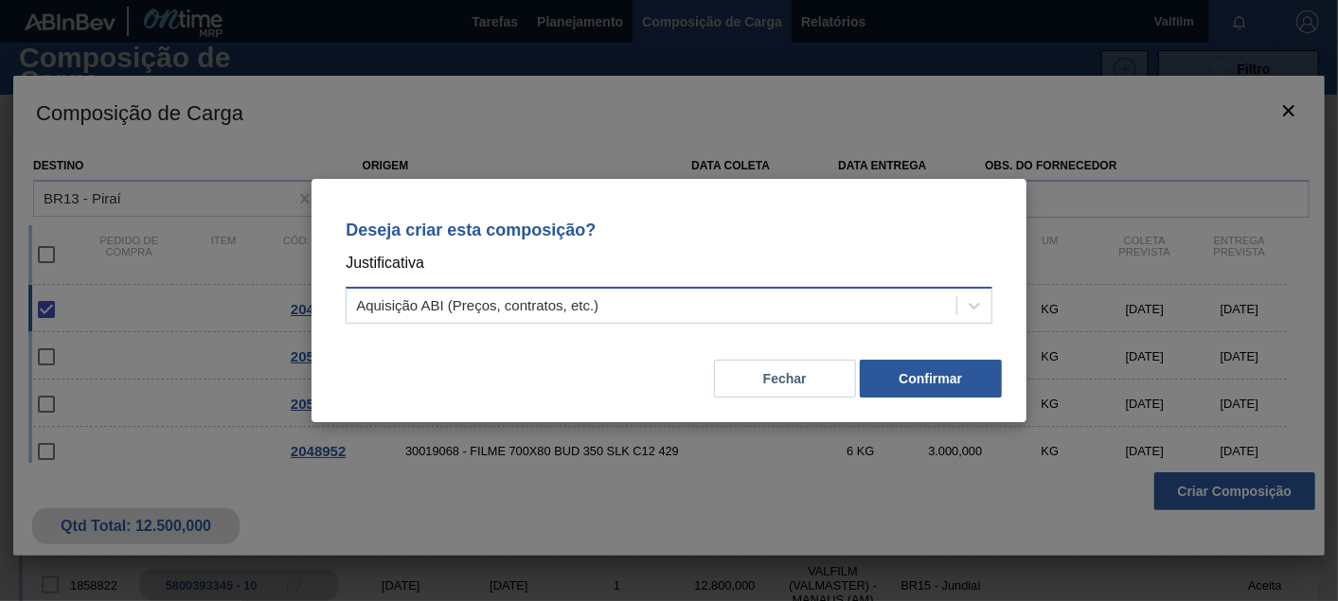
click at [546, 312] on div "Aquisição ABI (Preços, contratos, etc.)" at bounding box center [477, 306] width 242 height 16
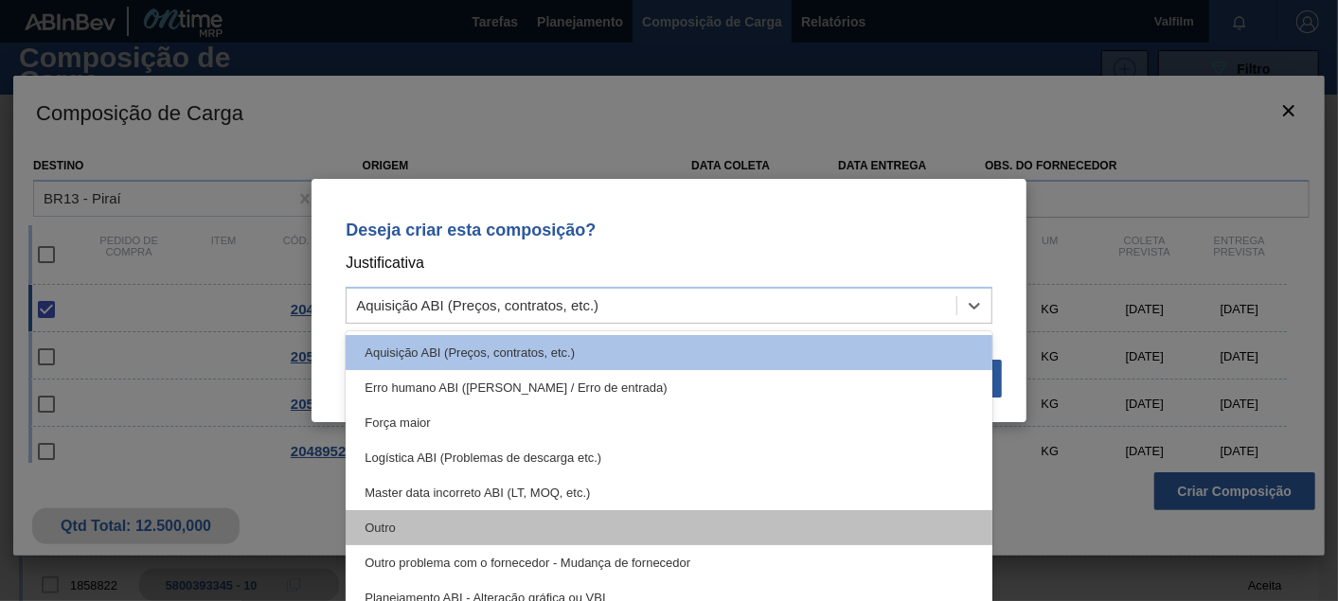
click at [381, 522] on div "Outro" at bounding box center [669, 527] width 647 height 35
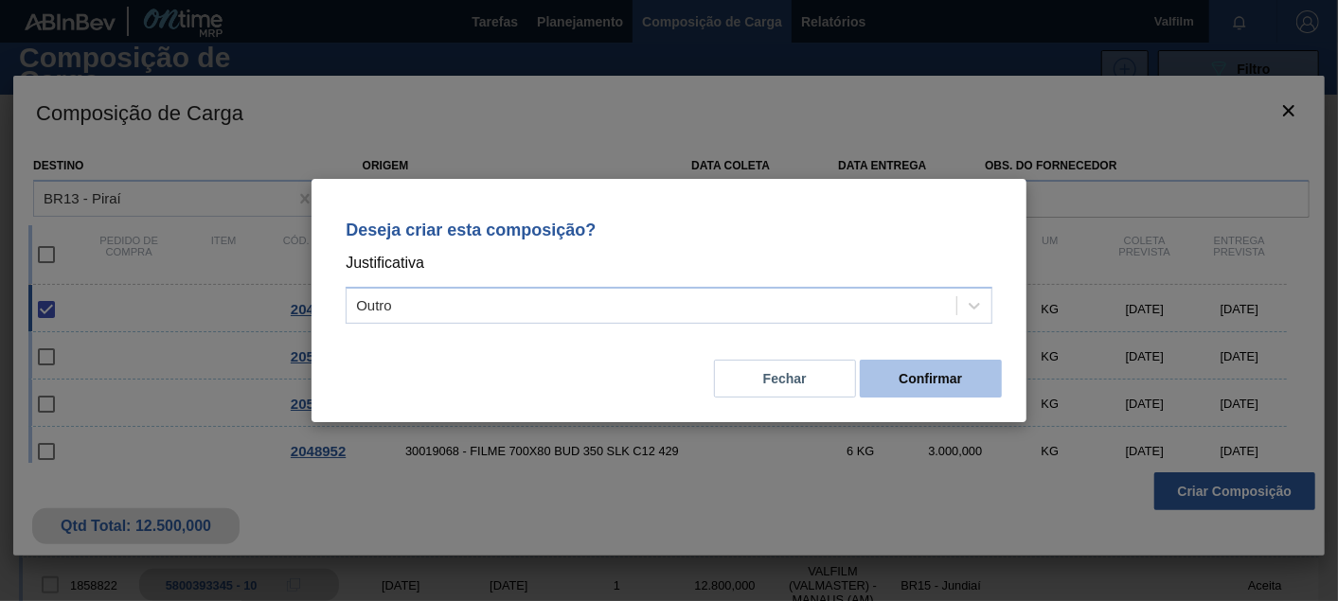
click at [906, 391] on button "Confirmar" at bounding box center [931, 379] width 142 height 38
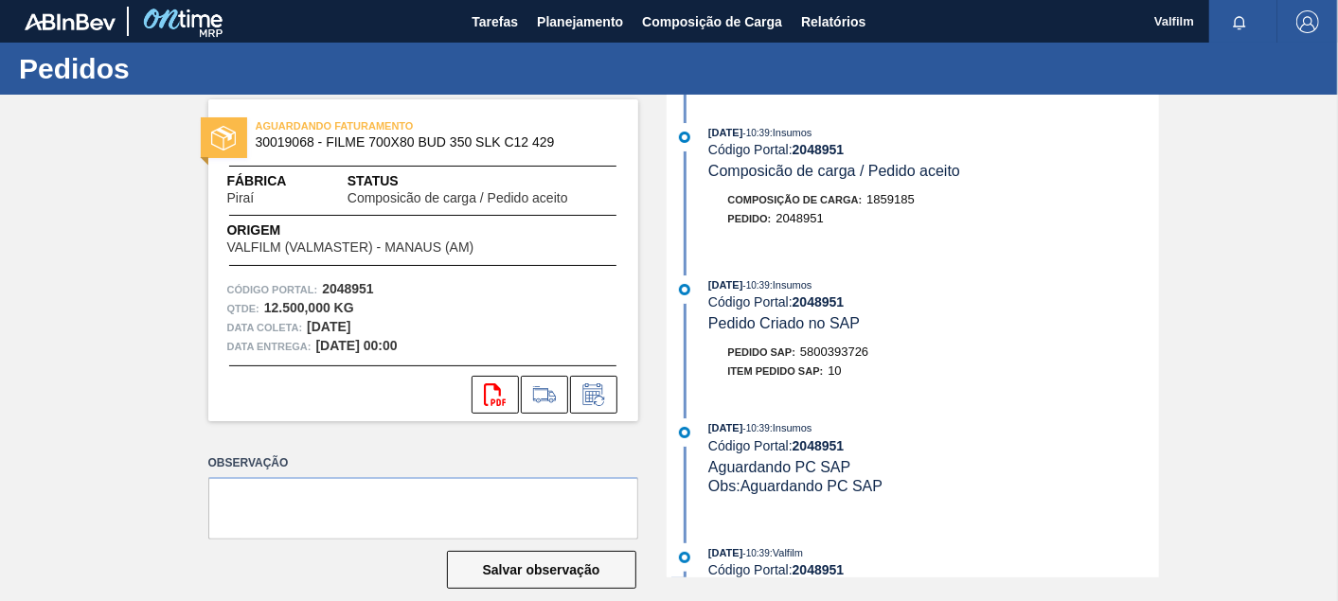
click at [857, 358] on span "5800393726" at bounding box center [834, 352] width 68 height 14
click at [856, 359] on span "5800393726" at bounding box center [834, 352] width 68 height 14
copy span "5800393726"
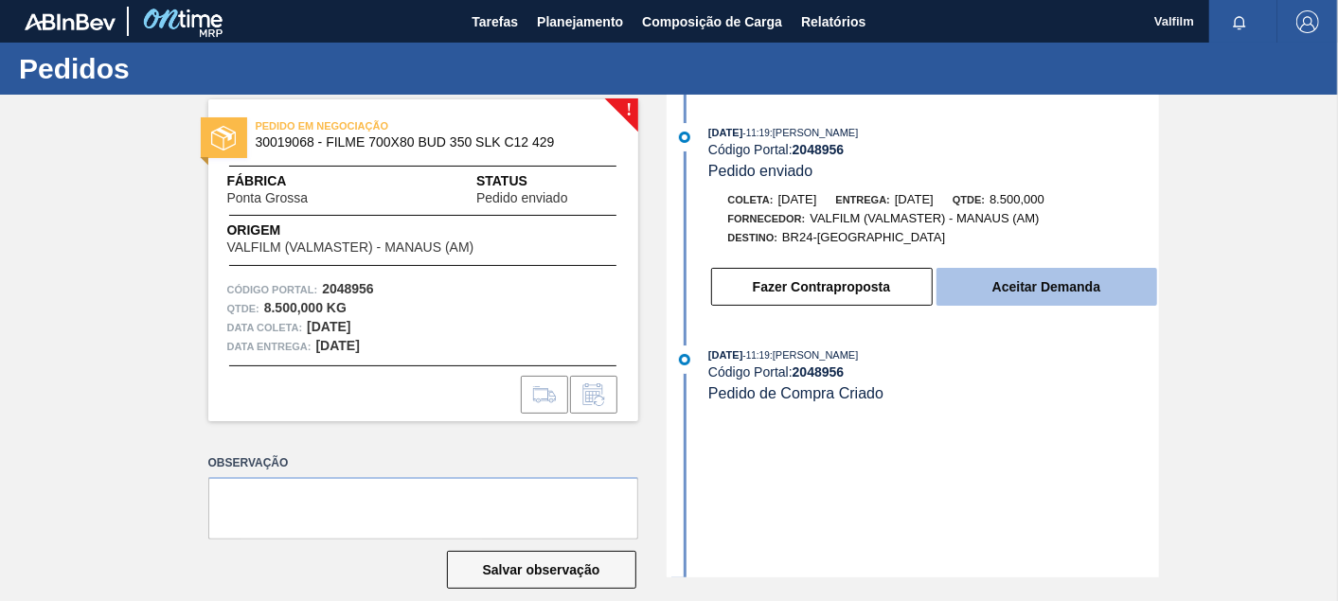
click at [1020, 273] on button "Aceitar Demanda" at bounding box center [1046, 287] width 221 height 38
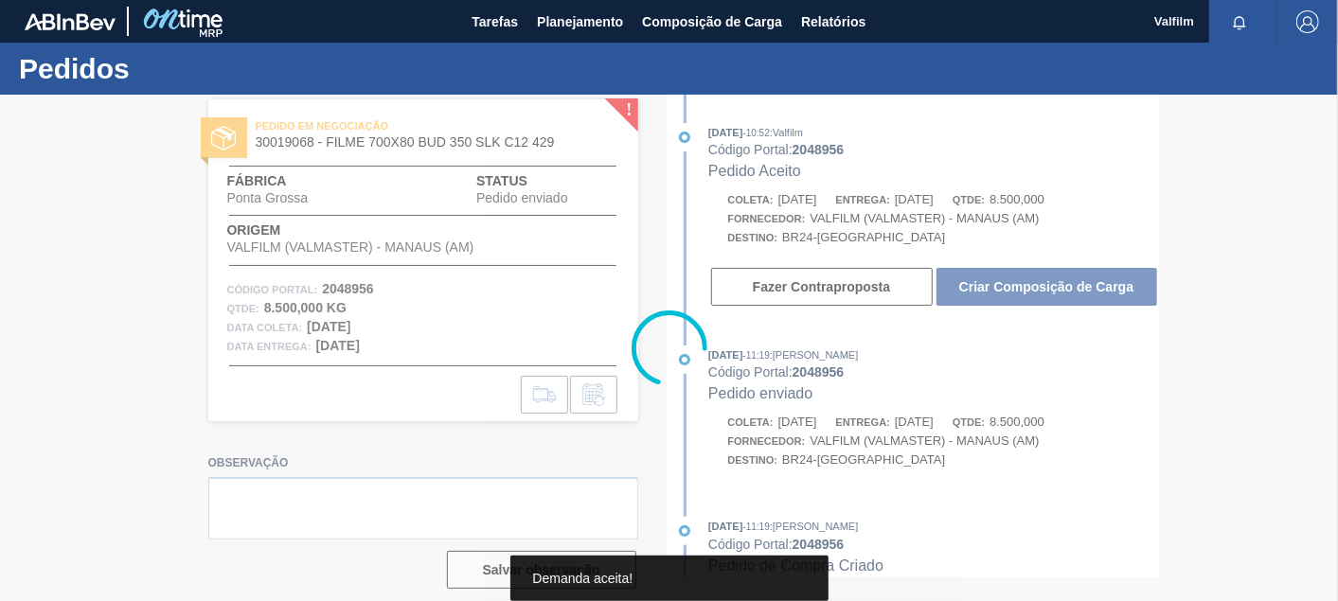
click at [1014, 289] on div at bounding box center [669, 348] width 1338 height 506
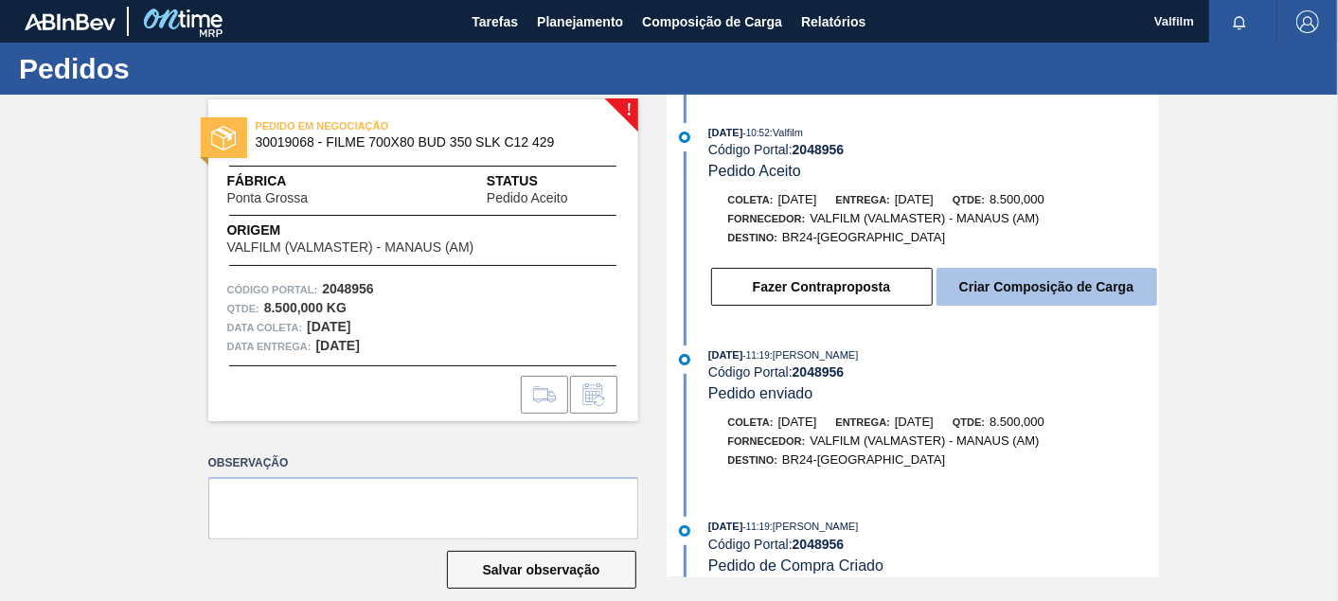
click at [1027, 286] on button "Criar Composição de Carga" at bounding box center [1046, 287] width 221 height 38
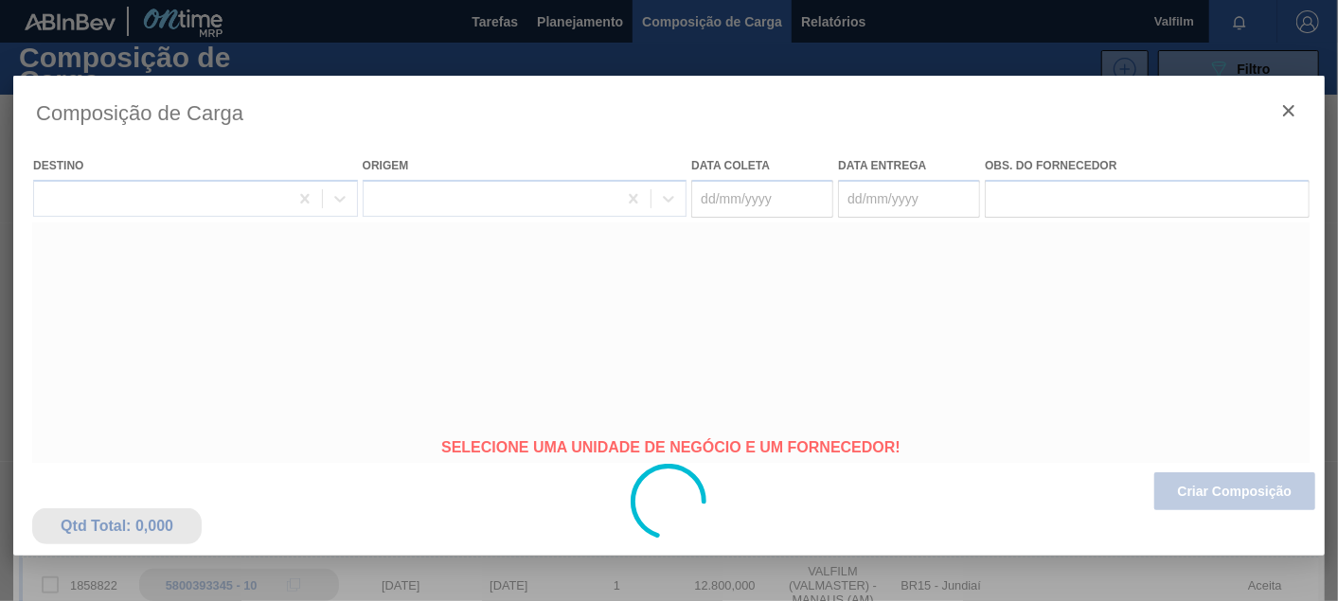
type coleta "[DATE]"
type Entrega "[DATE]"
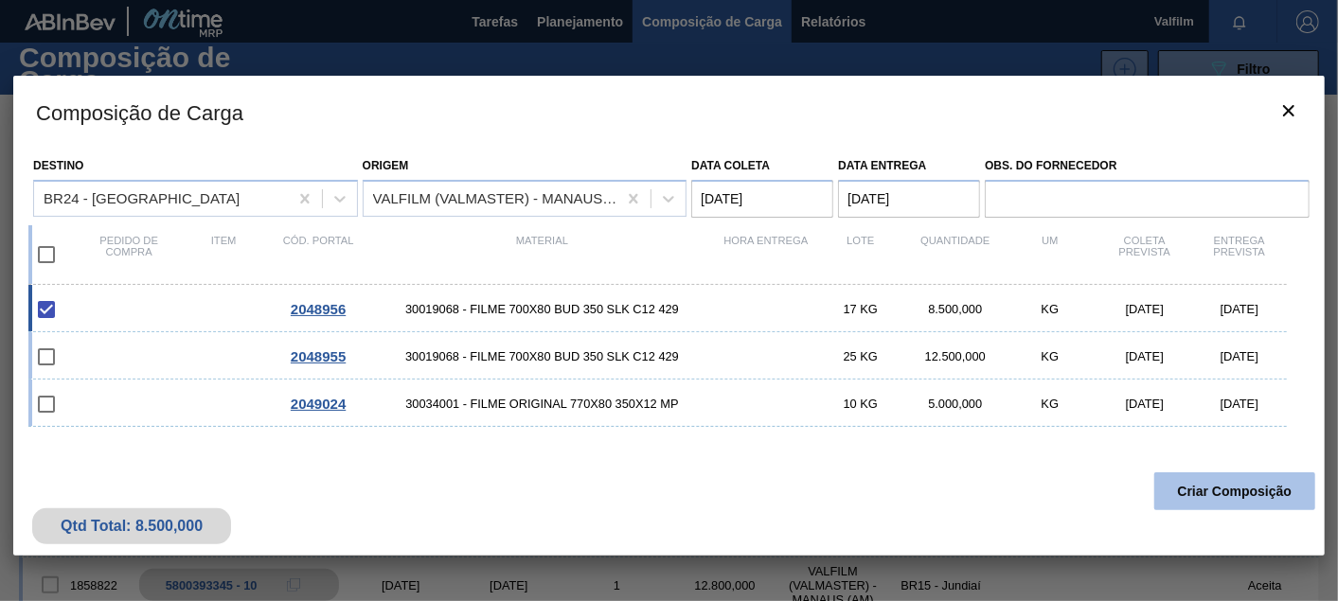
click at [1198, 487] on button "Criar Composição" at bounding box center [1234, 491] width 161 height 38
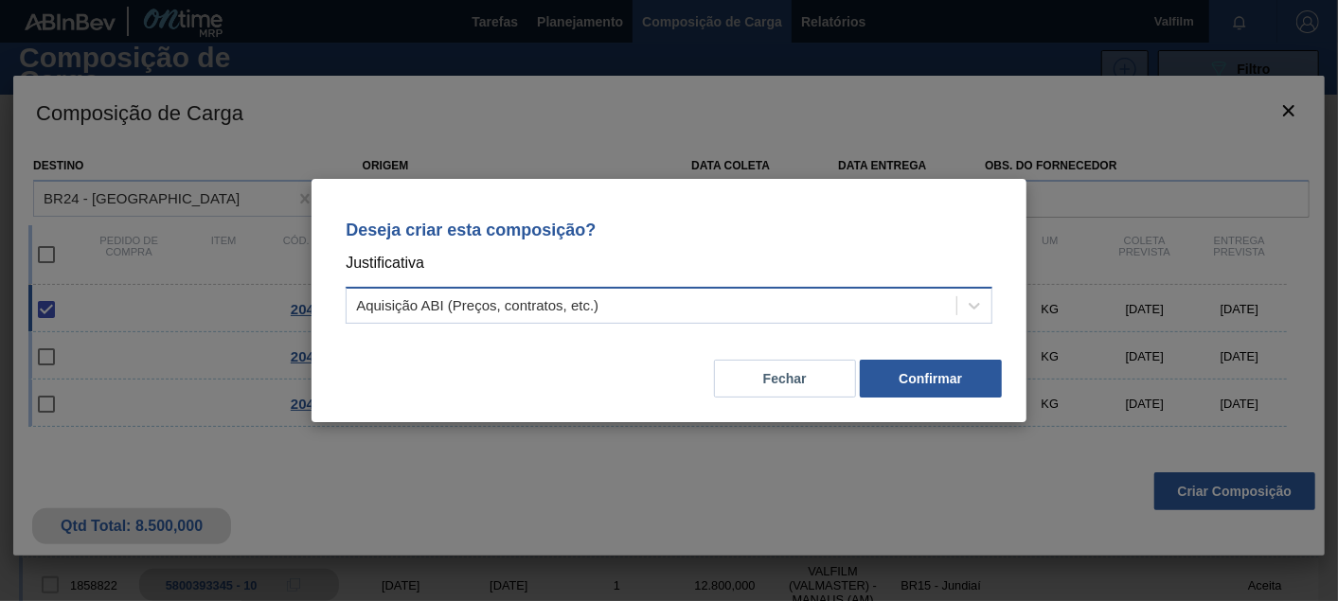
click at [618, 311] on div "Aquisição ABI (Preços, contratos, etc.)" at bounding box center [651, 306] width 610 height 27
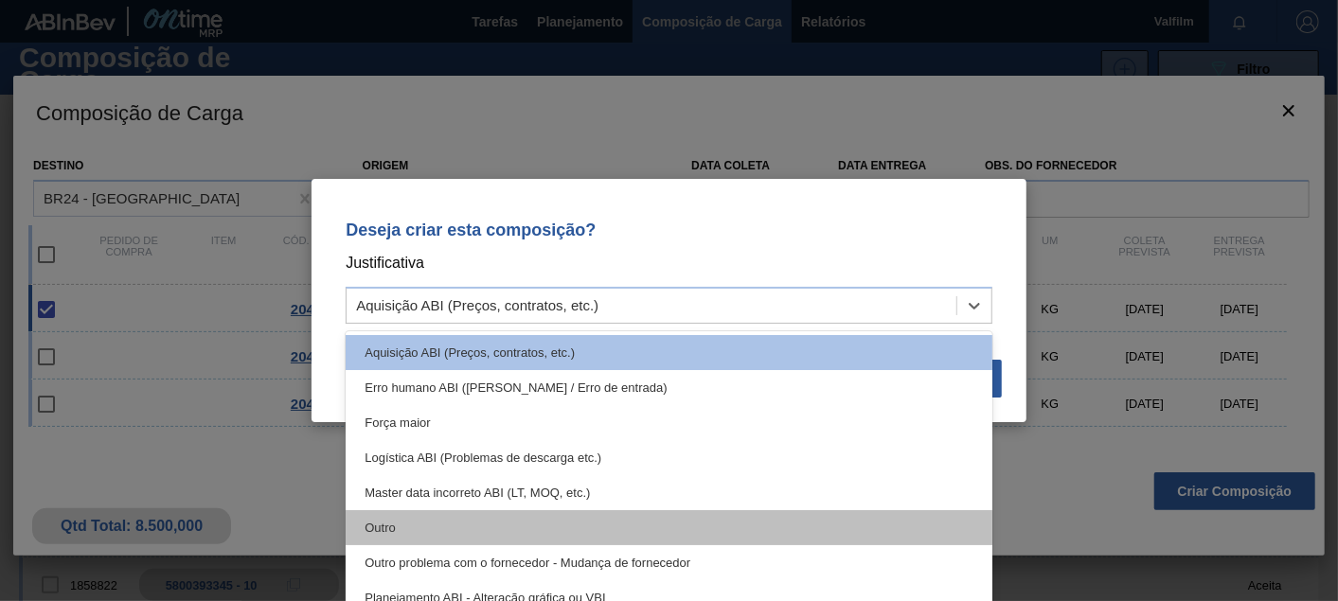
click at [424, 516] on div "Outro" at bounding box center [669, 527] width 647 height 35
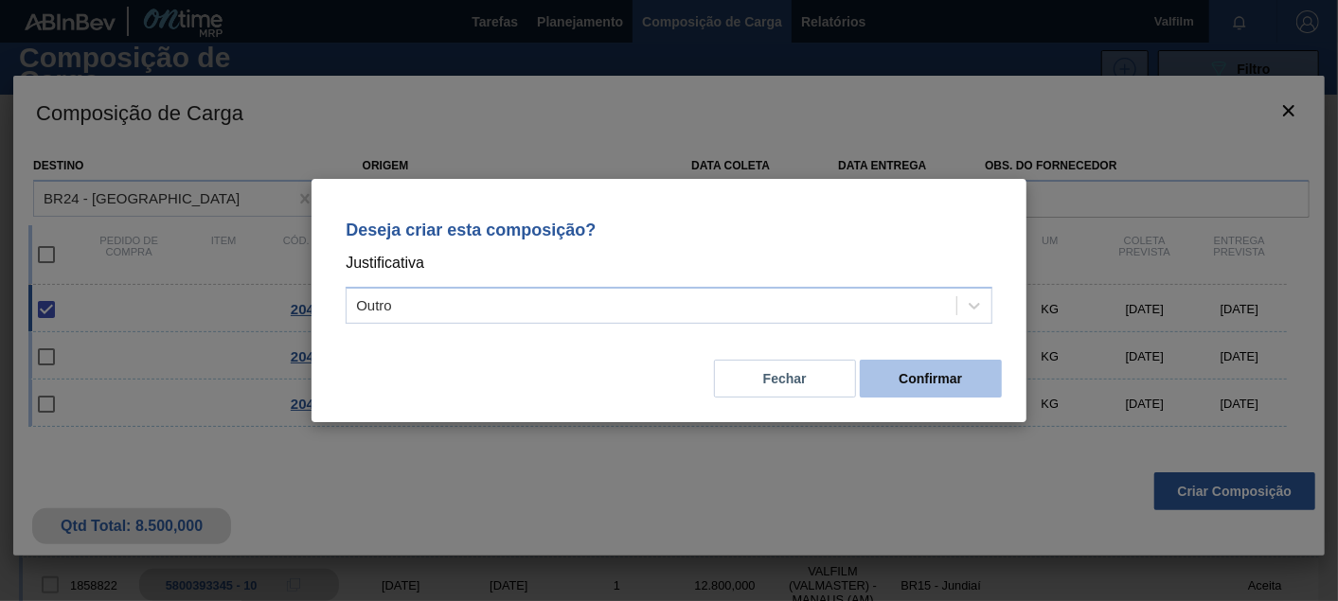
click at [921, 379] on button "Confirmar" at bounding box center [931, 379] width 142 height 38
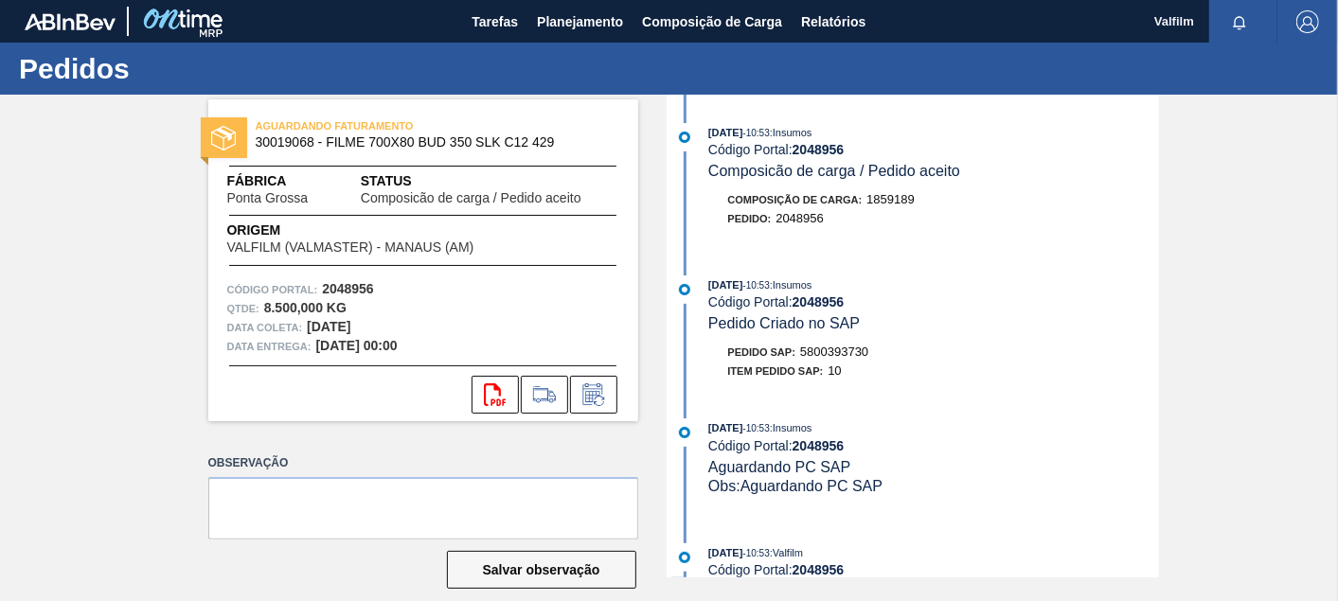
click at [845, 362] on div "Pedido SAP: 5800393730" at bounding box center [798, 352] width 141 height 19
copy span "5800393730"
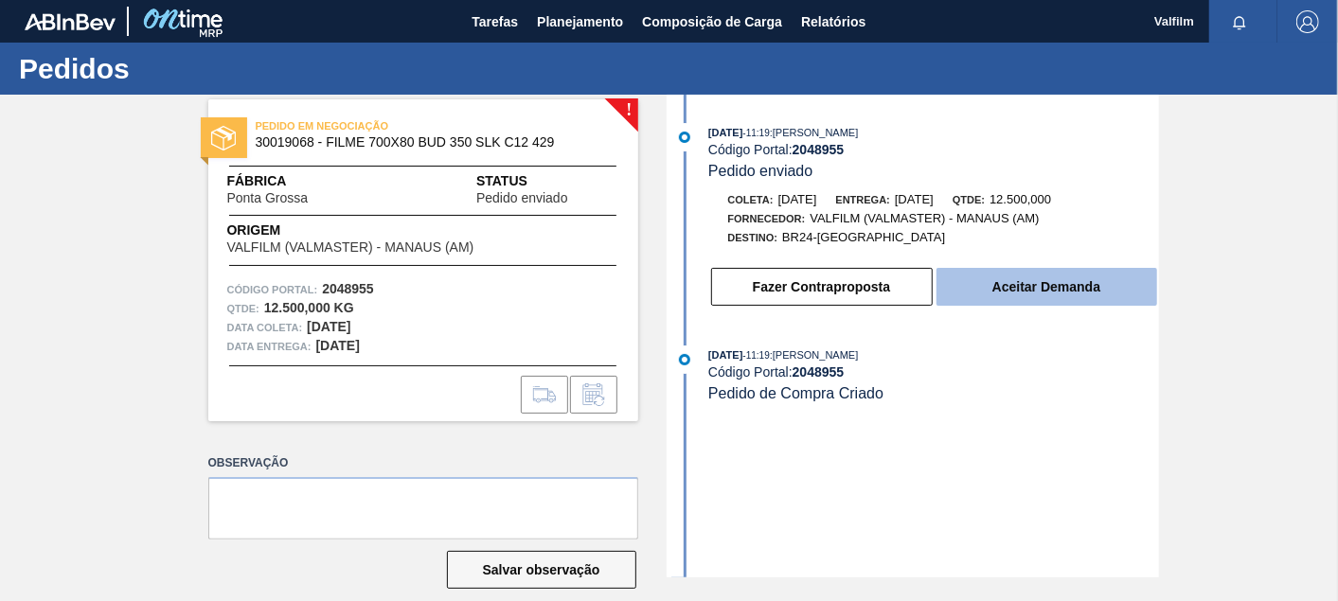
click at [1089, 275] on button "Aceitar Demanda" at bounding box center [1046, 287] width 221 height 38
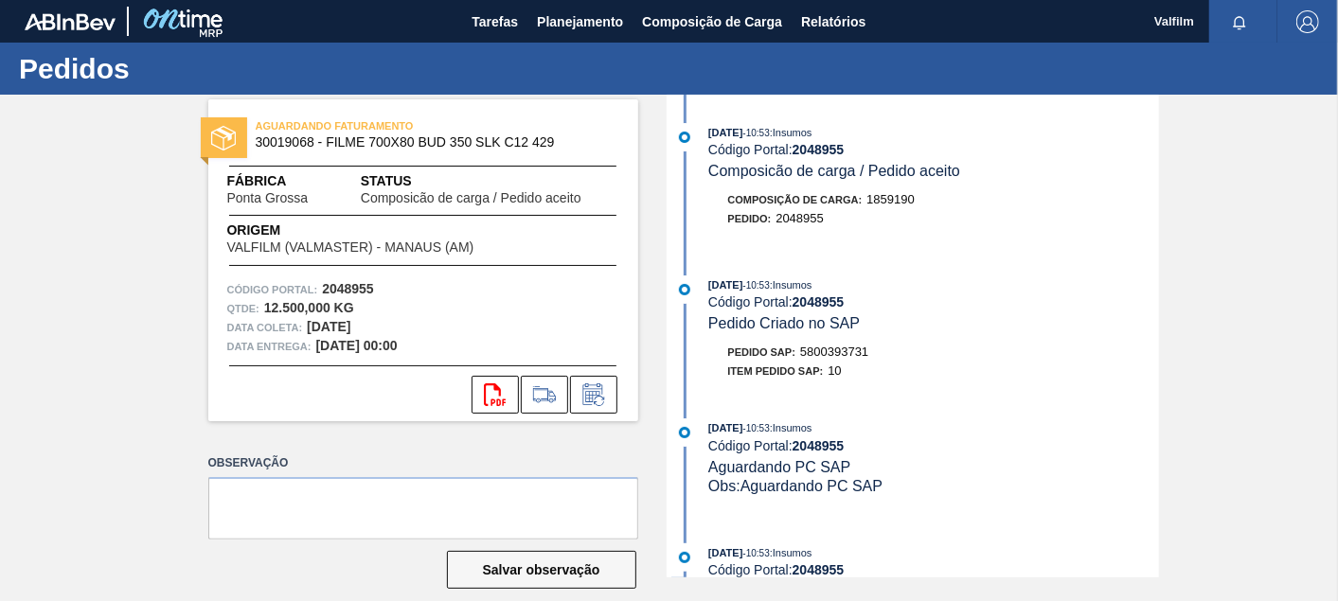
click at [831, 356] on span "5800393731" at bounding box center [834, 352] width 68 height 14
copy span "5800393731"
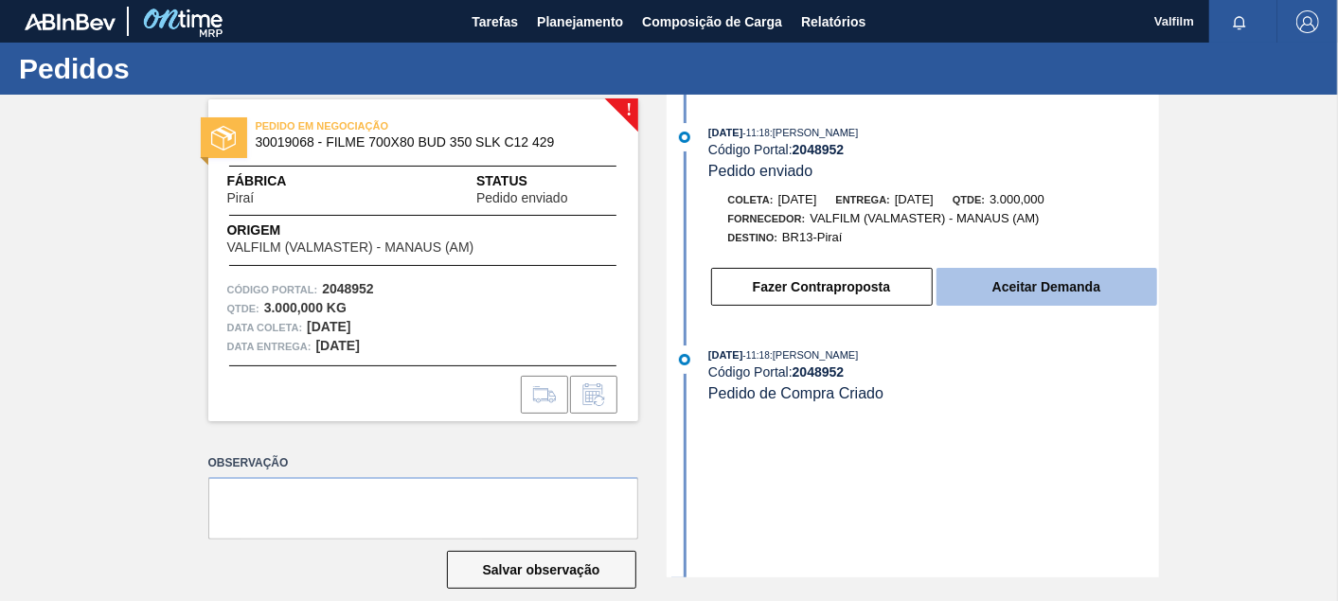
click at [1051, 297] on button "Aceitar Demanda" at bounding box center [1046, 287] width 221 height 38
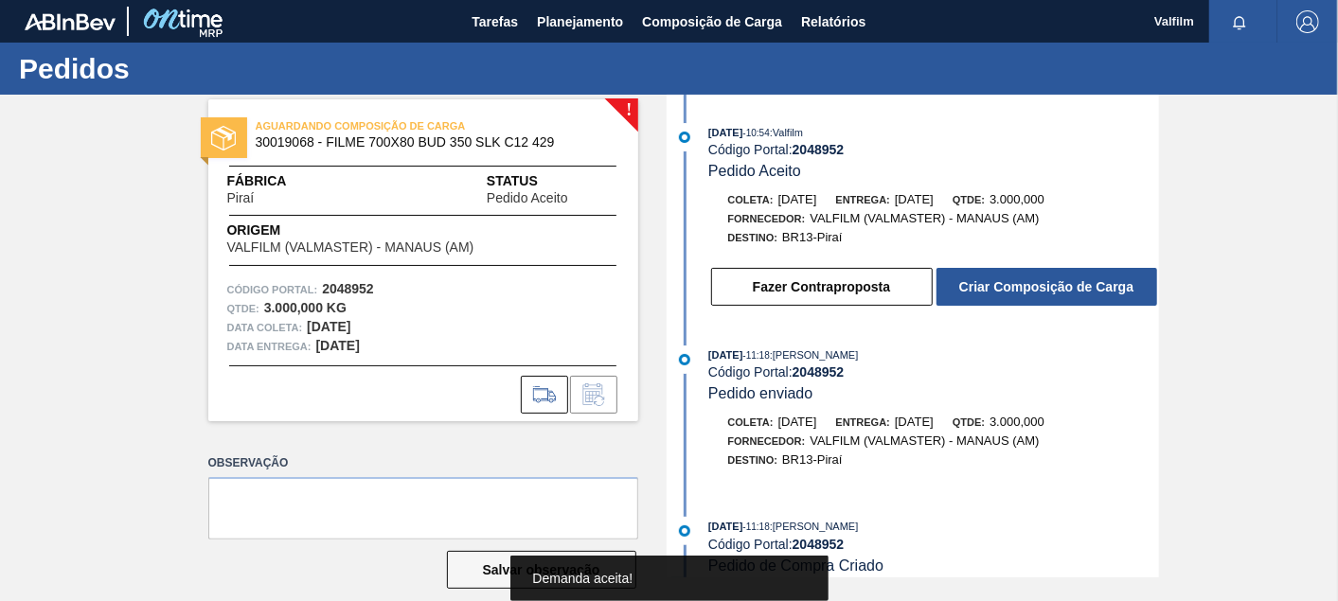
click at [1051, 297] on button "Criar Composição de Carga" at bounding box center [1046, 287] width 221 height 38
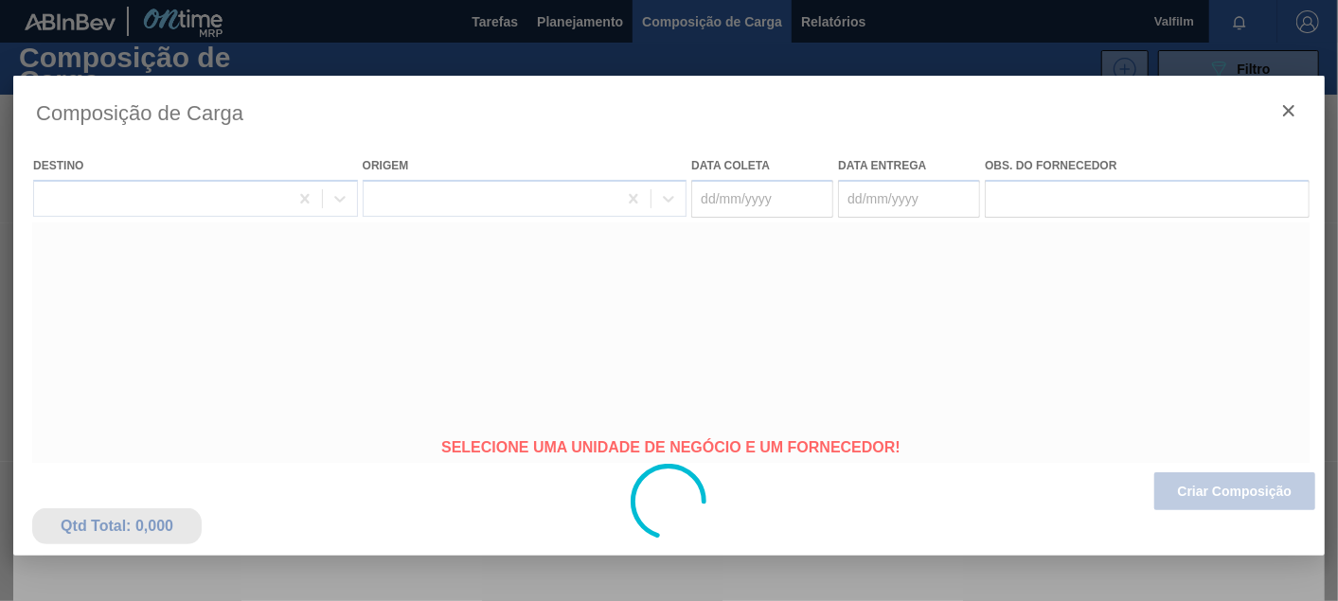
type coleta "[DATE]"
type Entrega "[DATE]"
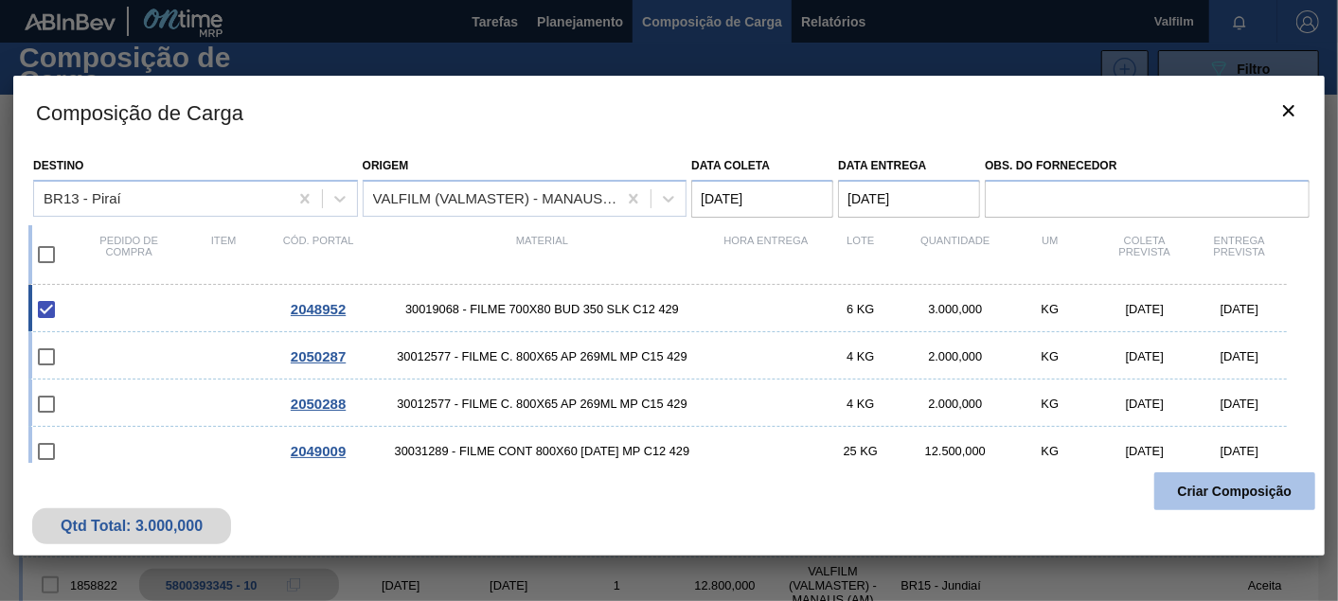
click at [1217, 483] on button "Criar Composição" at bounding box center [1234, 491] width 161 height 38
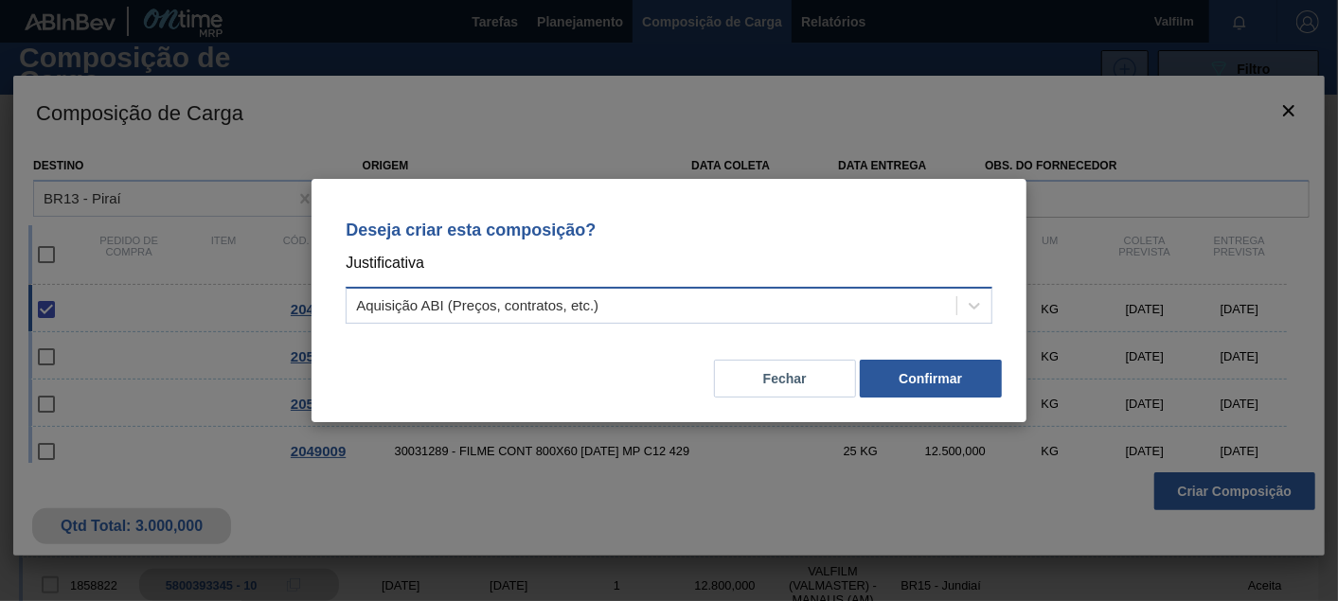
click at [572, 301] on div "Aquisição ABI (Preços, contratos, etc.)" at bounding box center [477, 306] width 242 height 16
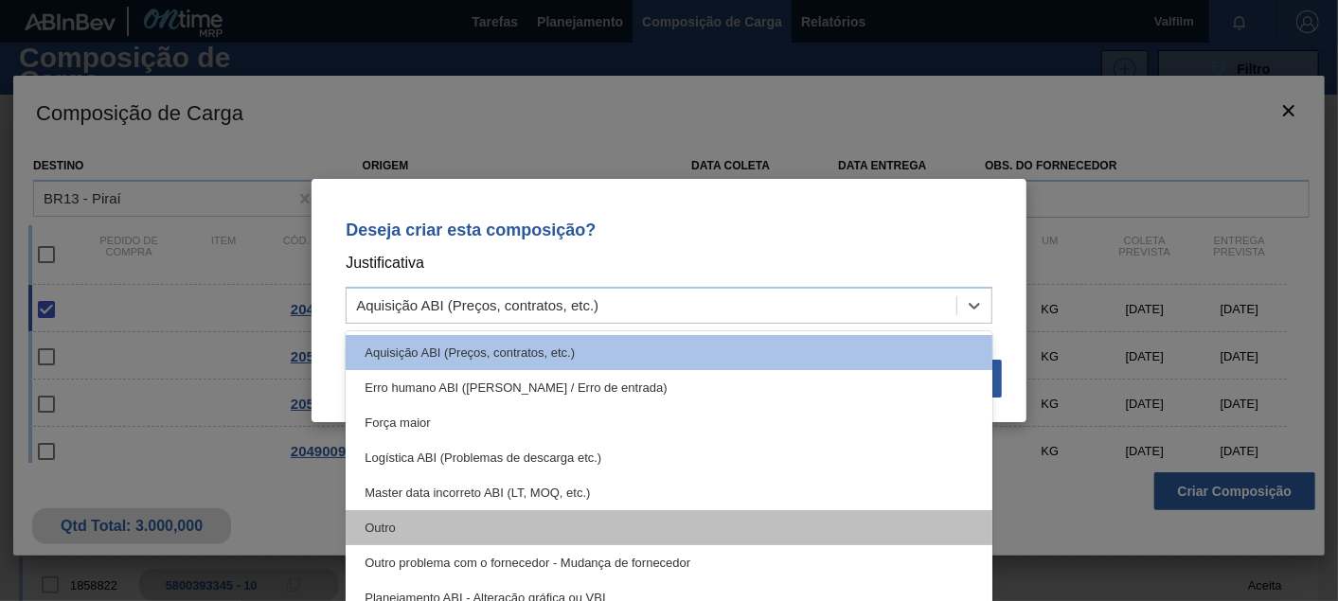
click at [414, 519] on div "Outro" at bounding box center [669, 527] width 647 height 35
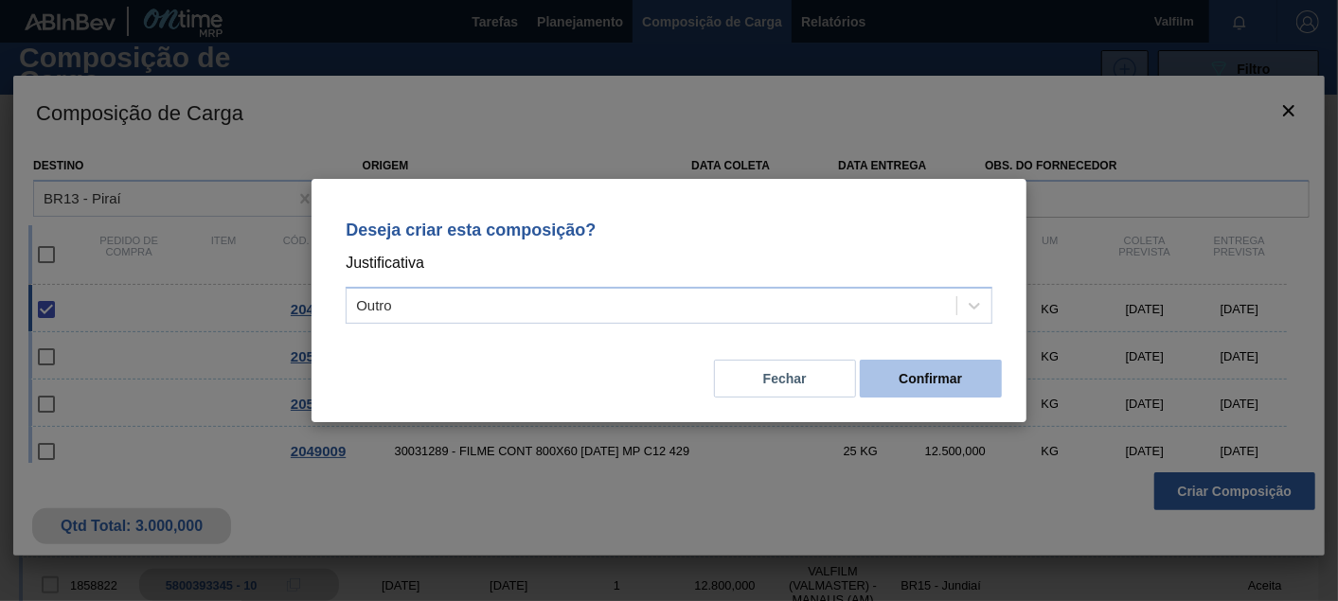
click at [944, 386] on button "Confirmar" at bounding box center [931, 379] width 142 height 38
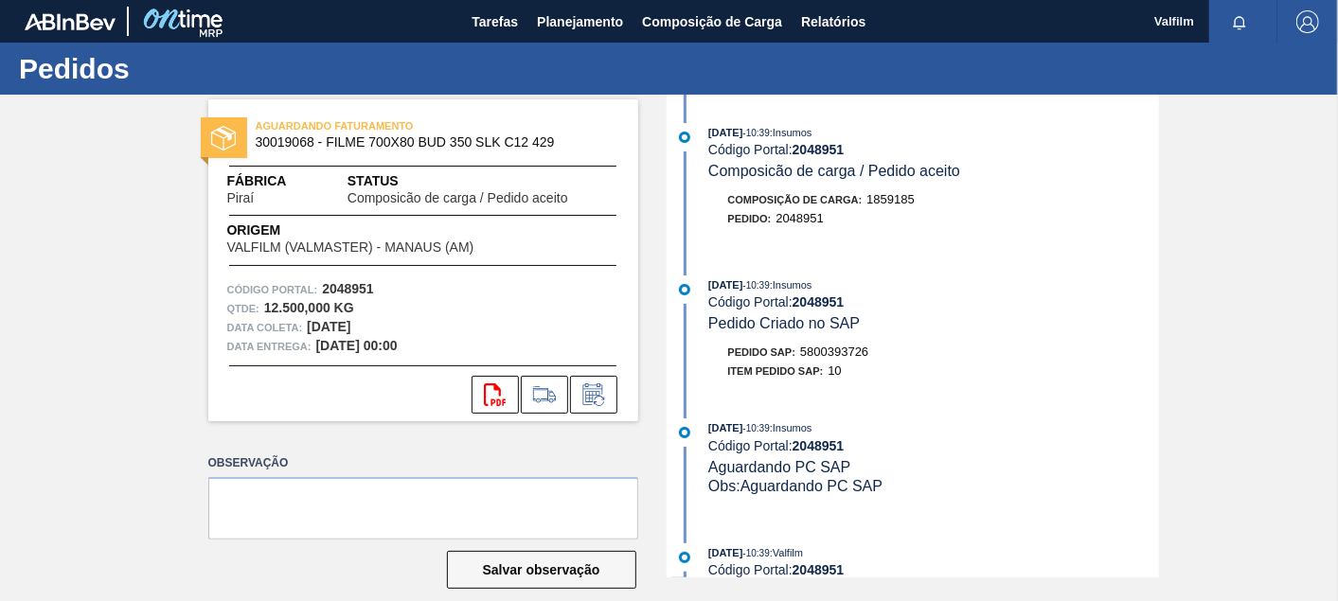
click at [853, 359] on span "5800393726" at bounding box center [834, 352] width 68 height 14
copy span "5800393726"
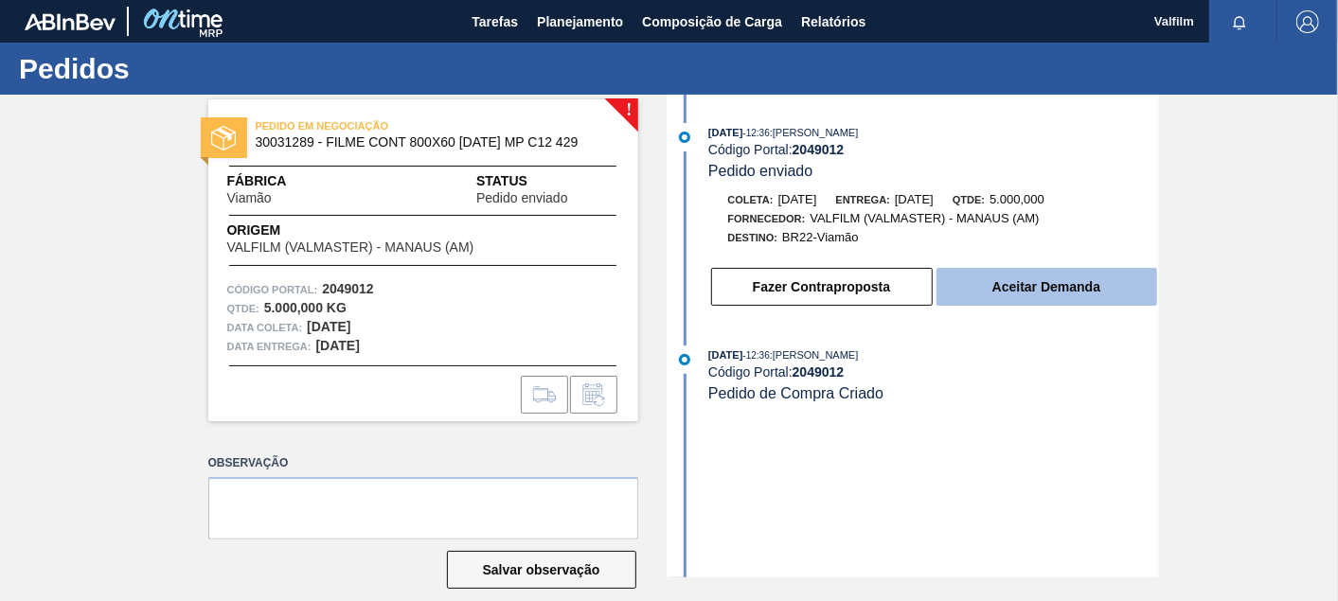
click at [1050, 291] on button "Aceitar Demanda" at bounding box center [1046, 287] width 221 height 38
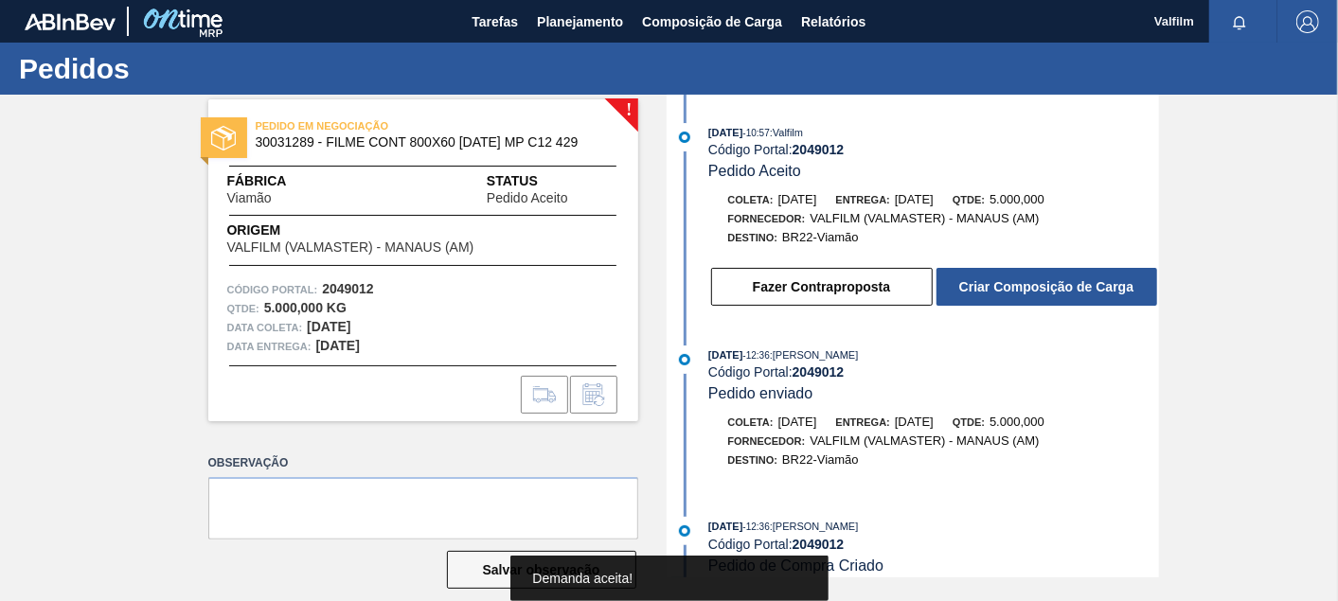
click at [1050, 290] on button "Criar Composição de Carga" at bounding box center [1046, 287] width 221 height 38
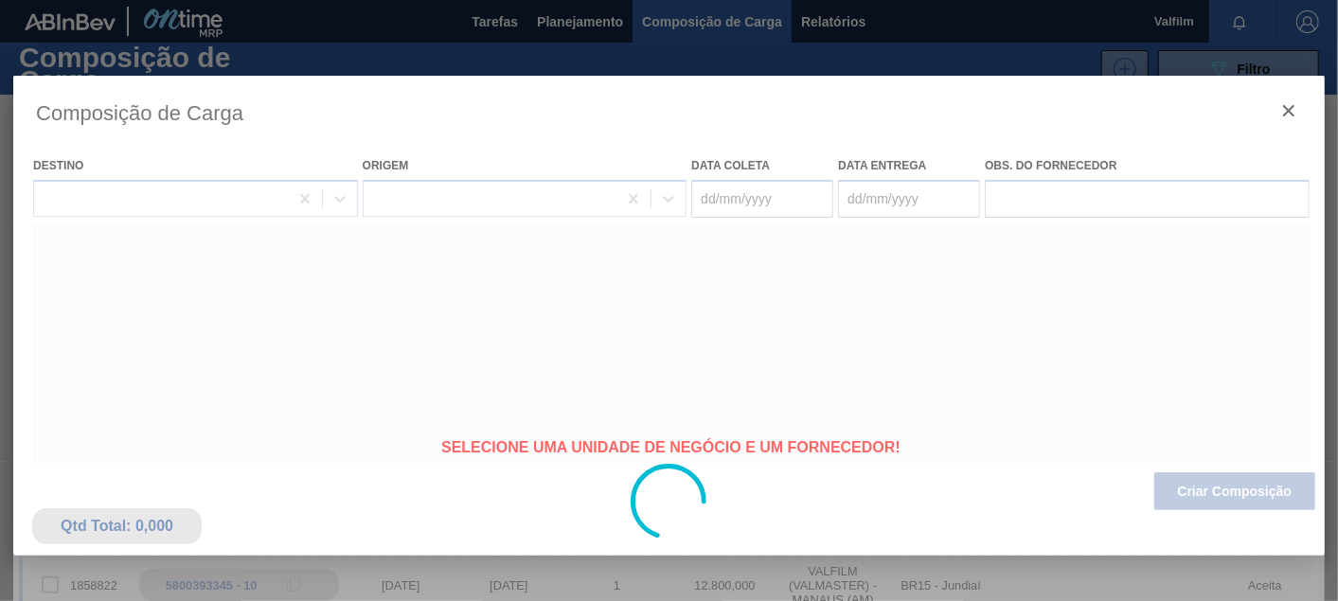
type coleta "16/11/2025"
type Entrega "16/12/2025"
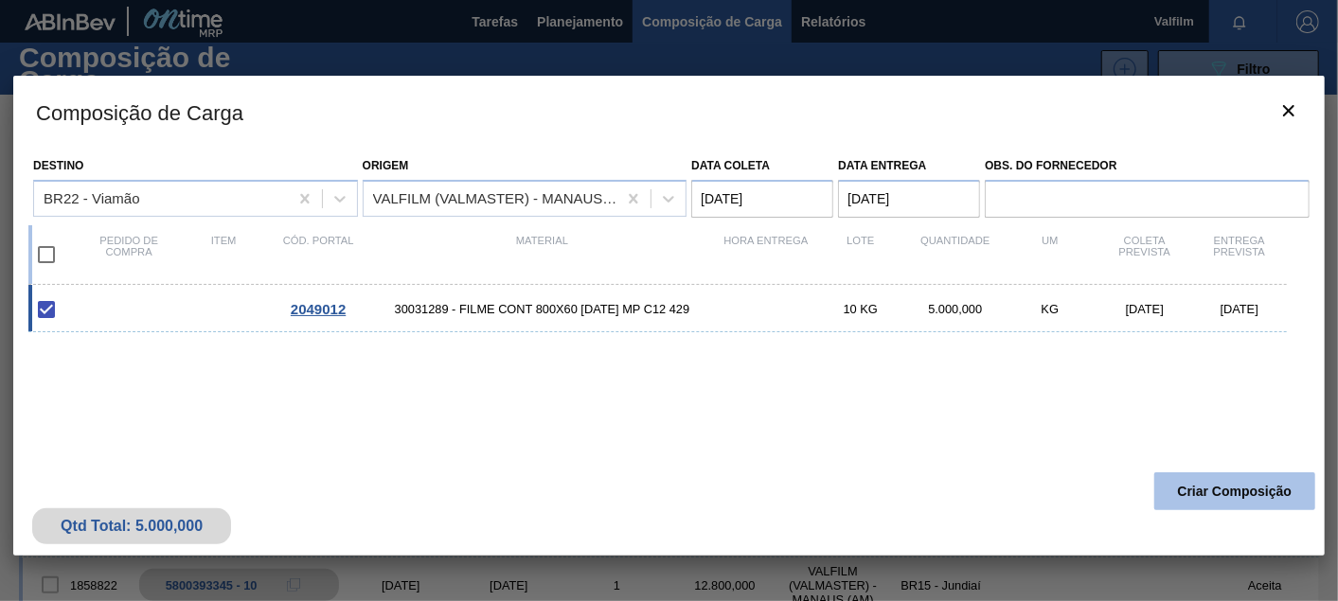
click at [1207, 488] on button "Criar Composição" at bounding box center [1234, 491] width 161 height 38
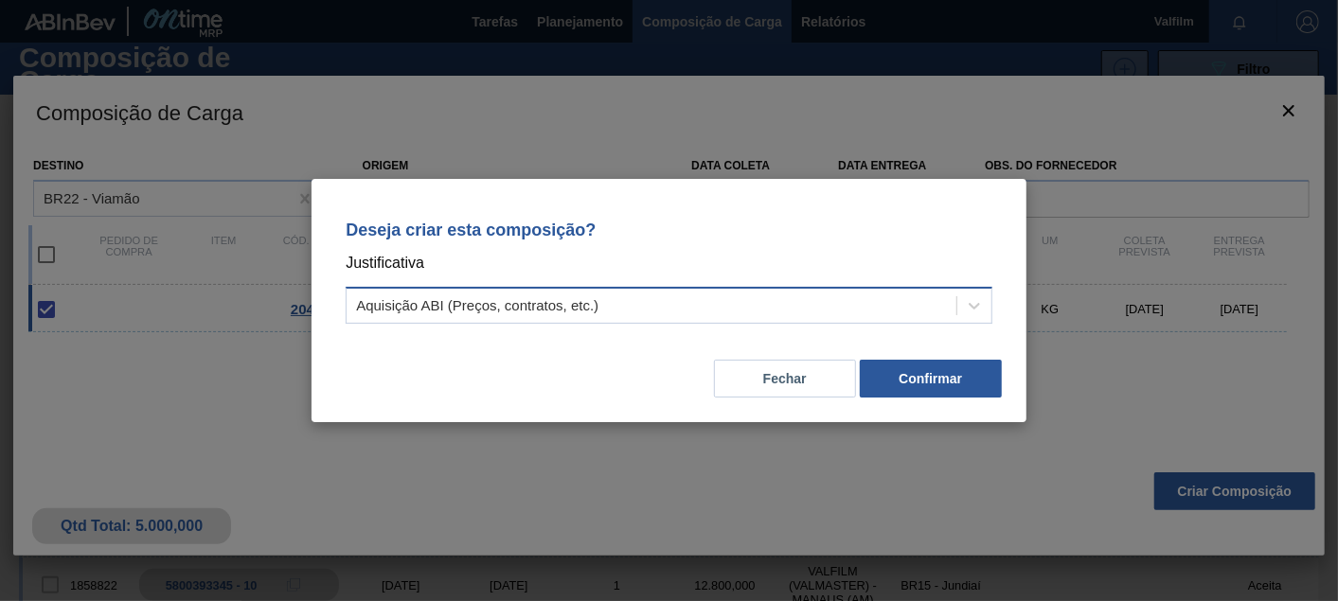
click at [545, 292] on div "Aquisição ABI (Preços, contratos, etc.)" at bounding box center [669, 305] width 647 height 37
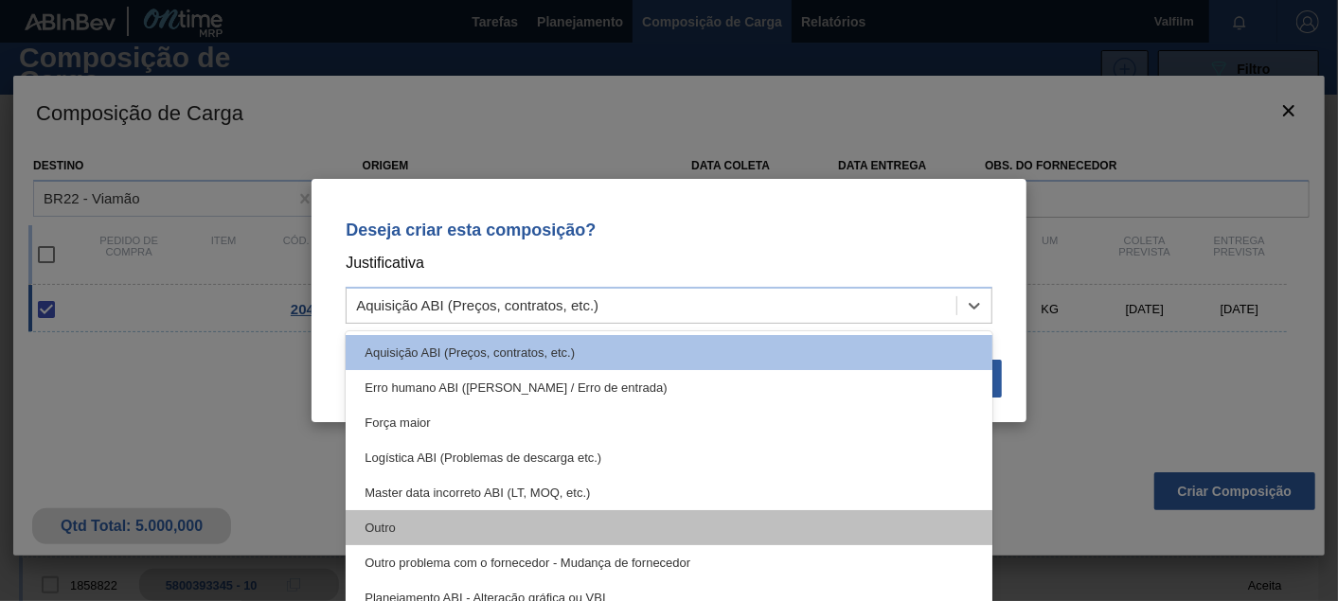
click at [389, 532] on div "Outro" at bounding box center [669, 527] width 647 height 35
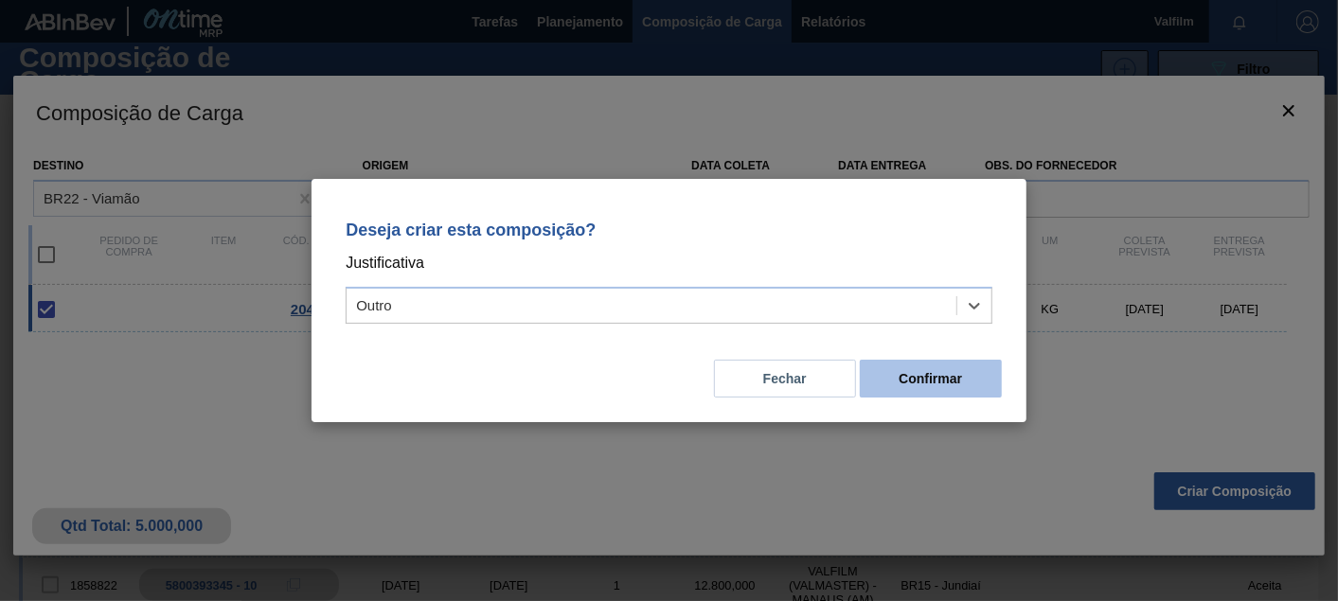
click at [939, 386] on button "Confirmar" at bounding box center [931, 379] width 142 height 38
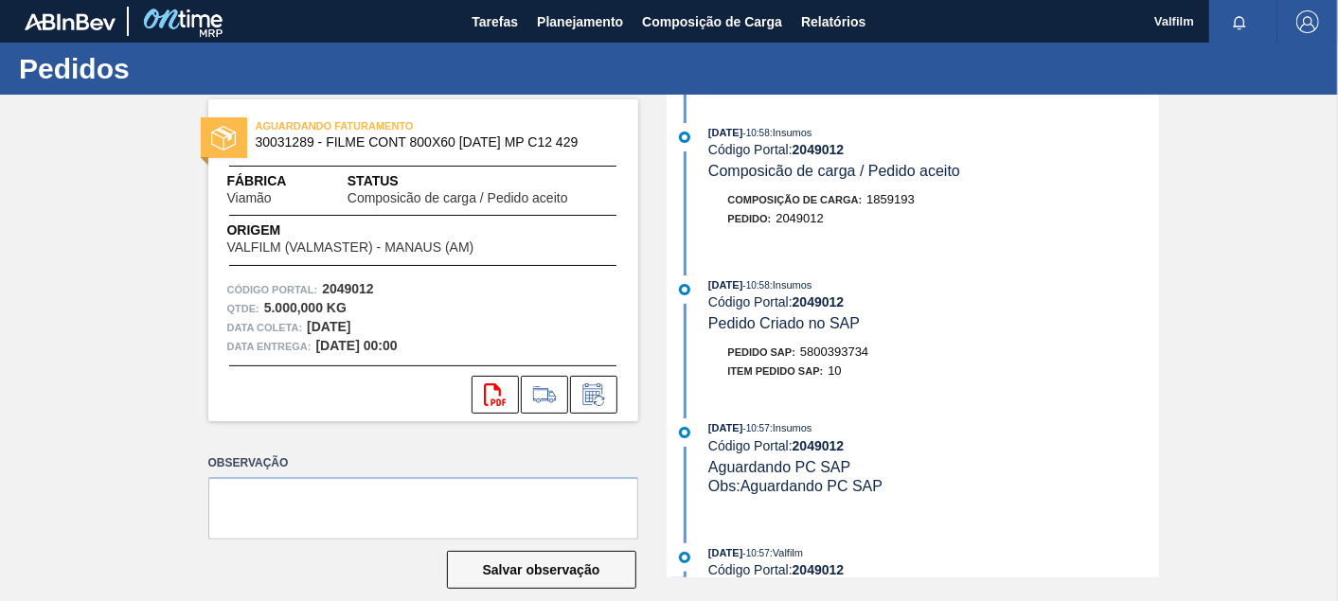
click at [855, 352] on span "5800393734" at bounding box center [834, 352] width 68 height 14
copy span "5800393734"
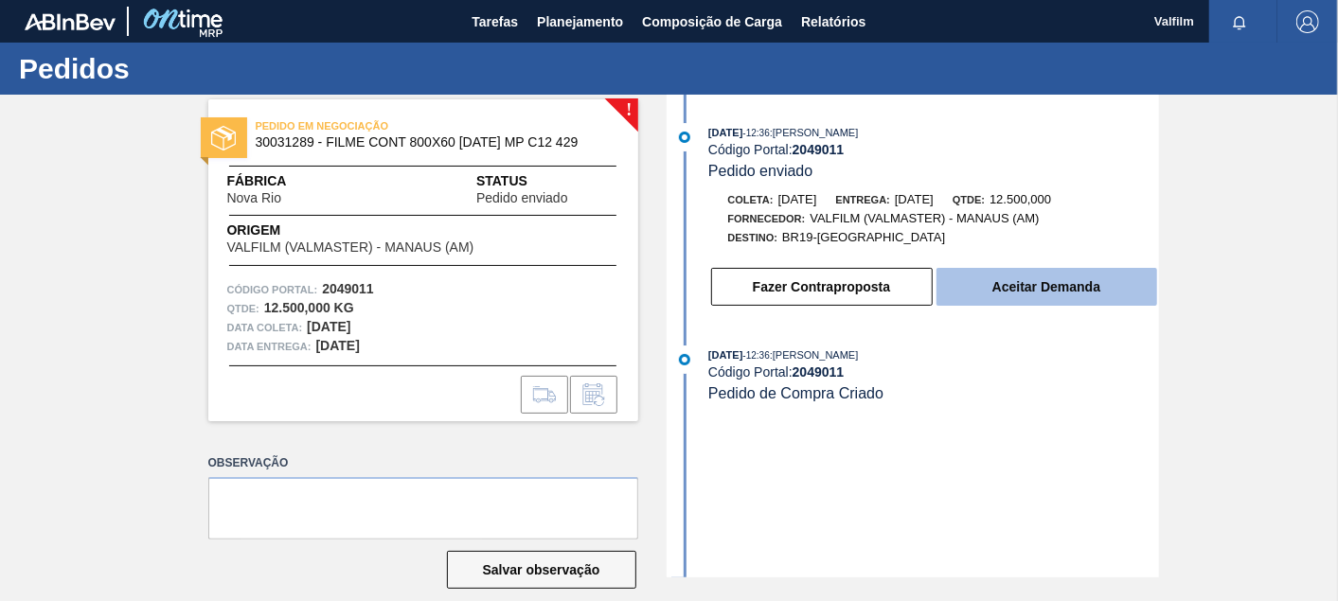
click at [1046, 298] on button "Aceitar Demanda" at bounding box center [1046, 287] width 221 height 38
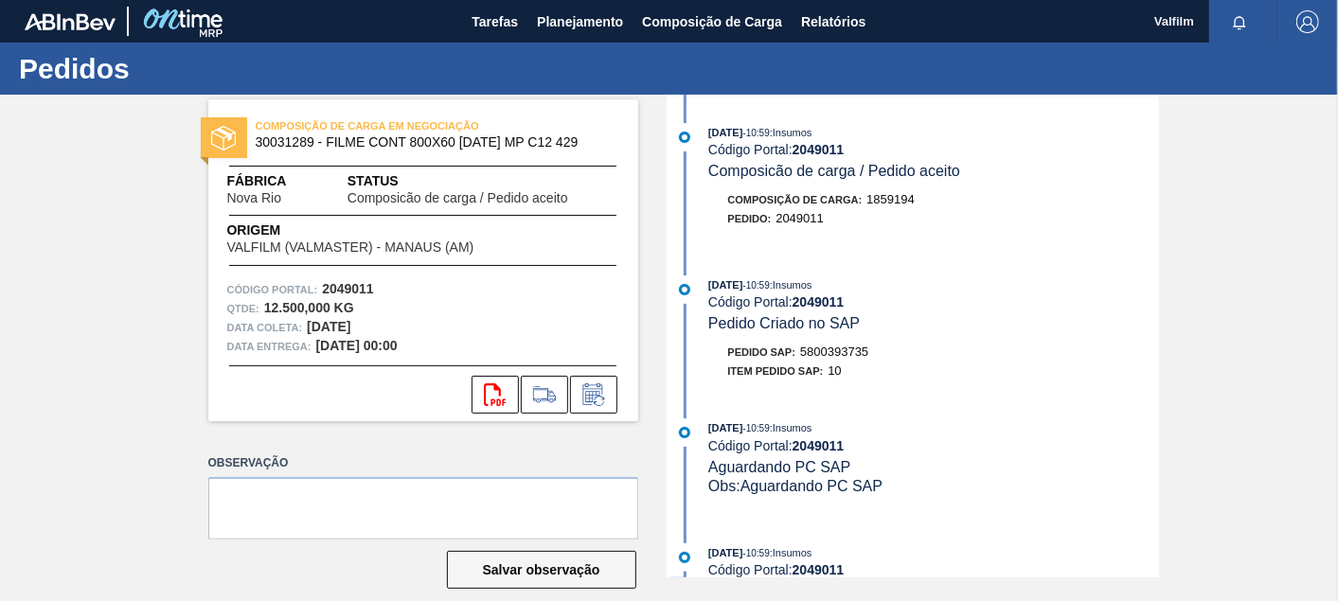
click at [825, 357] on span "5800393735" at bounding box center [834, 352] width 68 height 14
copy span "5800393735"
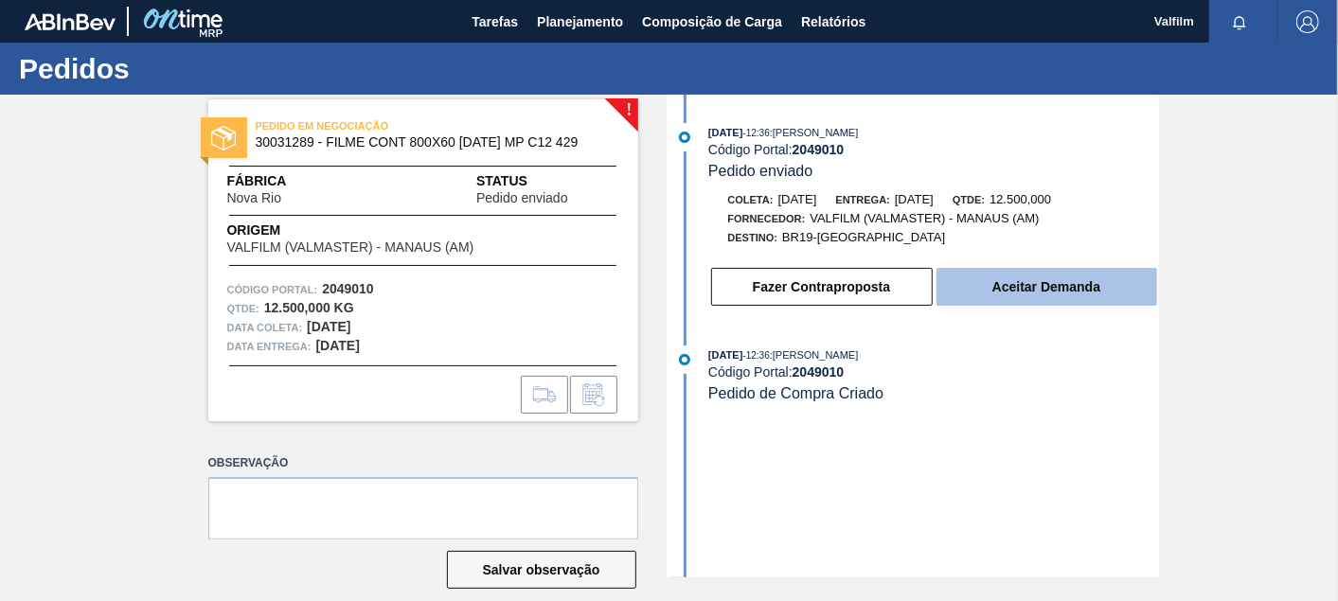
click at [1073, 292] on button "Aceitar Demanda" at bounding box center [1046, 287] width 221 height 38
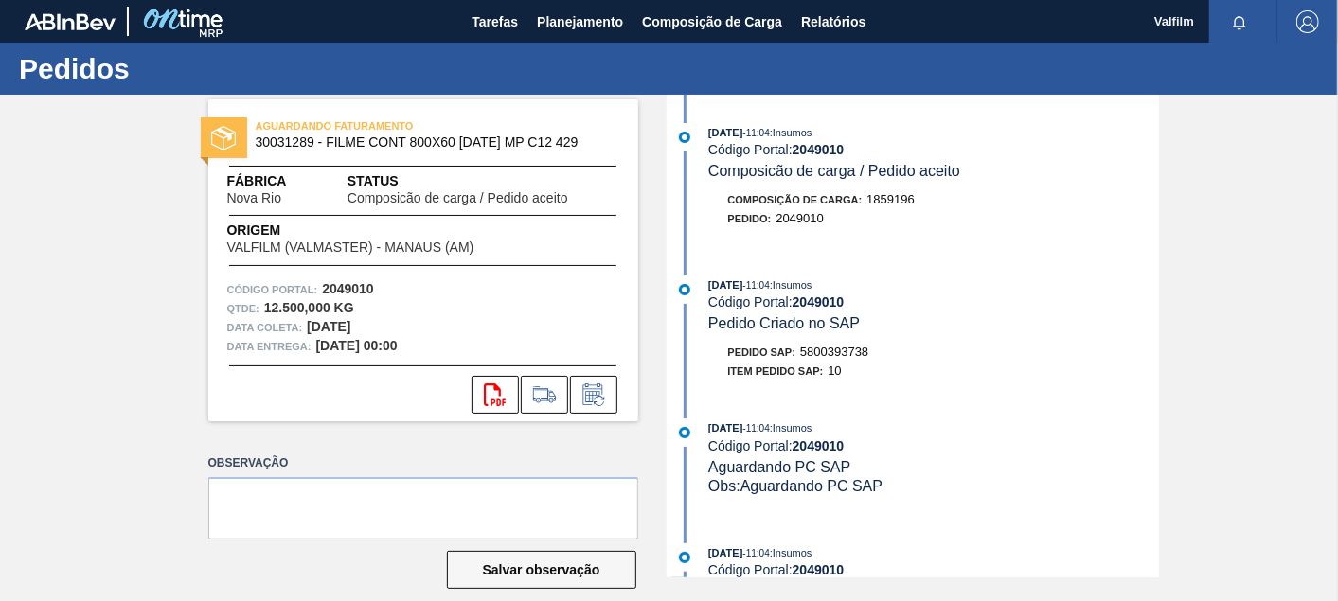
click at [852, 359] on span "5800393738" at bounding box center [834, 352] width 68 height 14
copy span "5800393738"
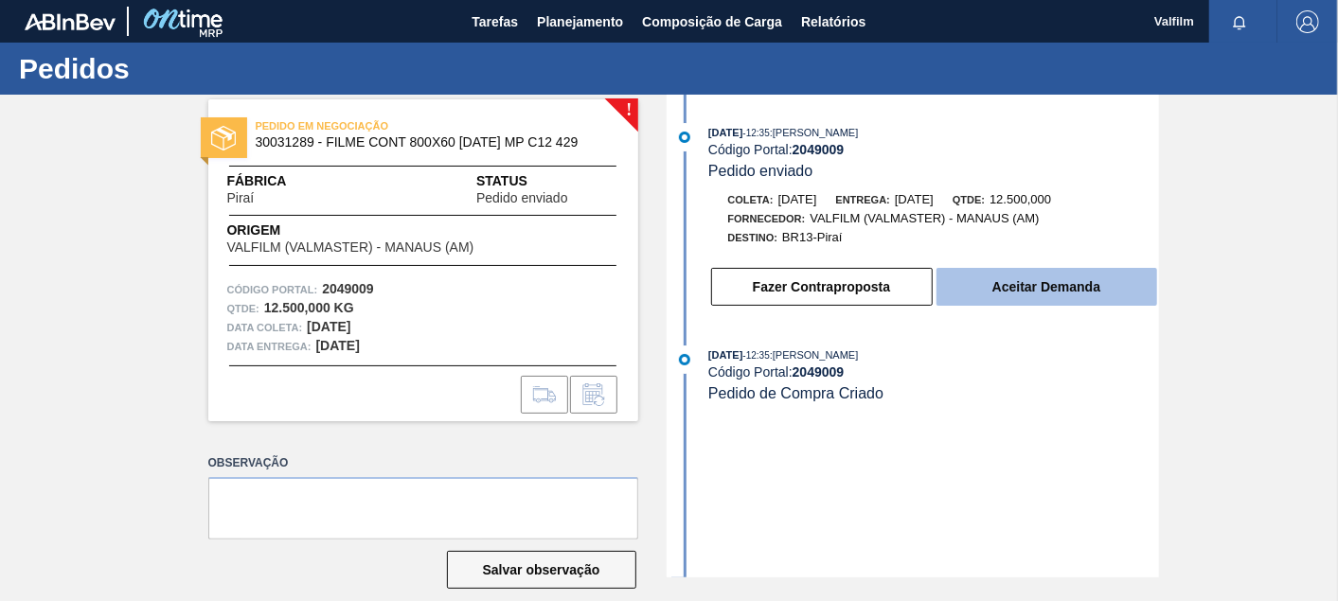
click at [1085, 298] on button "Aceitar Demanda" at bounding box center [1046, 287] width 221 height 38
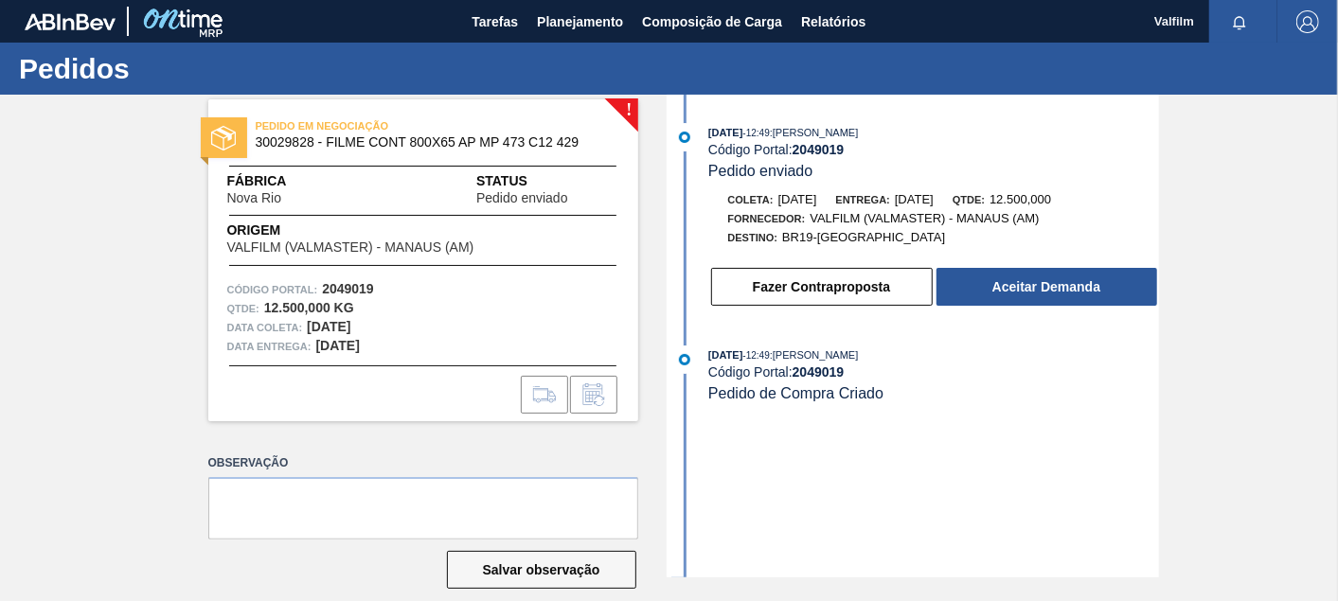
click at [1060, 261] on div "Coleta: [DATE] Entrega: [DATE] Qtde: 12.500,000 Fornecedor: VALFILM (VALMASTER)…" at bounding box center [915, 248] width 488 height 117
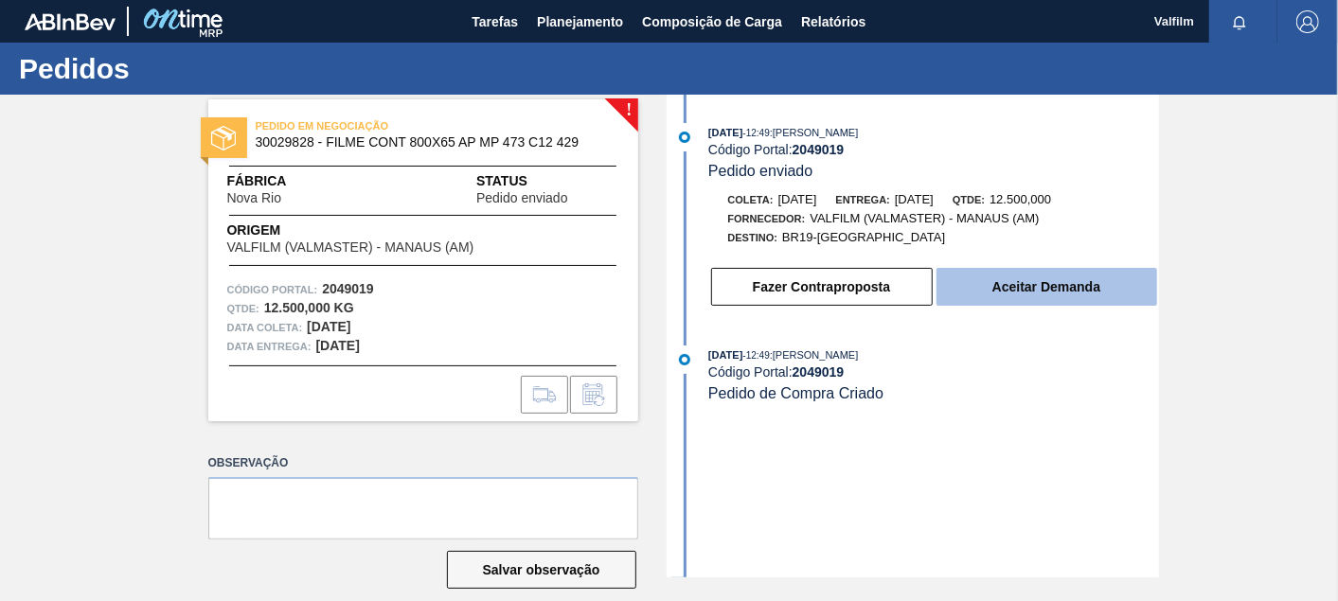
click at [1038, 300] on button "Aceitar Demanda" at bounding box center [1046, 287] width 221 height 38
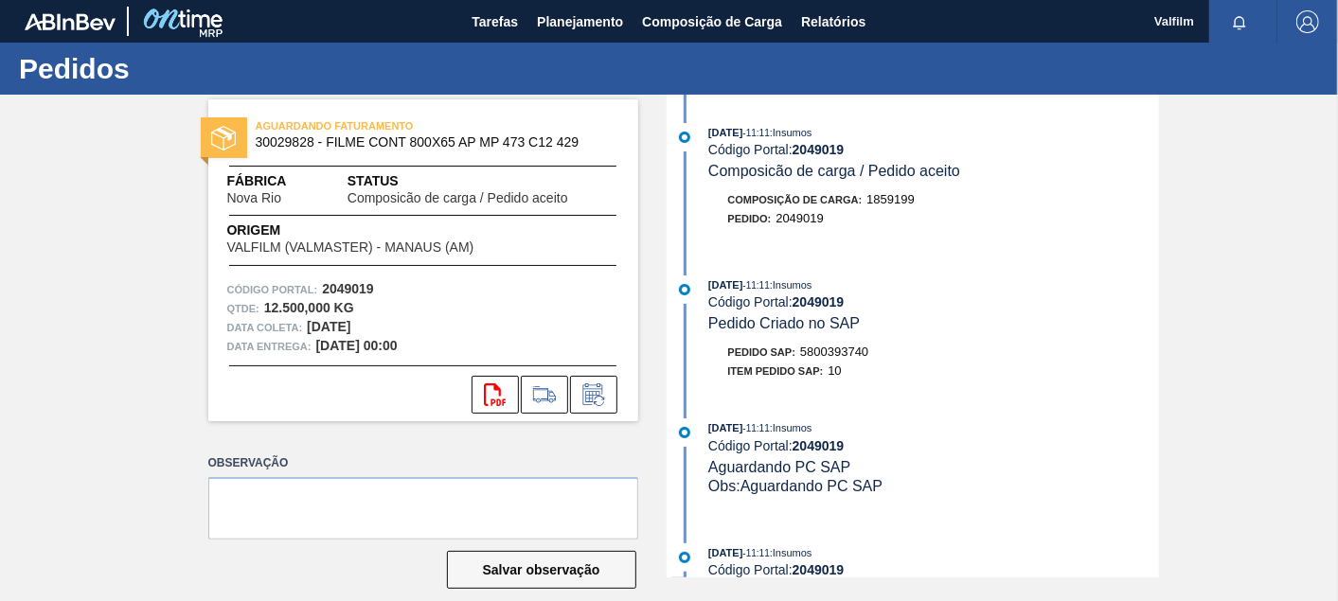
click at [841, 356] on span "5800393740" at bounding box center [834, 352] width 68 height 14
copy span "5800393740"
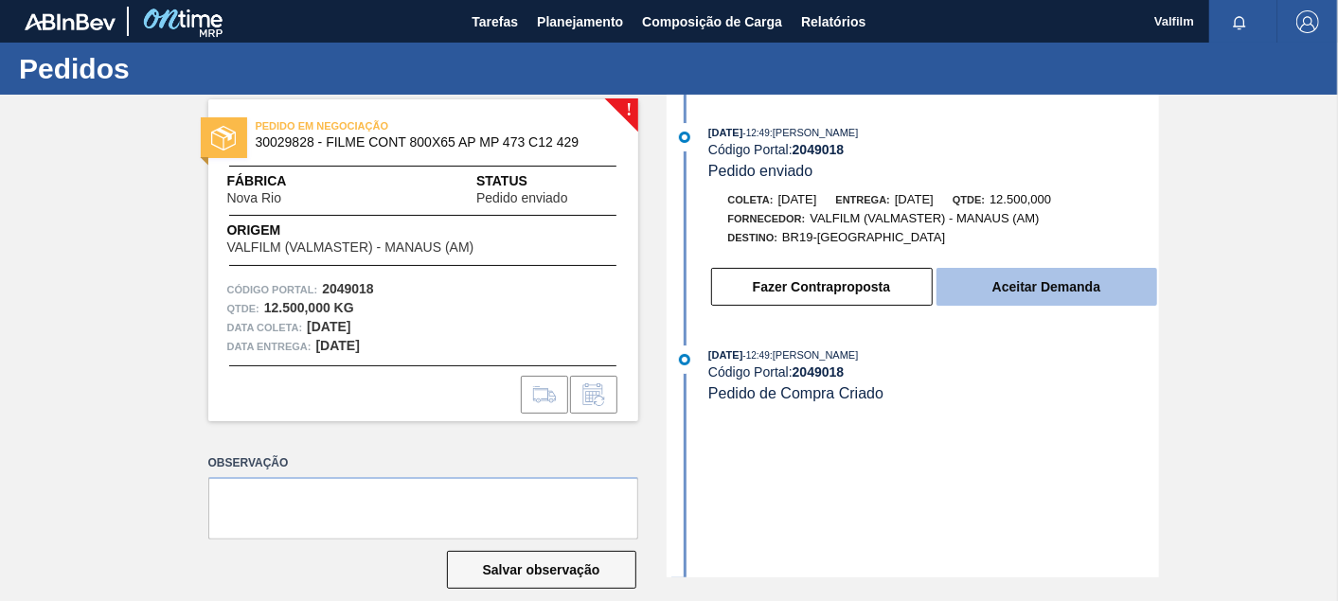
click at [1062, 275] on button "Aceitar Demanda" at bounding box center [1046, 287] width 221 height 38
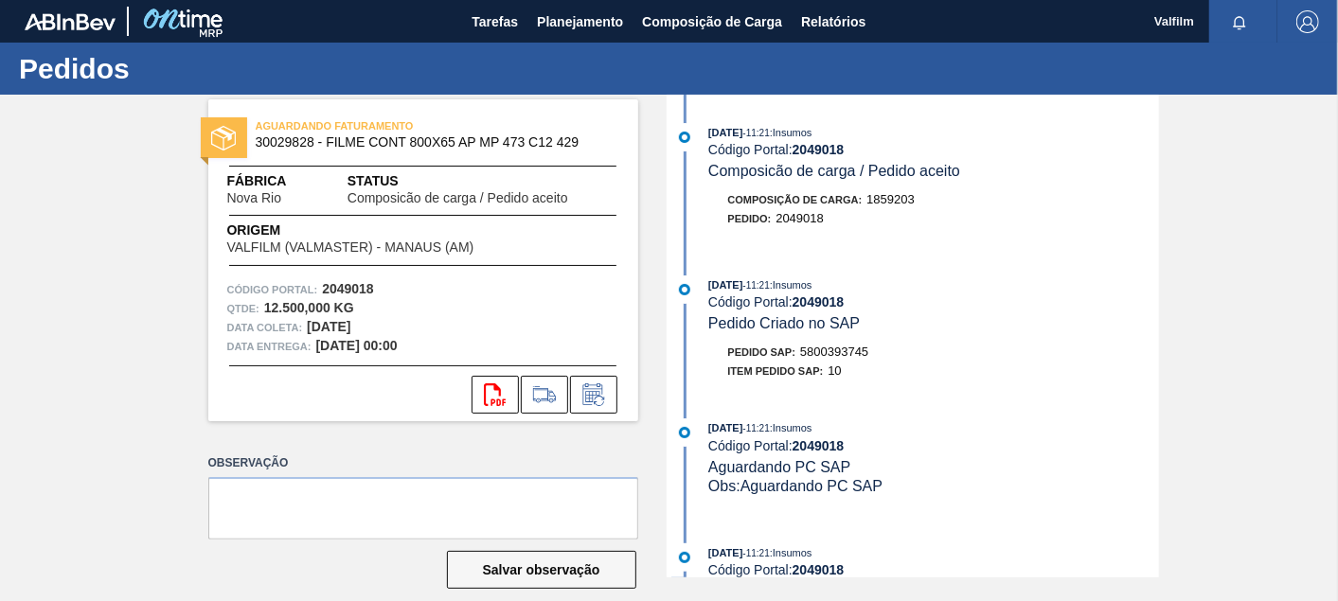
click at [846, 359] on span "5800393745" at bounding box center [834, 352] width 68 height 14
copy span "5800393745"
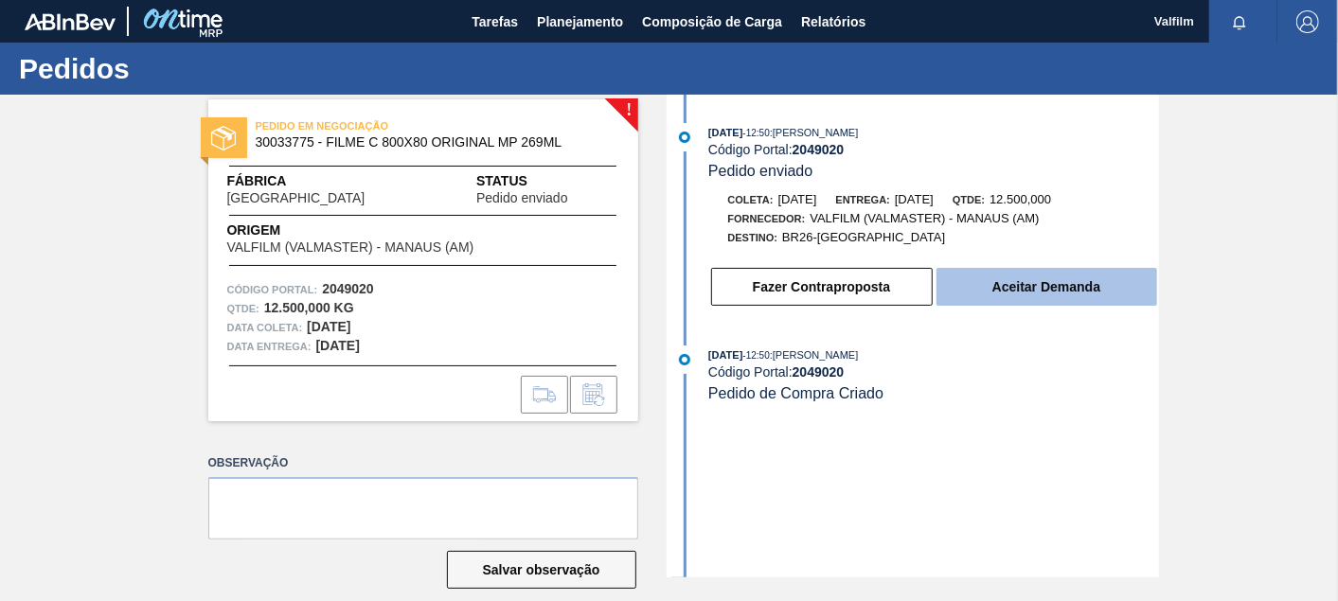
click at [1016, 301] on button "Aceitar Demanda" at bounding box center [1046, 287] width 221 height 38
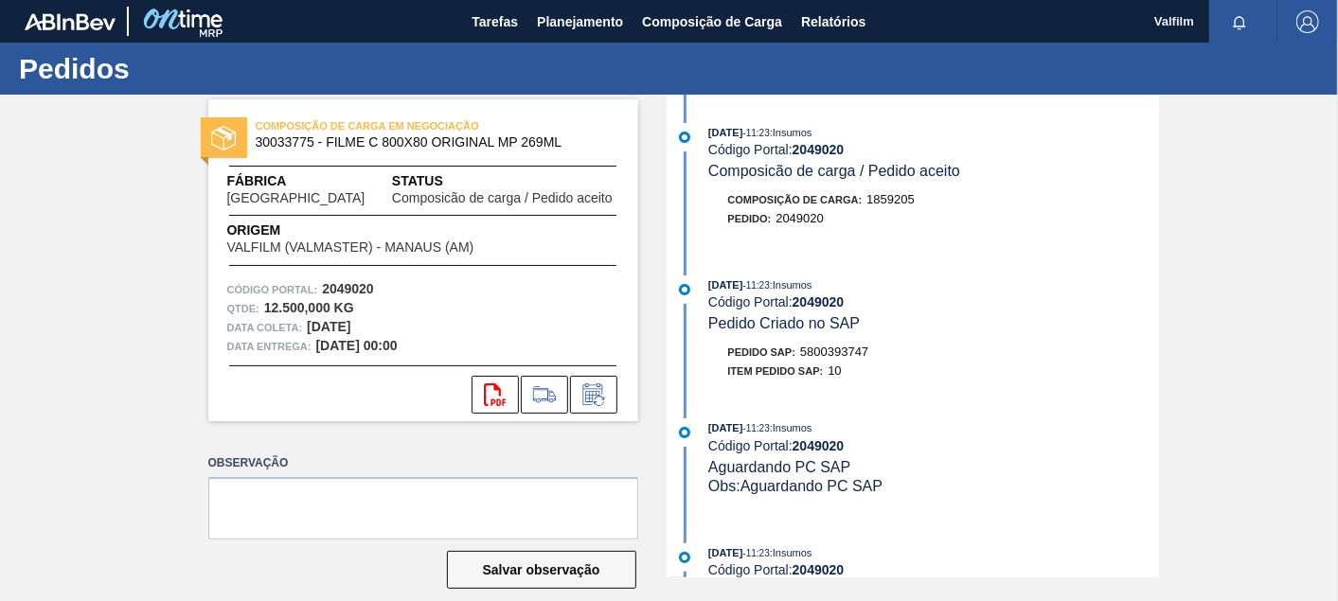
click at [854, 359] on span "5800393747" at bounding box center [834, 352] width 68 height 14
copy span "5800393747"
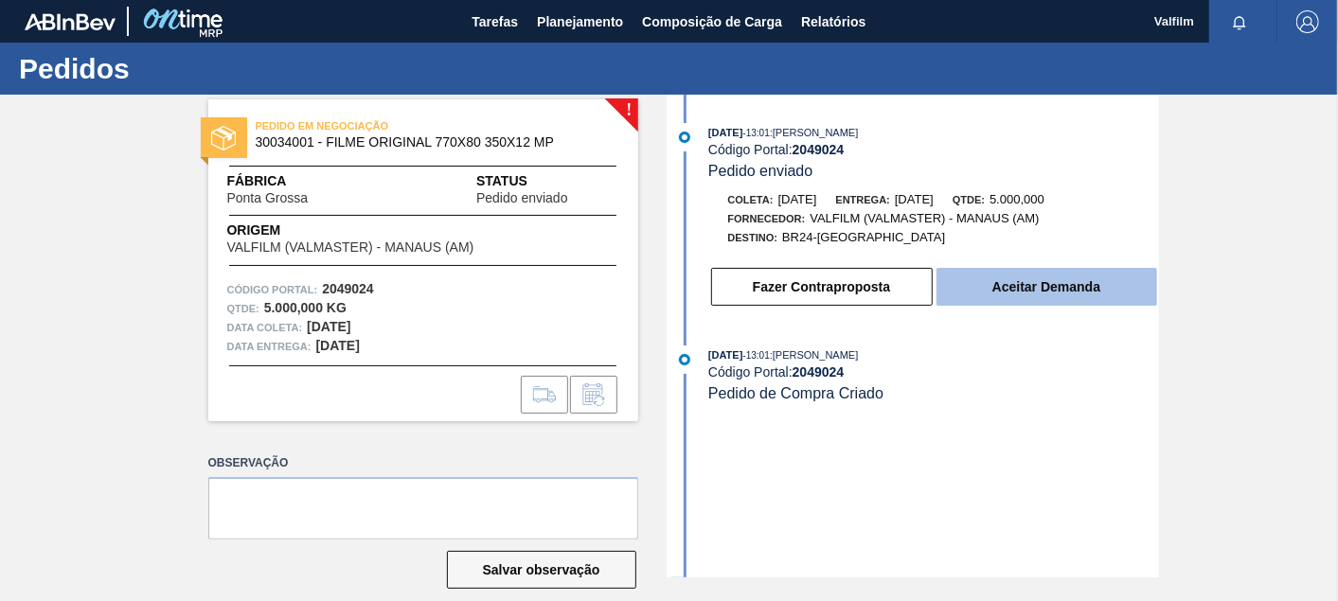
click at [1075, 306] on button "Aceitar Demanda" at bounding box center [1046, 287] width 221 height 38
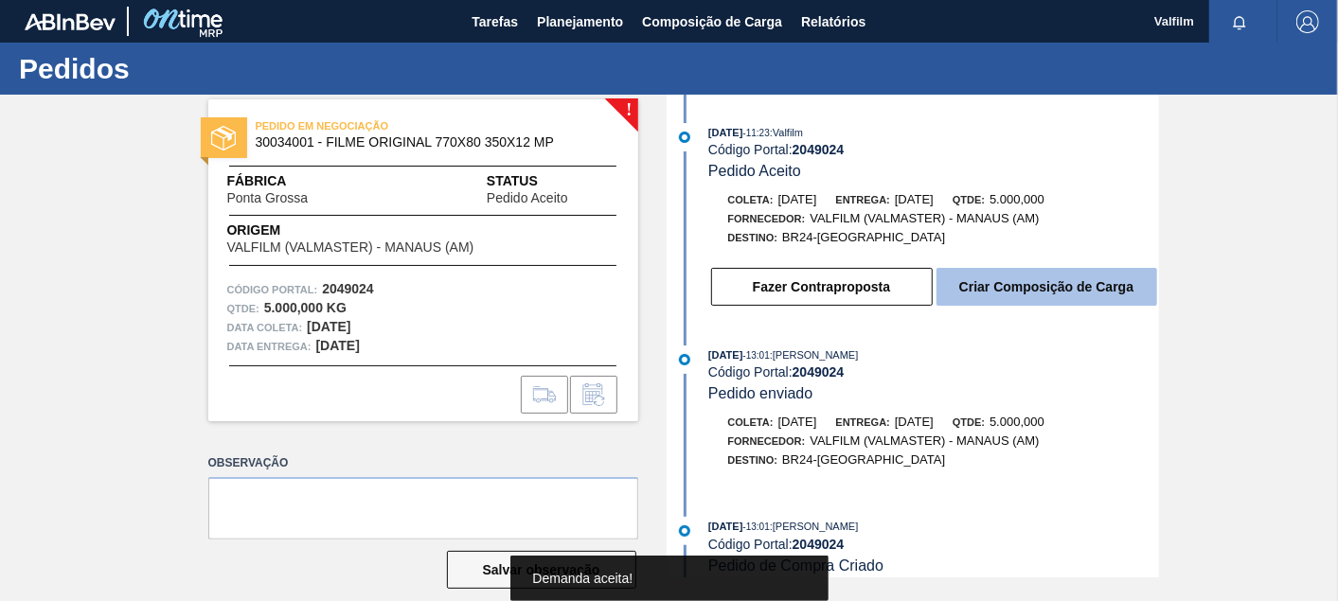
click at [1075, 287] on button "Criar Composição de Carga" at bounding box center [1046, 287] width 221 height 38
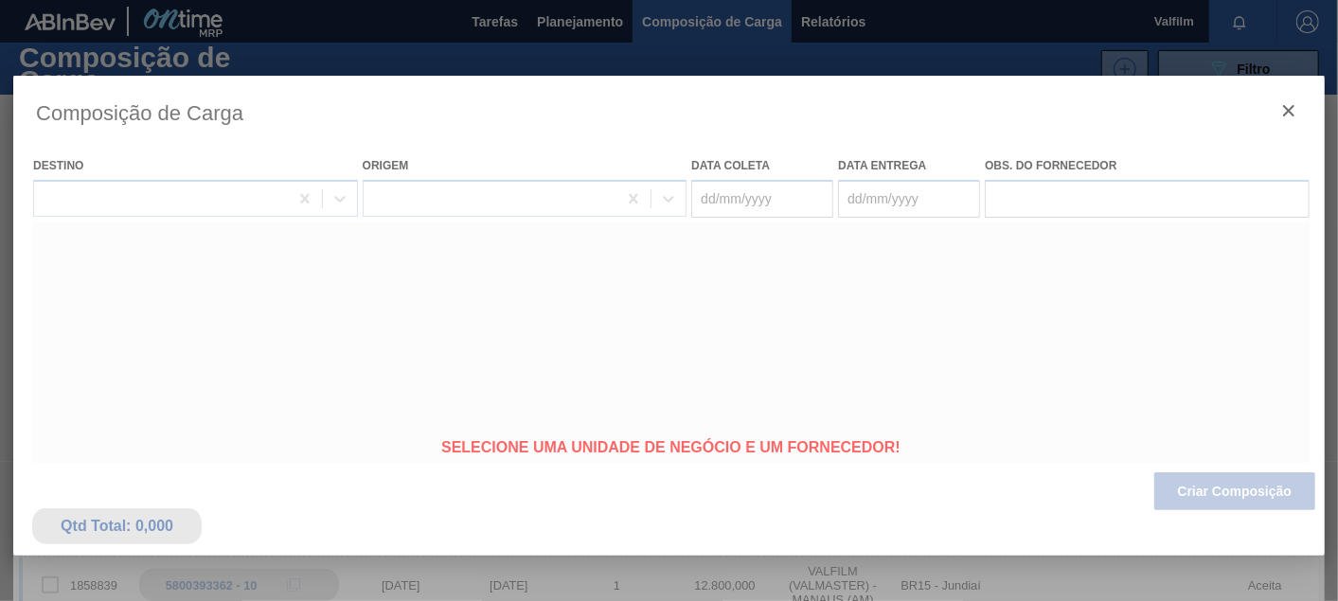
type coleta "[DATE]"
type Entrega "20/12/2025"
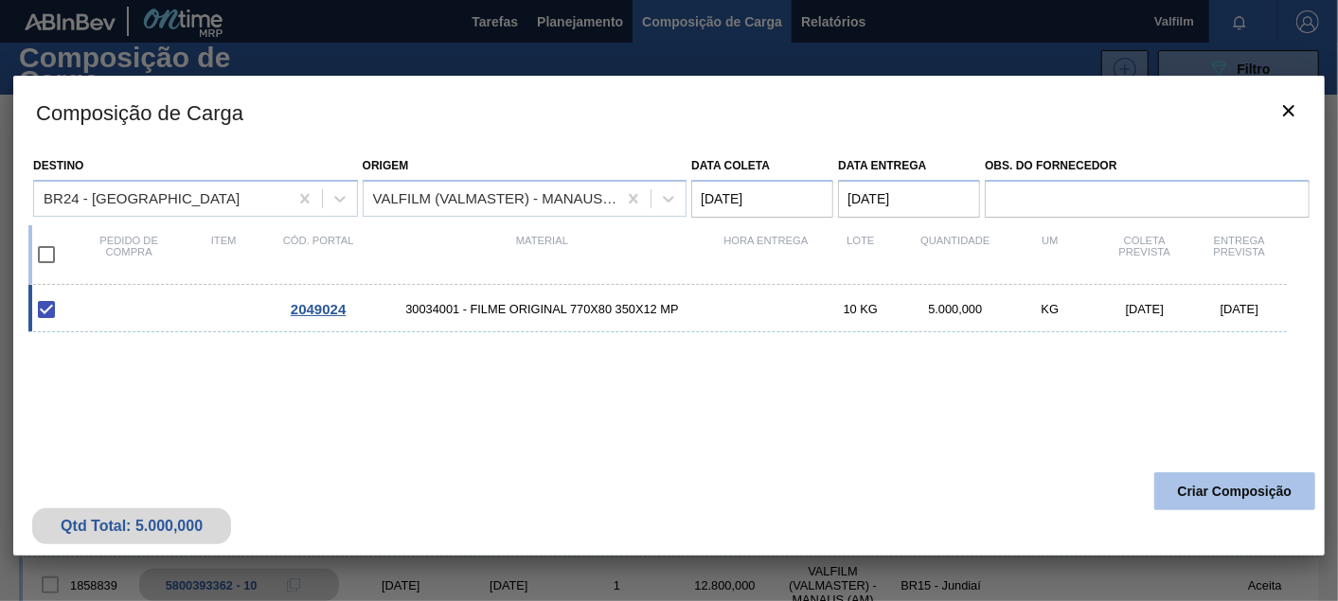
click at [1253, 494] on button "Criar Composição" at bounding box center [1234, 491] width 161 height 38
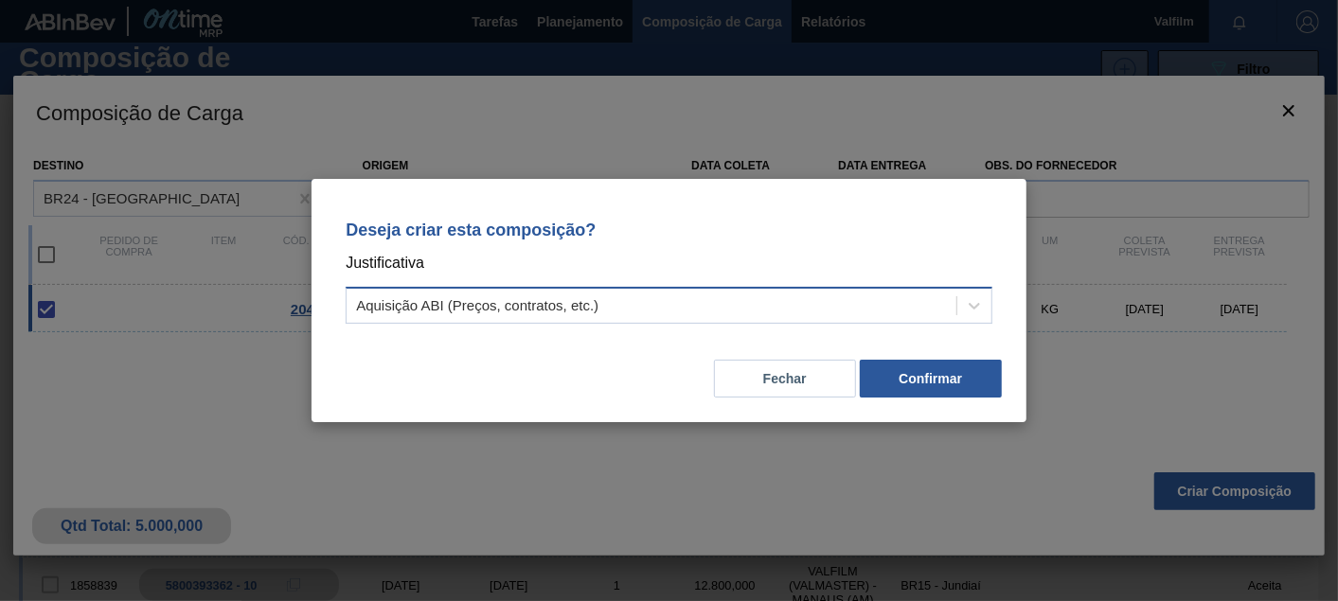
click at [688, 294] on div "Aquisição ABI (Preços, contratos, etc.)" at bounding box center [651, 306] width 610 height 27
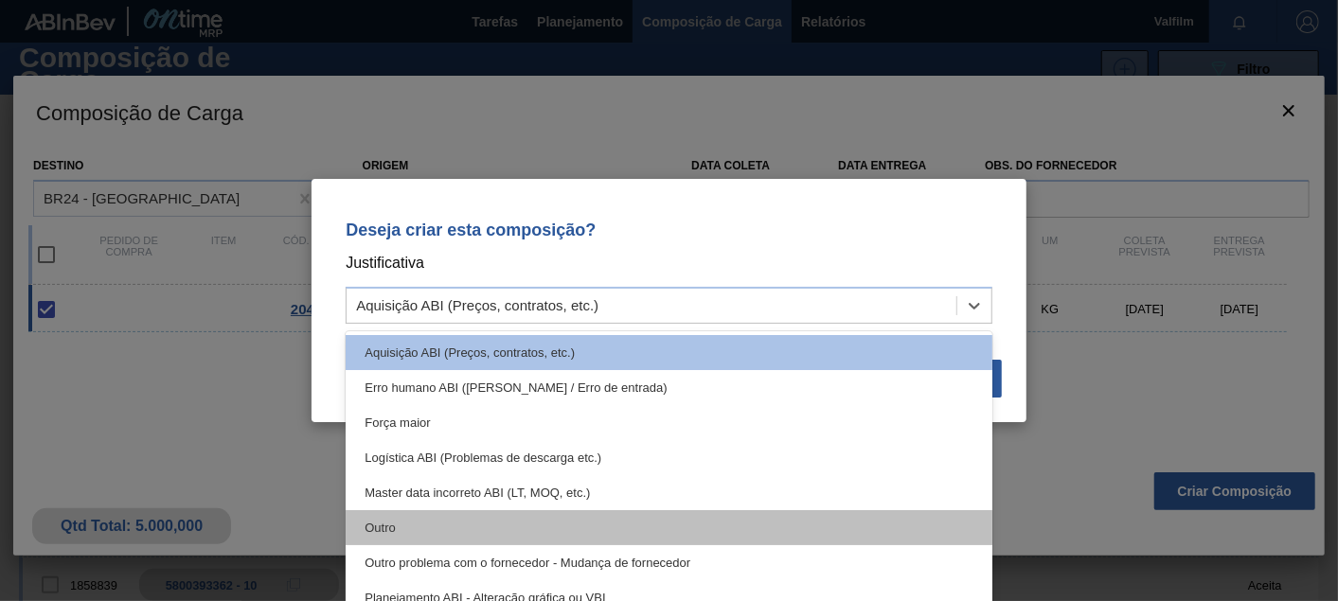
click at [383, 519] on div "Outro" at bounding box center [669, 527] width 647 height 35
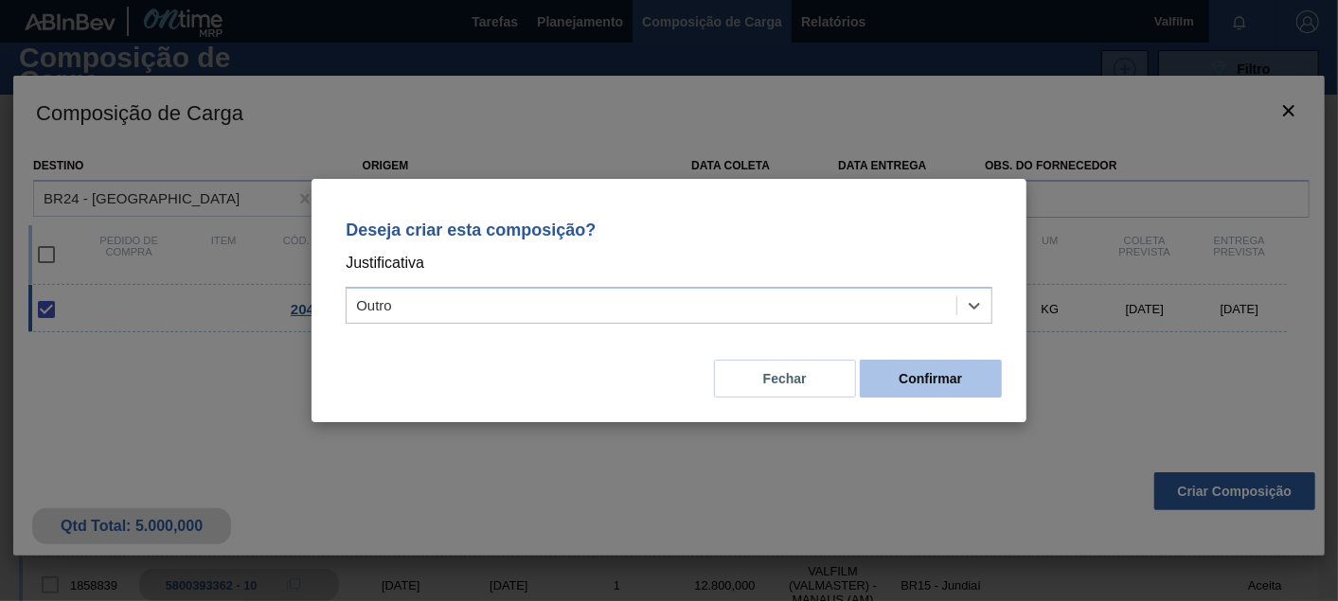
click at [984, 391] on button "Confirmar" at bounding box center [931, 379] width 142 height 38
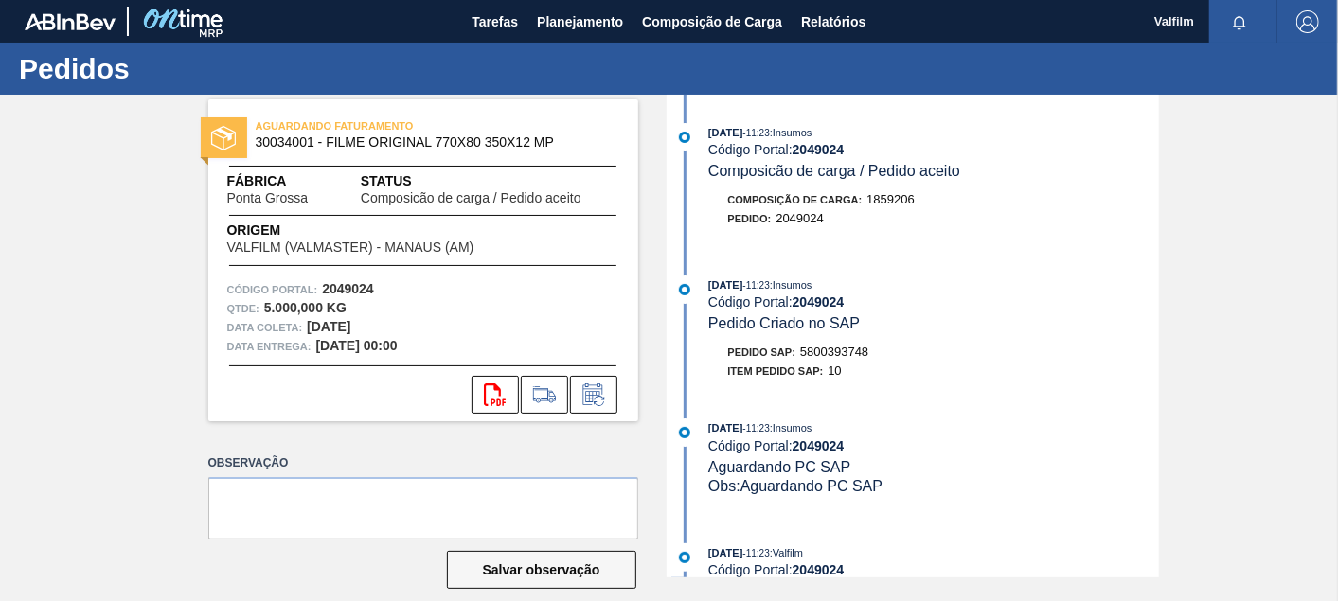
click at [842, 359] on span "5800393748" at bounding box center [834, 352] width 68 height 14
copy span "5800393748"
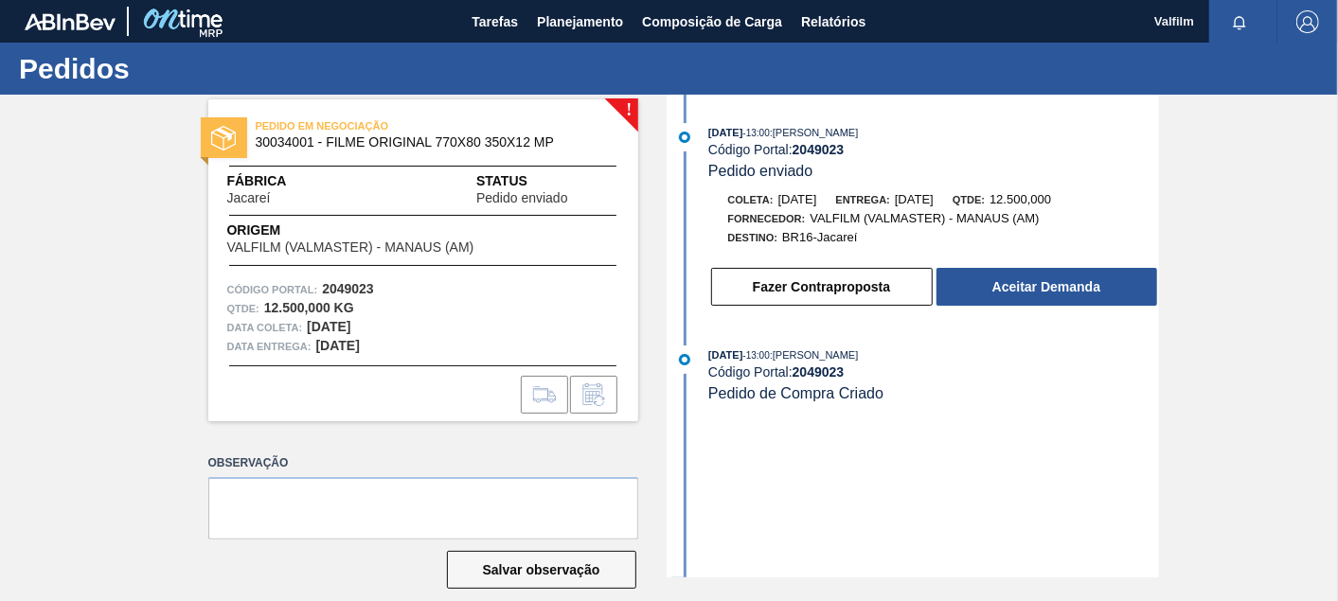
click at [1131, 323] on div "[DATE] 13:00 : [PERSON_NAME] Código Portal: 2049023 Pedido enviado Coleta: [DAT…" at bounding box center [915, 336] width 488 height 483
click at [1117, 308] on div "Fazer Contraproposta Aceitar Demanda" at bounding box center [934, 287] width 450 height 42
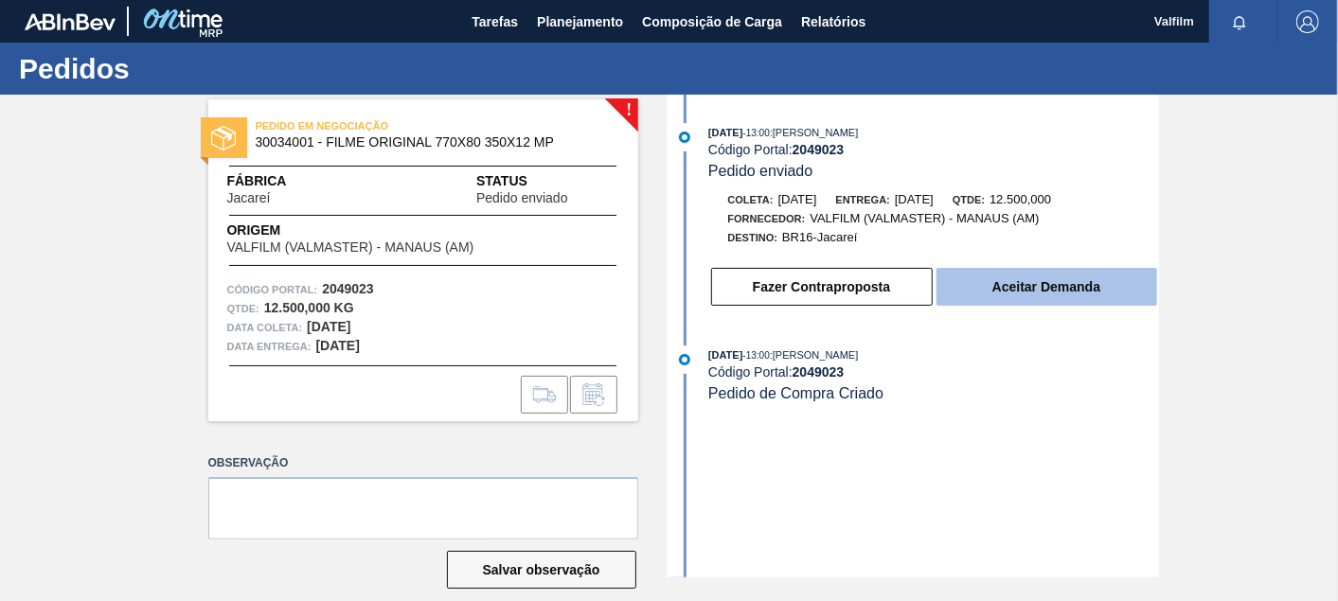
click at [1117, 306] on button "Aceitar Demanda" at bounding box center [1046, 287] width 221 height 38
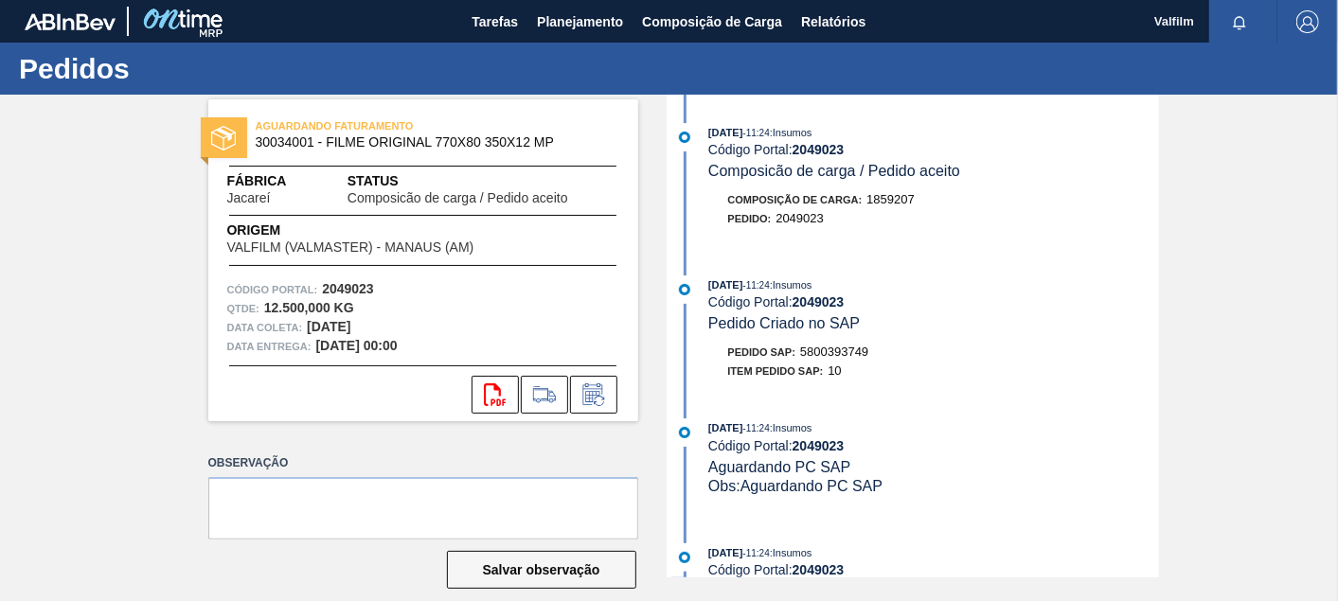
click at [855, 356] on span "5800393749" at bounding box center [834, 352] width 68 height 14
copy span "5800393749"
click at [841, 359] on span "5800393736" at bounding box center [834, 352] width 68 height 14
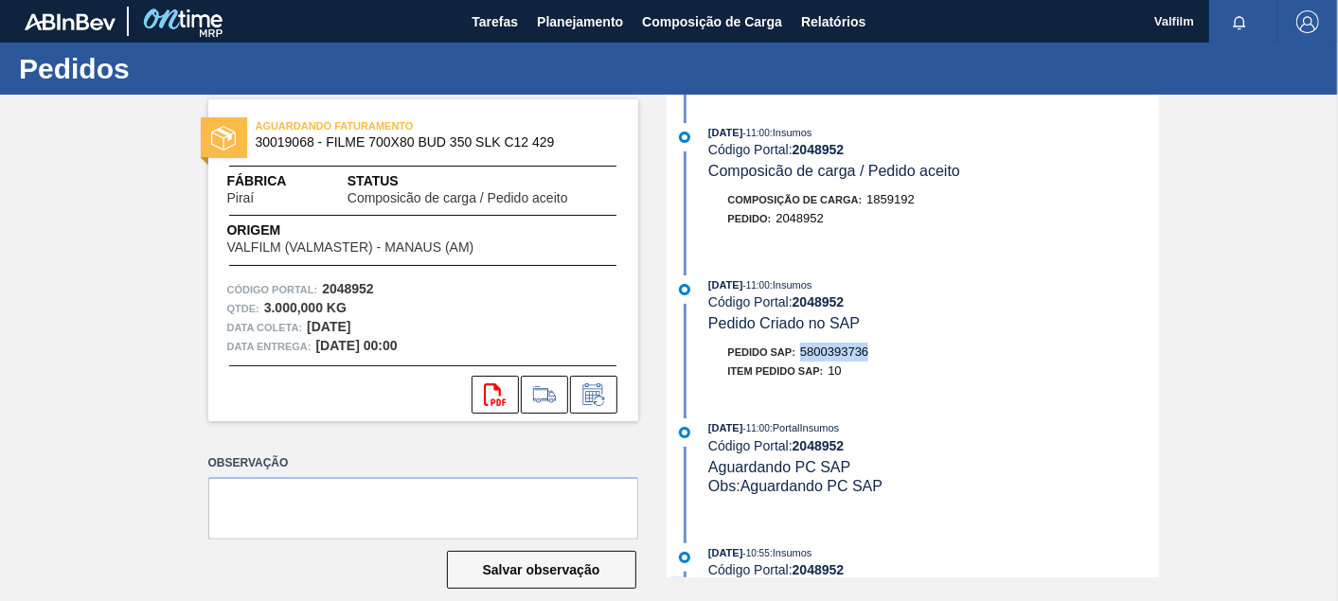
copy span "5800393736"
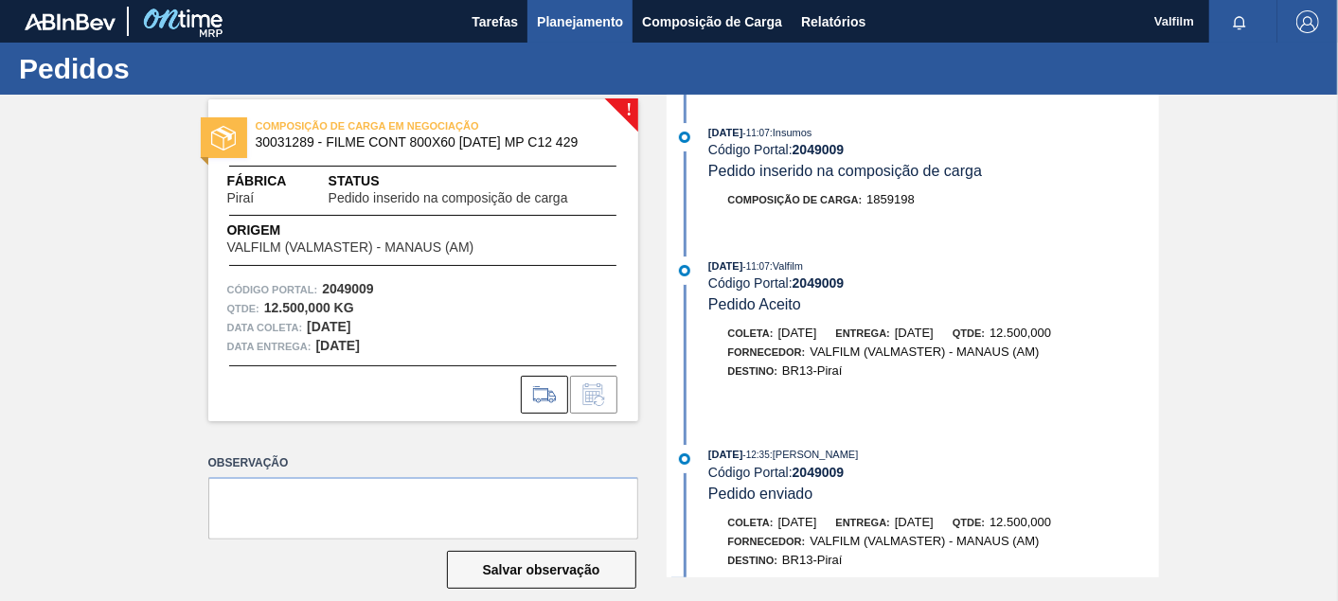
click at [532, 24] on button "Planejamento" at bounding box center [579, 21] width 105 height 43
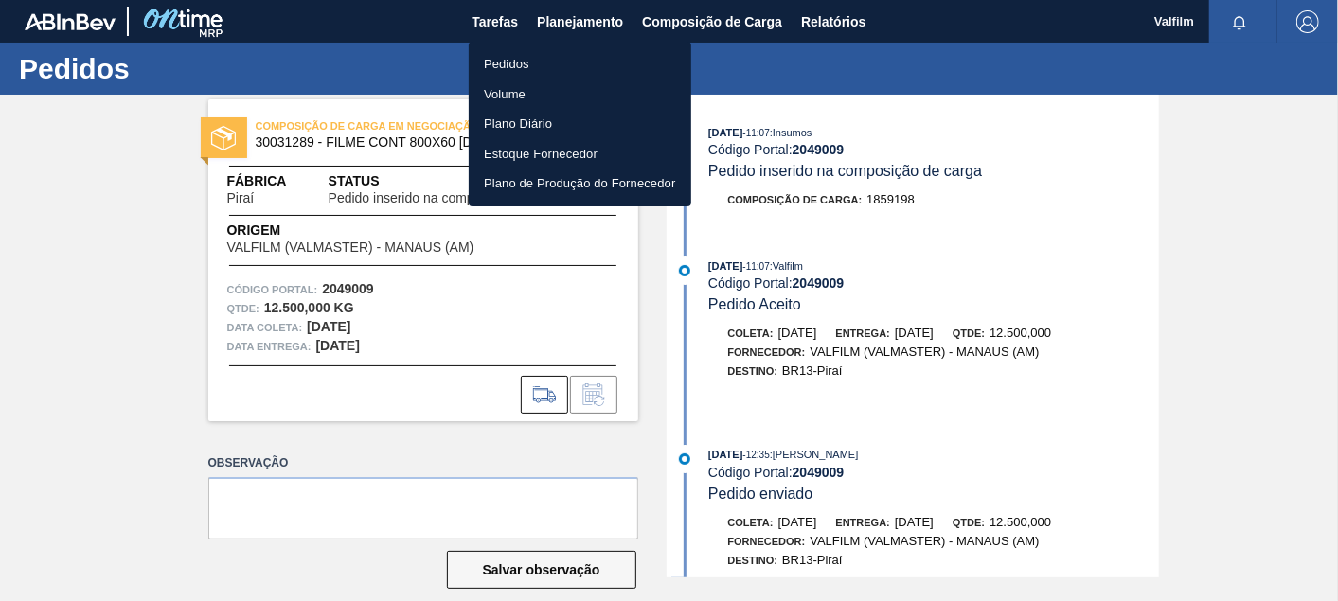
drag, startPoint x: 506, startPoint y: 65, endPoint x: 534, endPoint y: 81, distance: 32.6
click at [506, 66] on li "Pedidos" at bounding box center [580, 64] width 222 height 30
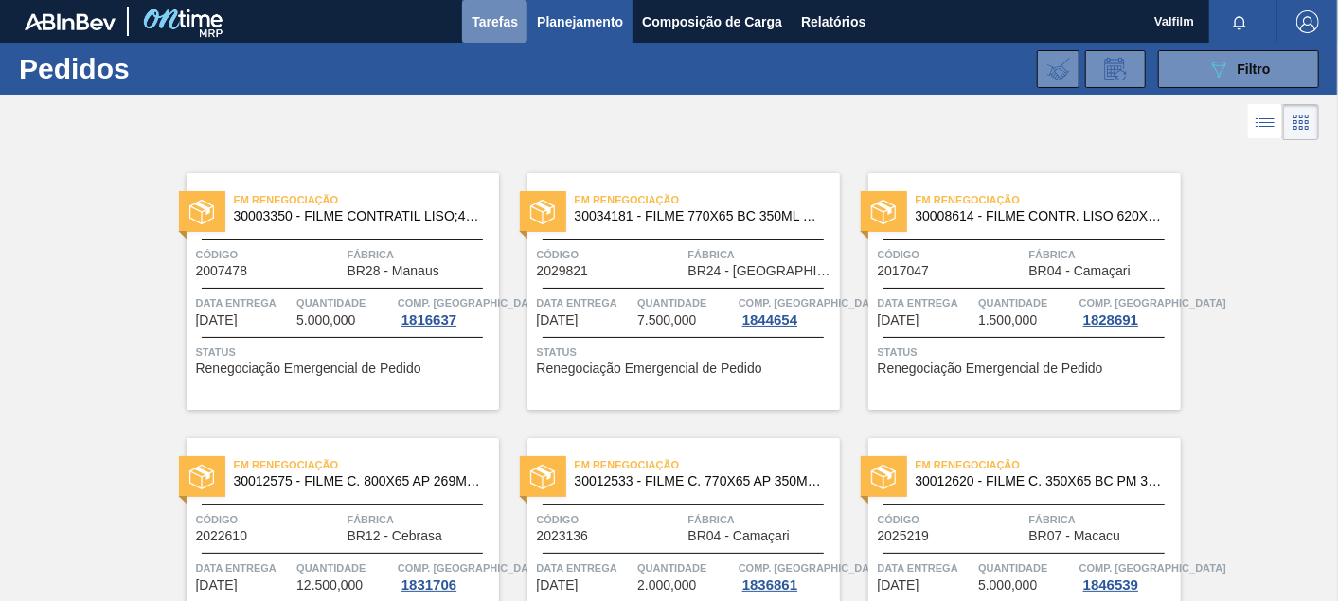
click at [498, 29] on span "Tarefas" at bounding box center [494, 21] width 46 height 23
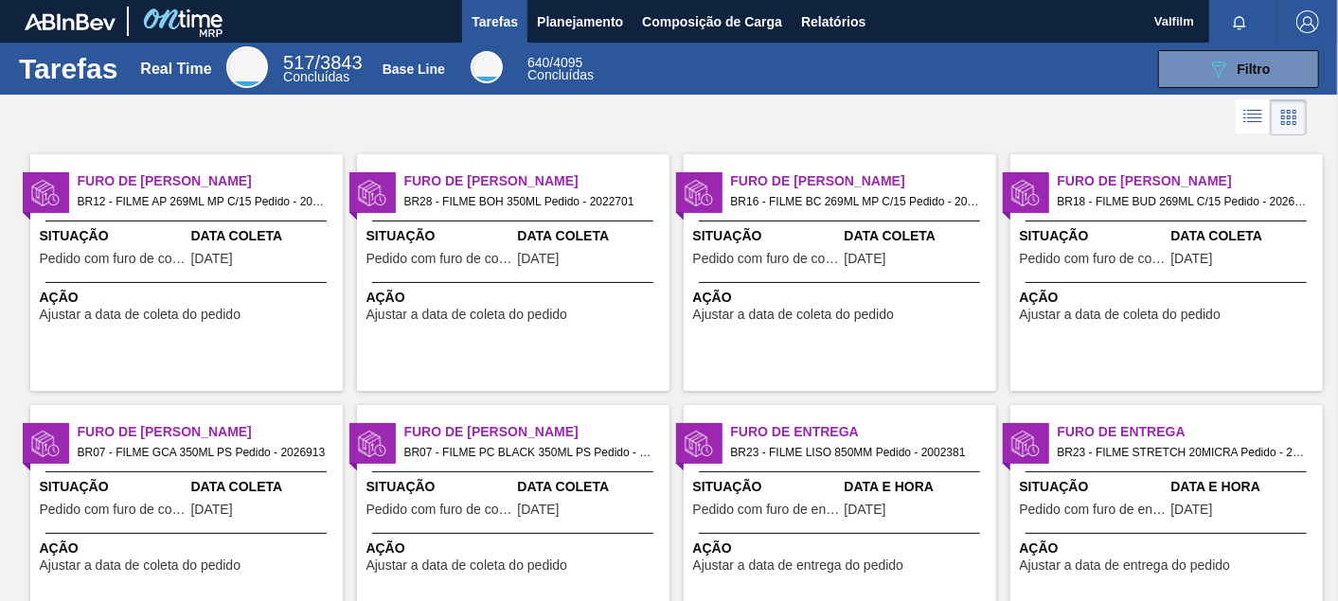
click at [856, 261] on span "[DATE]" at bounding box center [865, 259] width 42 height 14
